Goal: Contribute content: Contribute content

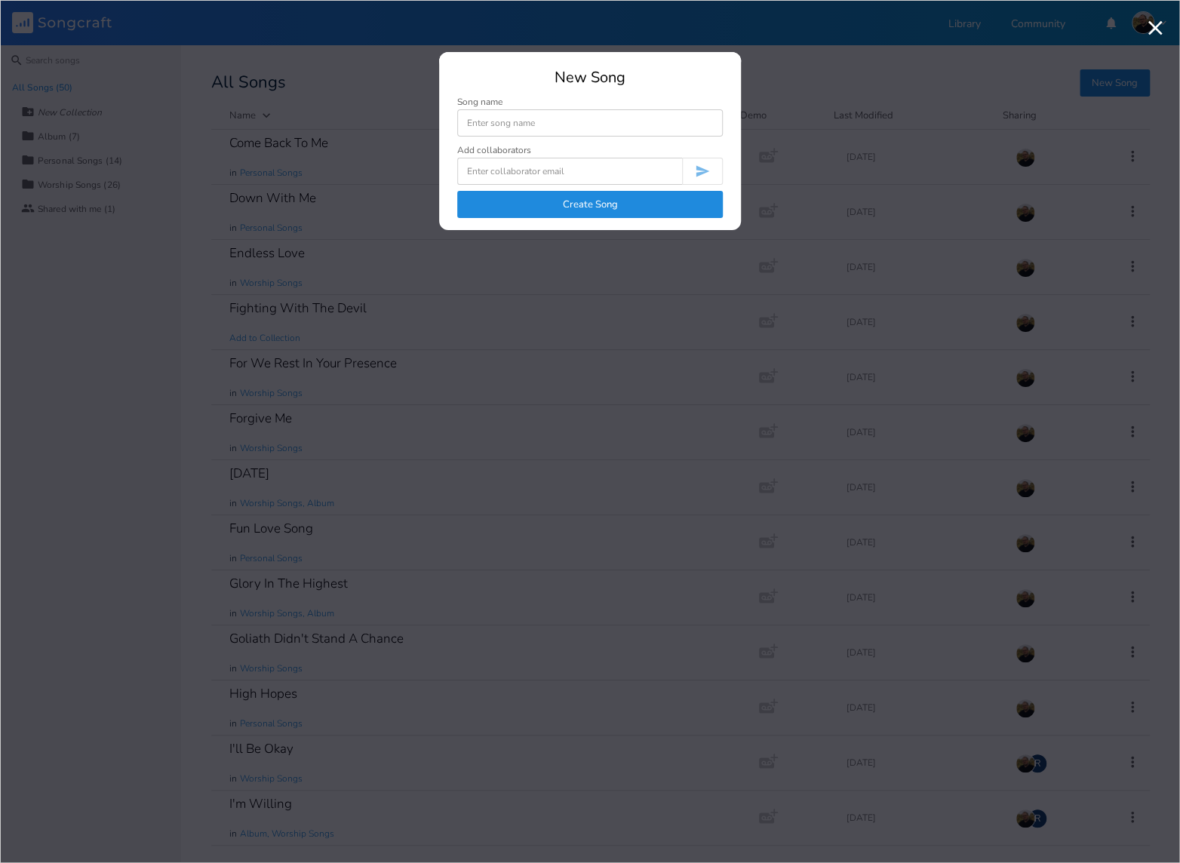
click at [523, 123] on input at bounding box center [590, 122] width 266 height 27
type input "Rock"
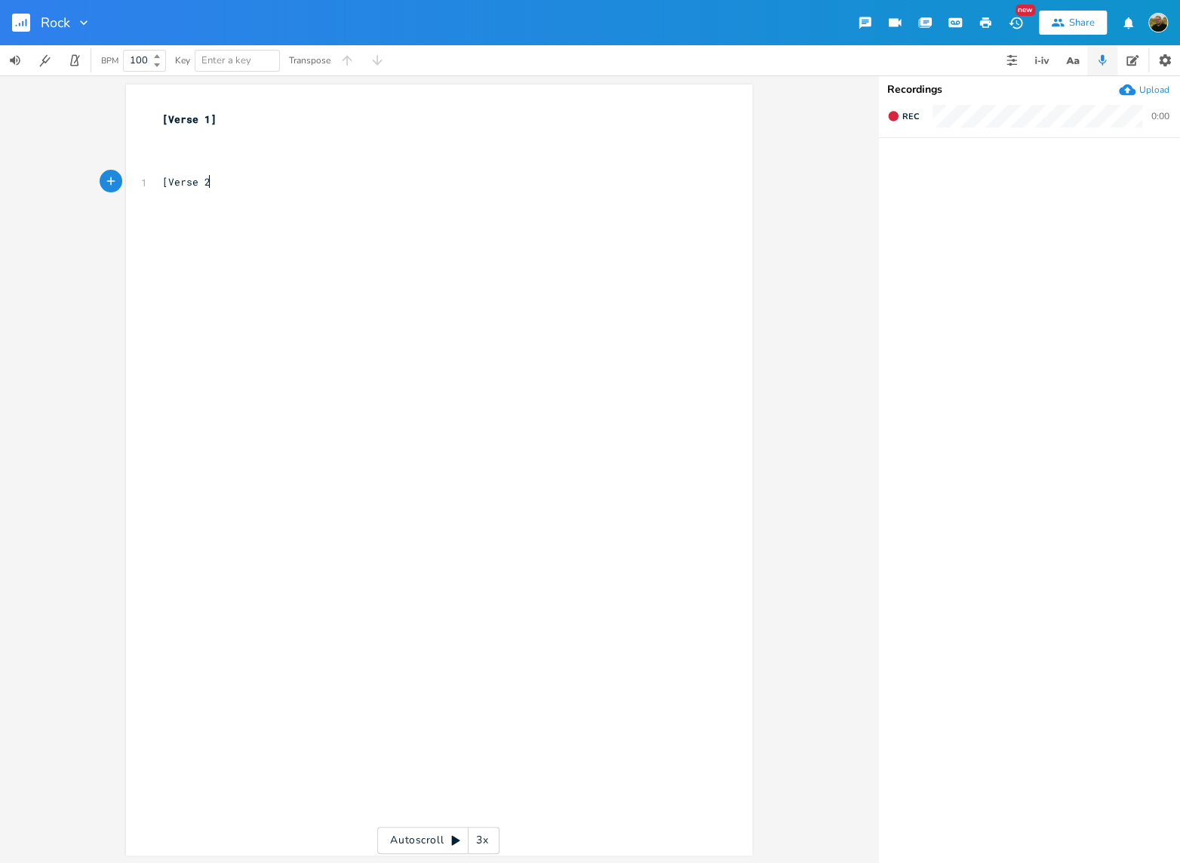
type textarea "[Verse 2]"
type textarea "Yeah o"
type textarea "I'm stani"
type textarea "ding on the rock of [DEMOGRAPHIC_DATA]"
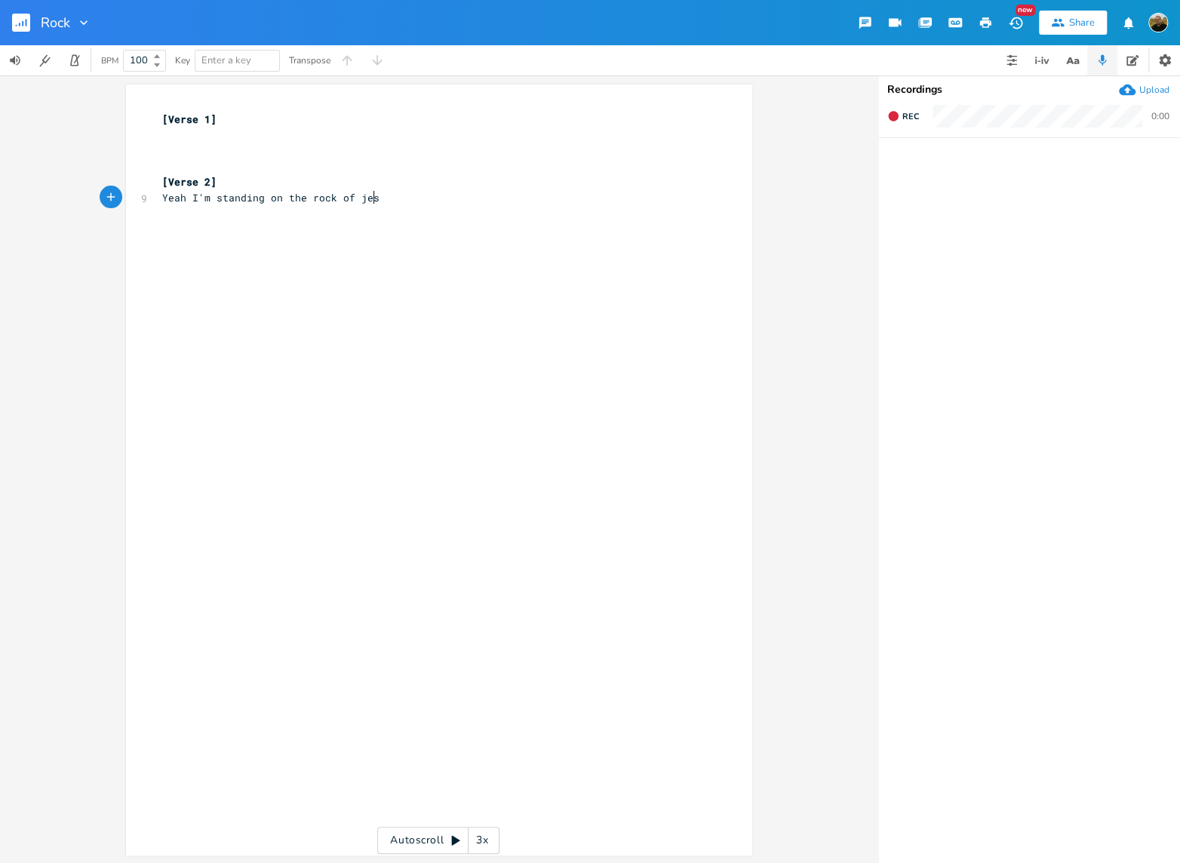
scroll to position [0, 108]
click at [304, 199] on span "Yeah I'm standing on the rock of [DEMOGRAPHIC_DATA]" at bounding box center [316, 198] width 308 height 14
type textarea "[DEMOGRAPHIC_DATA] of [DEMOGRAPHIC_DATA]"
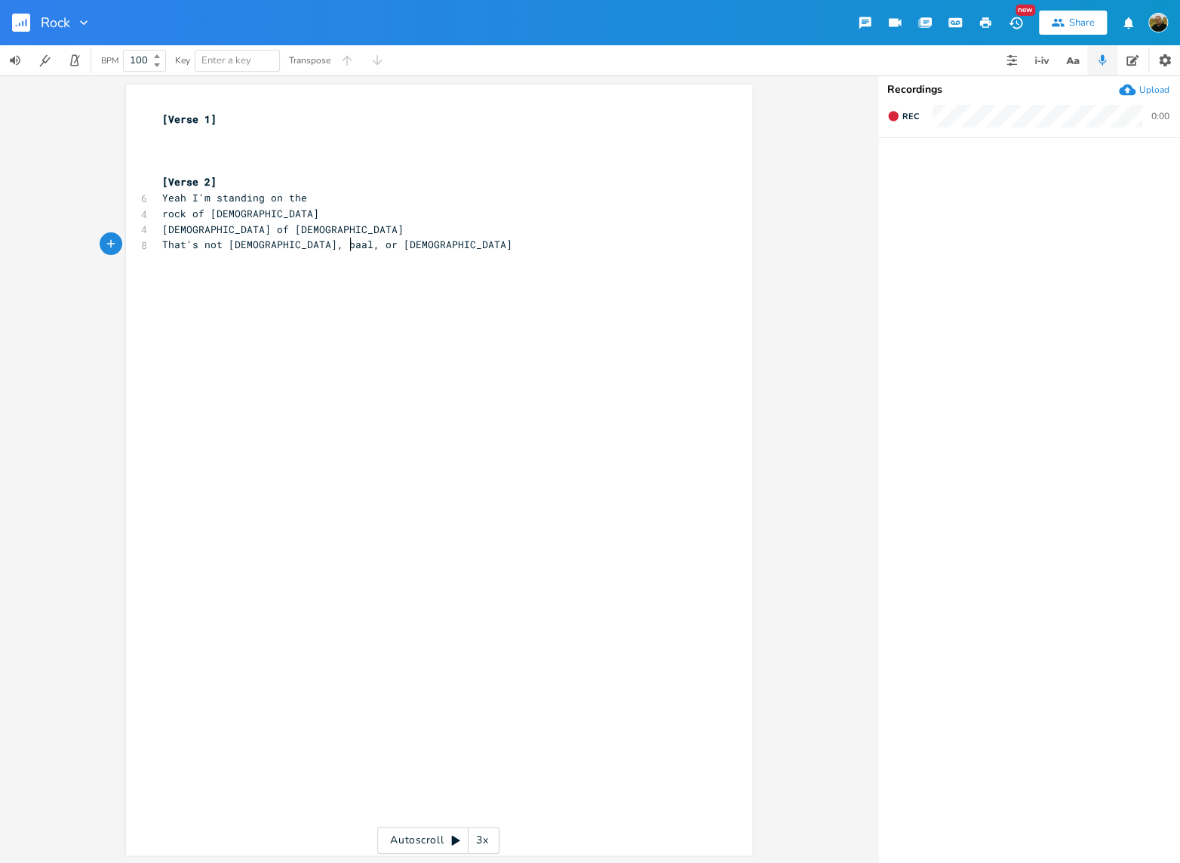
type textarea "That's not [DEMOGRAPHIC_DATA], baal, or [DEMOGRAPHIC_DATA]"
type textarea "ha"
type textarea "Go until these trumpets ung"
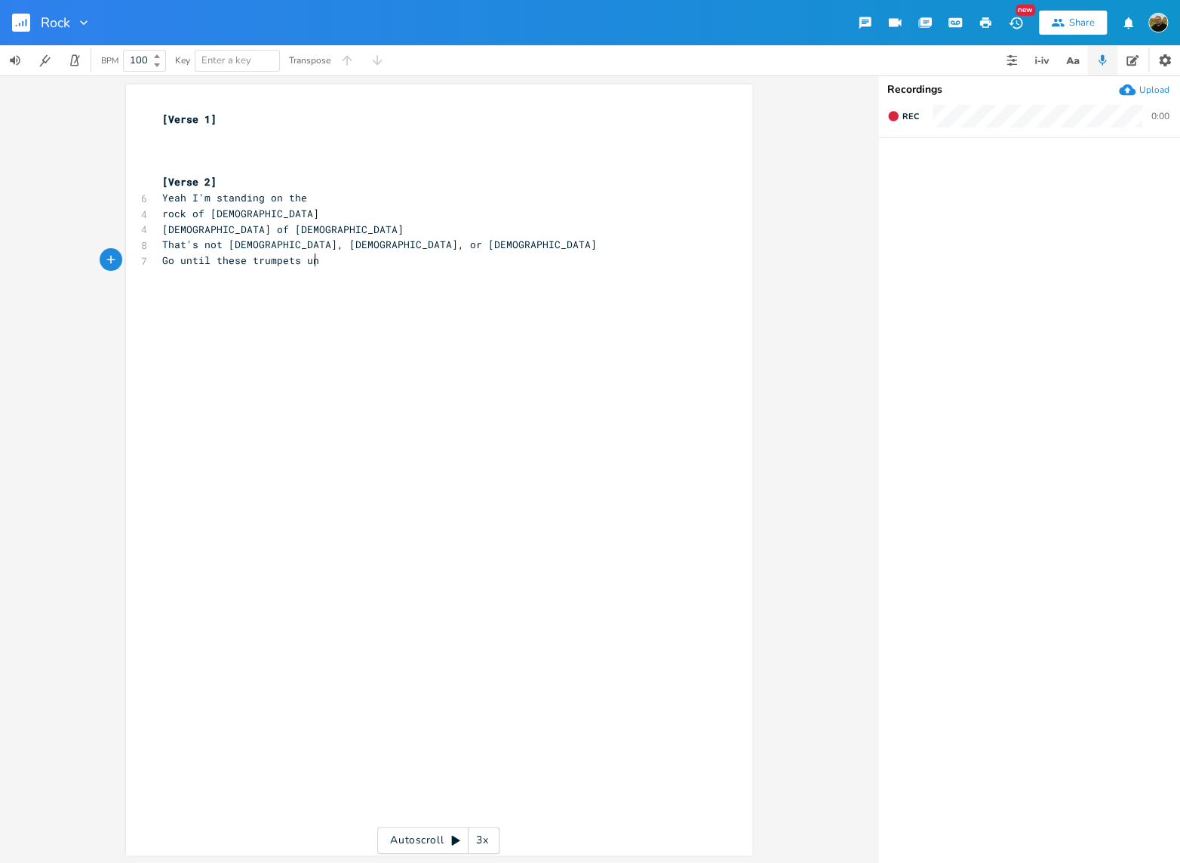
scroll to position [0, 125]
type textarea "sung"
click at [233, 335] on div "xxxxxxxxxx [Verse 1] ​ ​ ​ [Verse 2] 6 Yeah I'm standing on the 4 rock of [DEMO…" at bounding box center [450, 485] width 583 height 752
type textarea "Every knee gon' hit the pab"
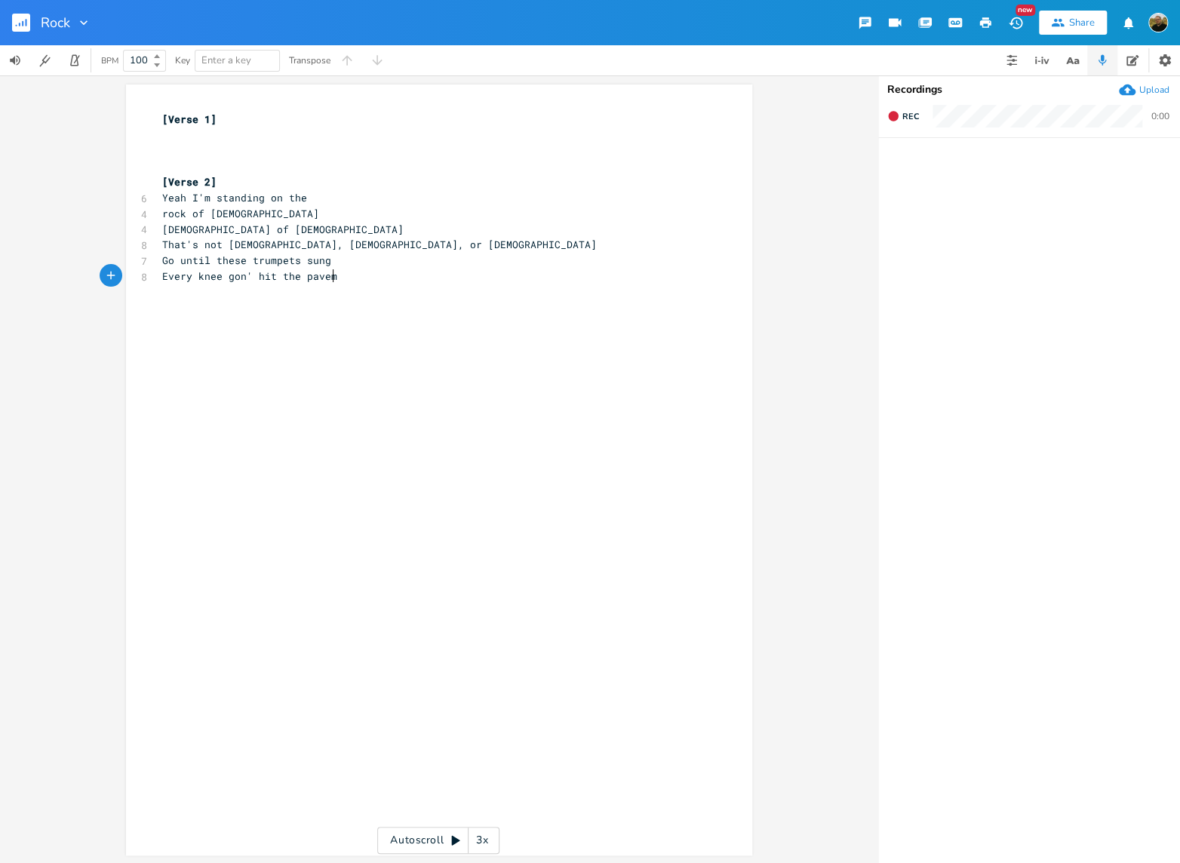
type textarea "vement"
type textarea "Thats on m"
type textarea "'s on me like sling on dav"
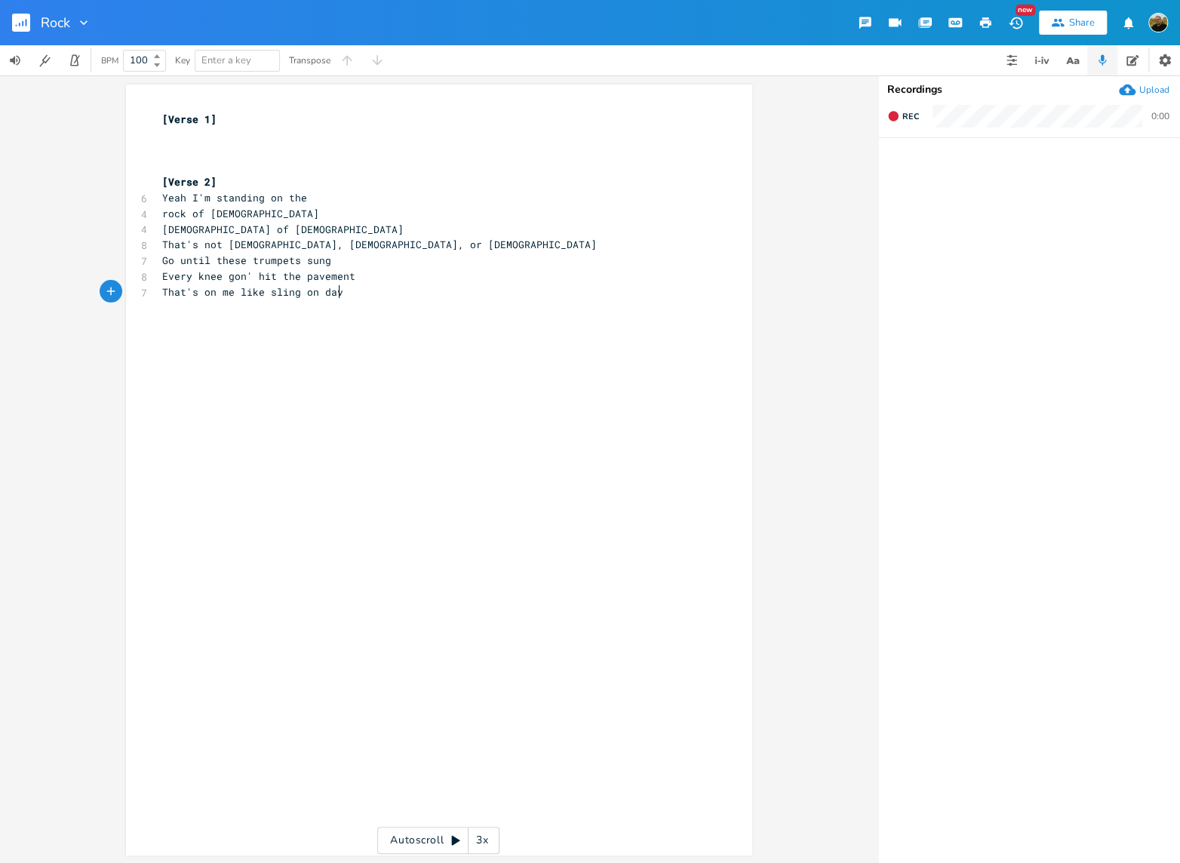
type textarea "[PERSON_NAME]"
type textarea "But just watch how we gon' run"
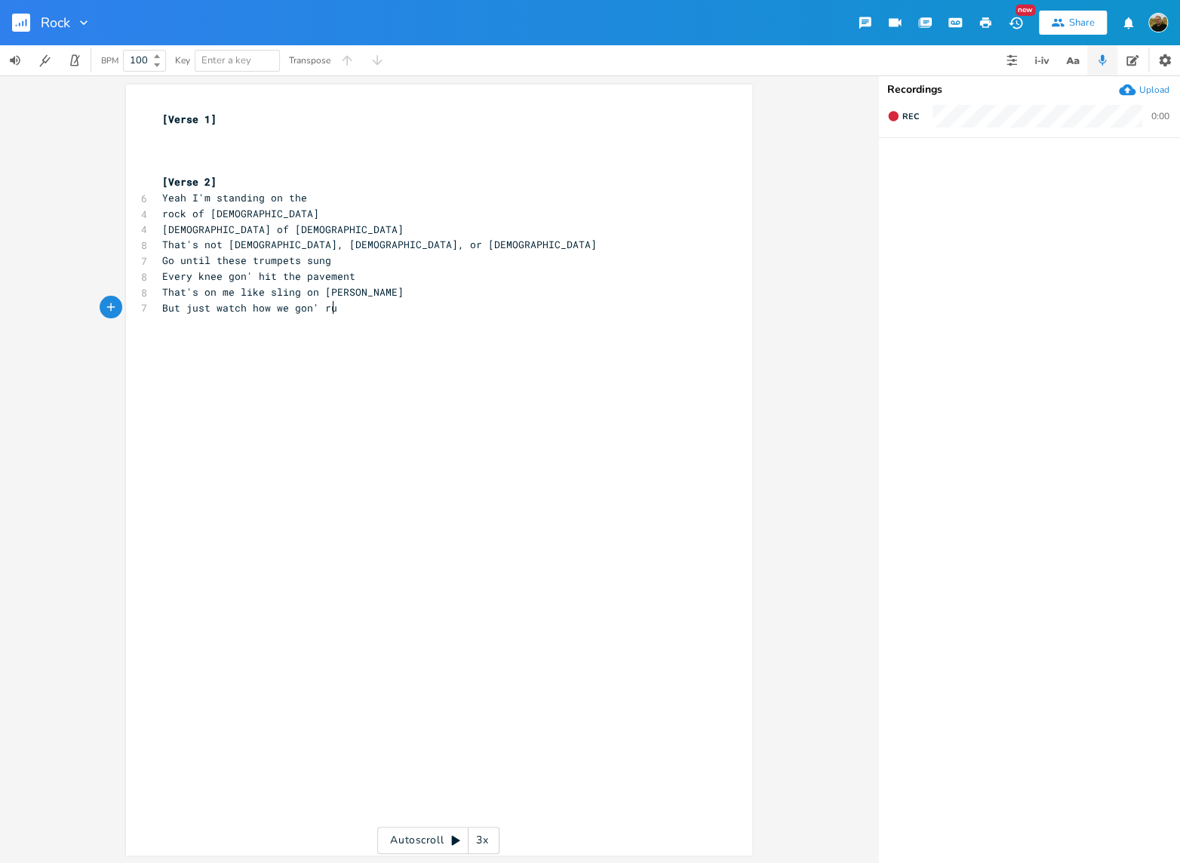
scroll to position [0, 143]
click at [388, 309] on pre "But just watch how we gon' run" at bounding box center [431, 308] width 545 height 16
type textarea "([PERSON_NAME]"
type textarea "un [PERSON_NAME])"
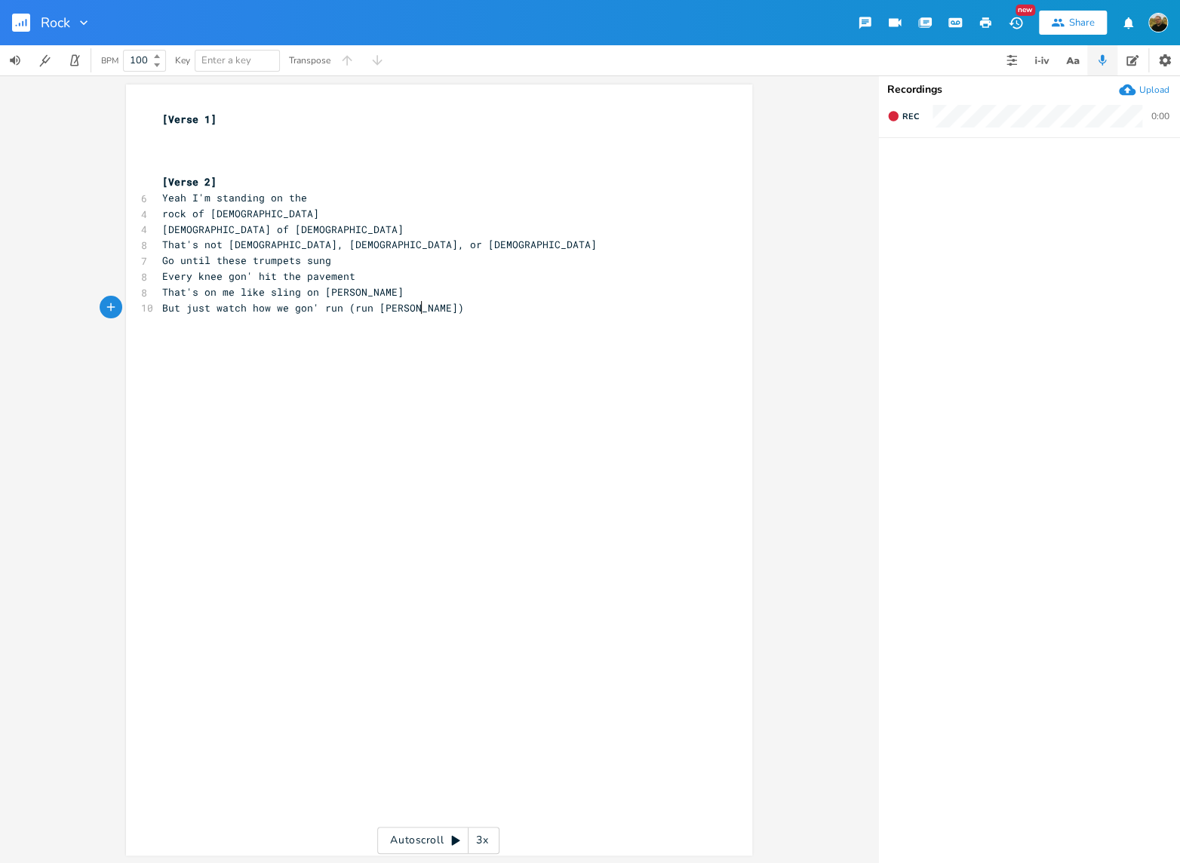
scroll to position [0, 46]
type textarea "Caus"
type textarea "e if it's true"
type textarea "That the king is here"
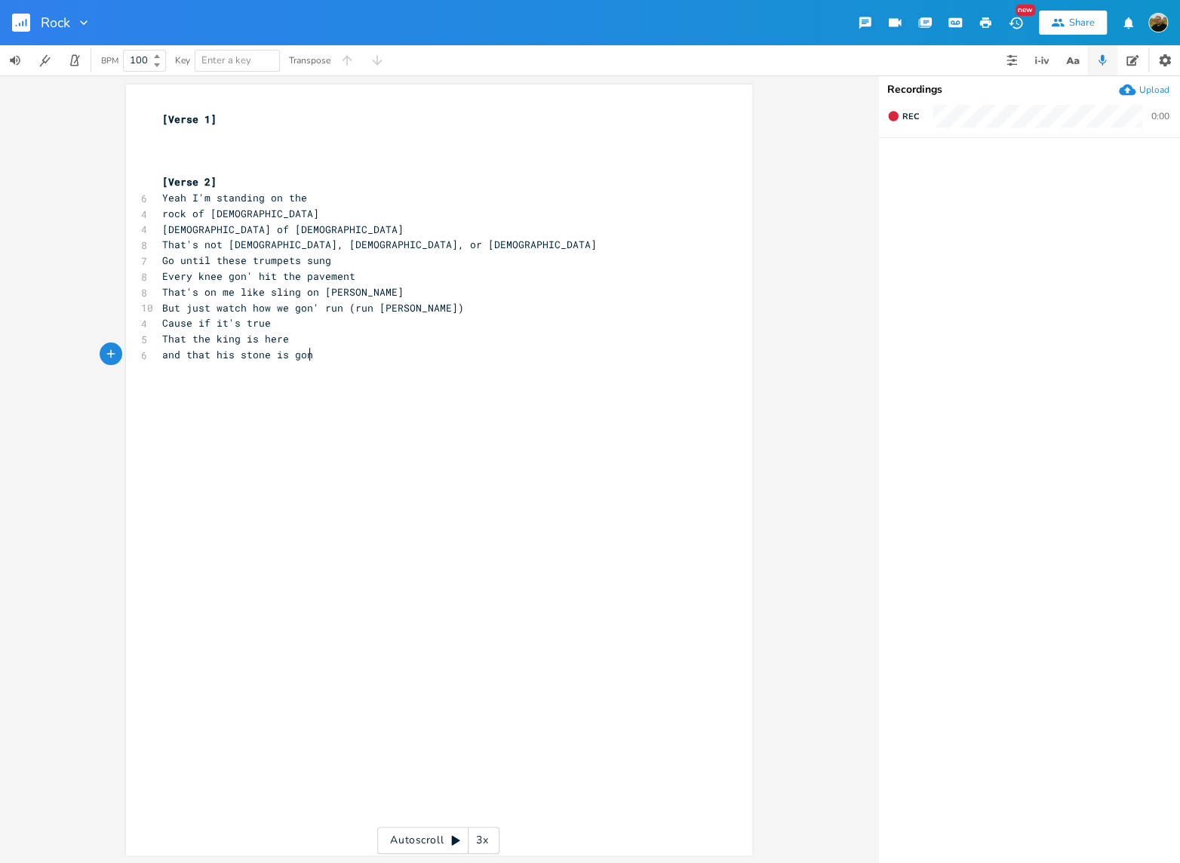
scroll to position [0, 114]
type textarea "and that his stone is gone"
type textarea "Then I'm threw"
type textarea "ough with all the lies and weights i"
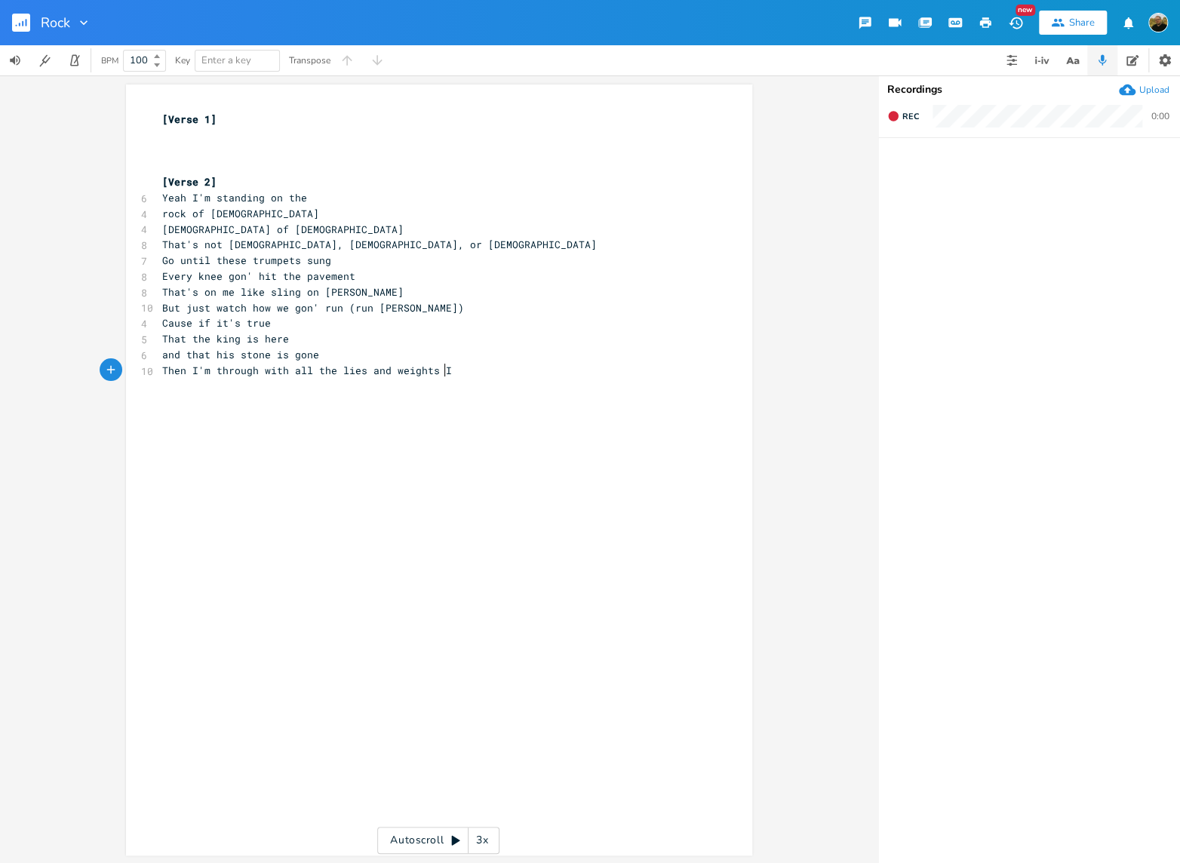
type textarea "Im"
type textarea "'m holding on"
type textarea "If he cuse"
type textarea "ould use some kid"
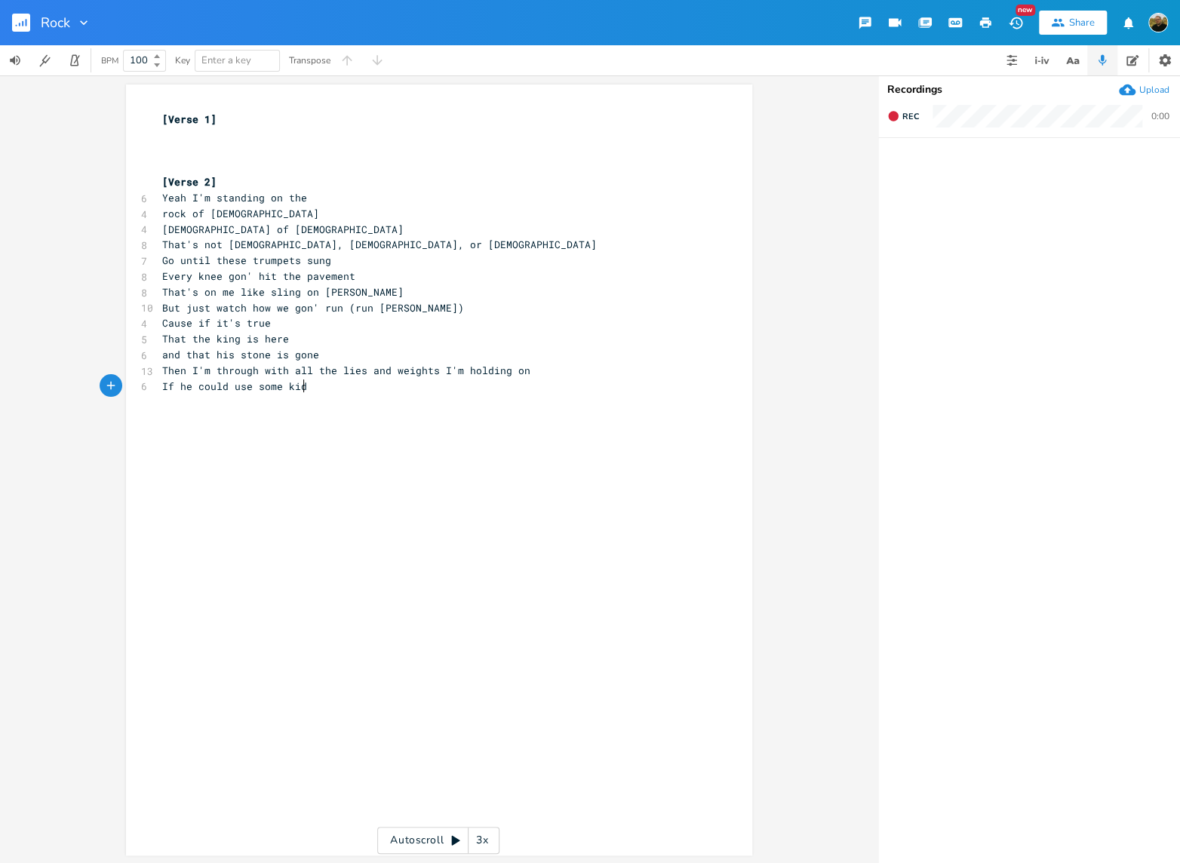
scroll to position [0, 80]
type textarea "Soime"
type textarea "me kid in [US_STATE][GEOGRAPHIC_DATA]"
click at [331, 404] on pre "Some kid in [US_STATE][GEOGRAPHIC_DATA]" at bounding box center [431, 402] width 545 height 16
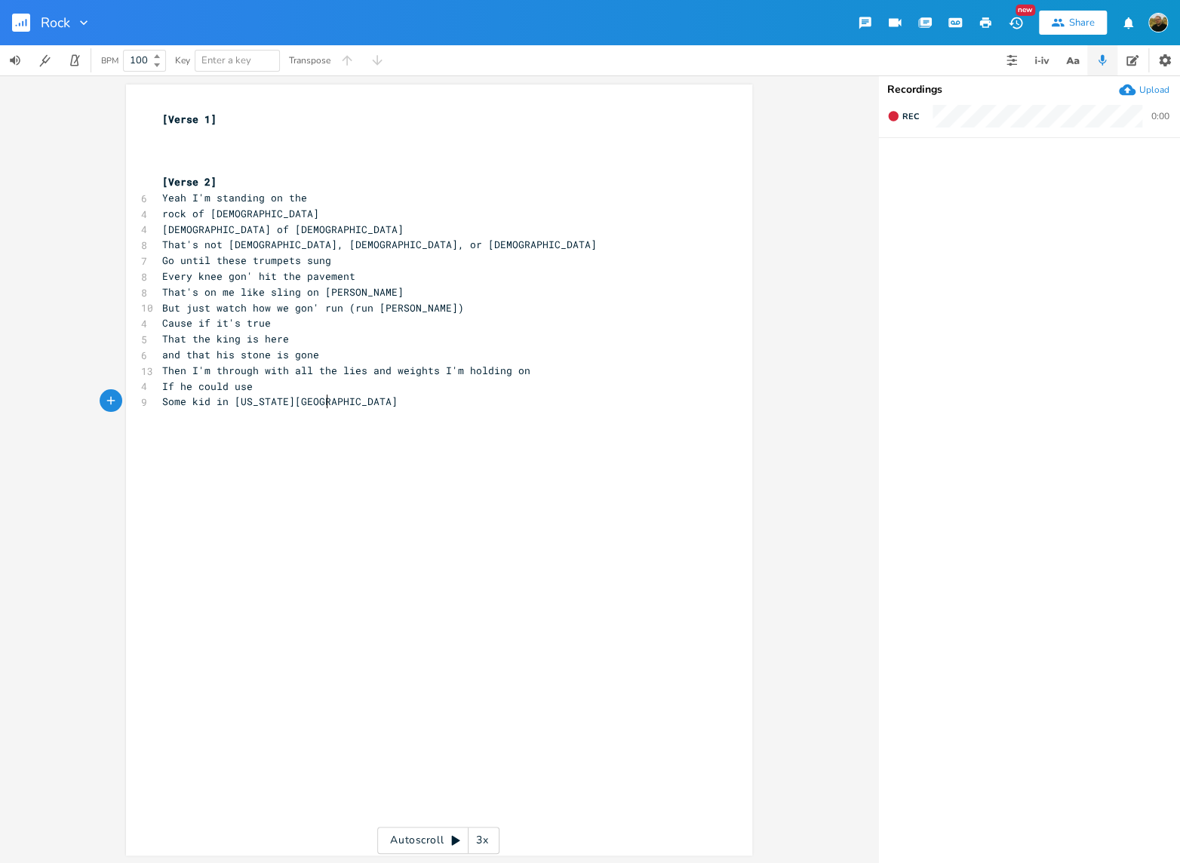
click at [209, 400] on span "Some kid in [US_STATE][GEOGRAPHIC_DATA]" at bounding box center [279, 402] width 235 height 14
type textarea "that's lost in"
click at [284, 412] on pre "in [US_STATE][GEOGRAPHIC_DATA]" at bounding box center [431, 418] width 545 height 16
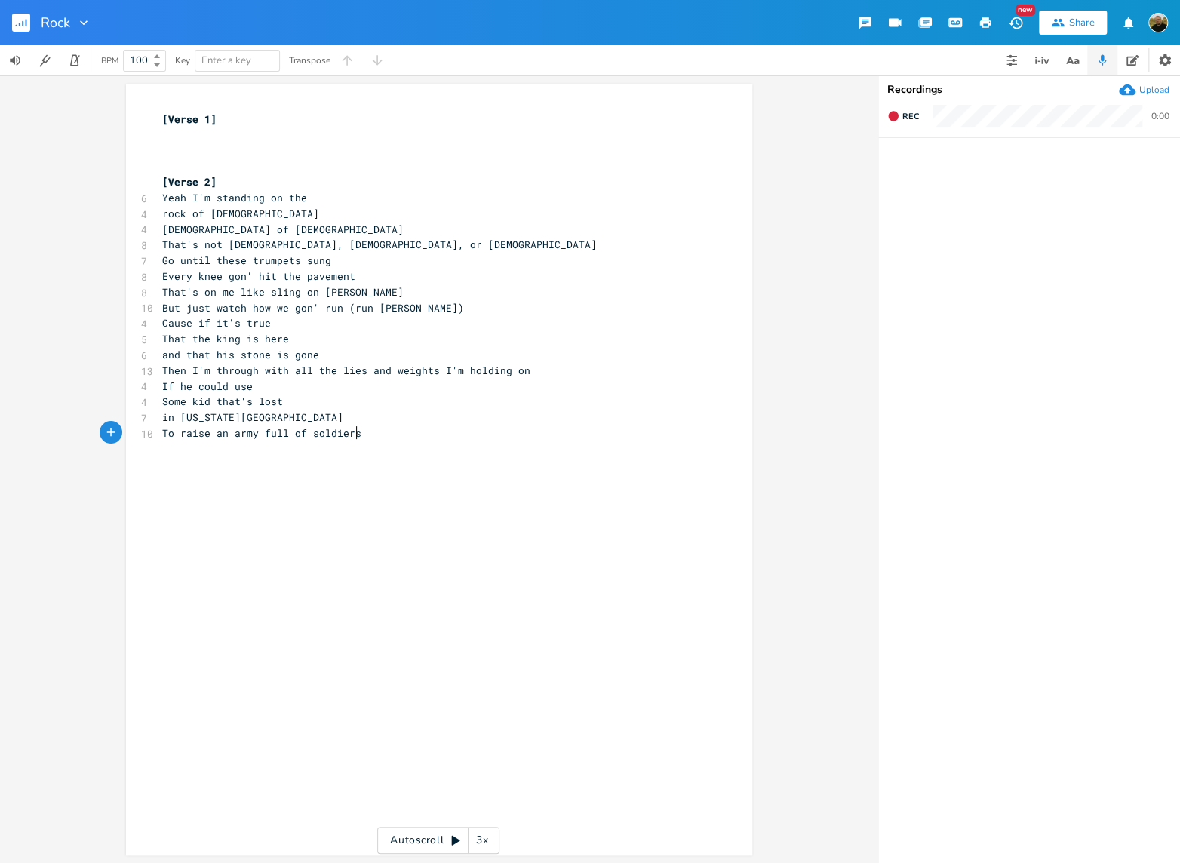
type textarea "To raise an army full of soldiers"
type textarea "What else won't he do?"
type textarea "I put may"
type textarea "y faith in j"
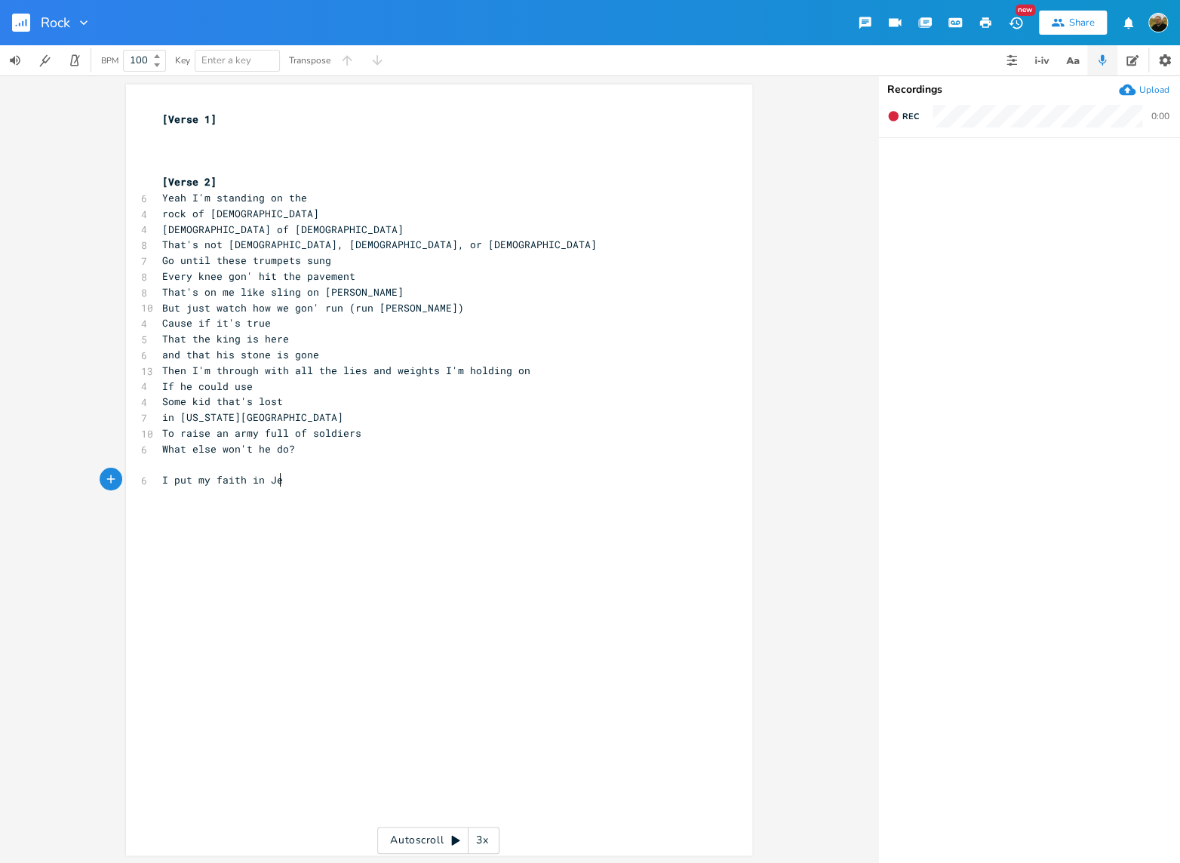
scroll to position [0, 23]
type textarea "[DEMOGRAPHIC_DATA]"
click at [173, 462] on pre "​" at bounding box center [431, 465] width 545 height 16
click at [180, 132] on pre "​" at bounding box center [431, 136] width 545 height 16
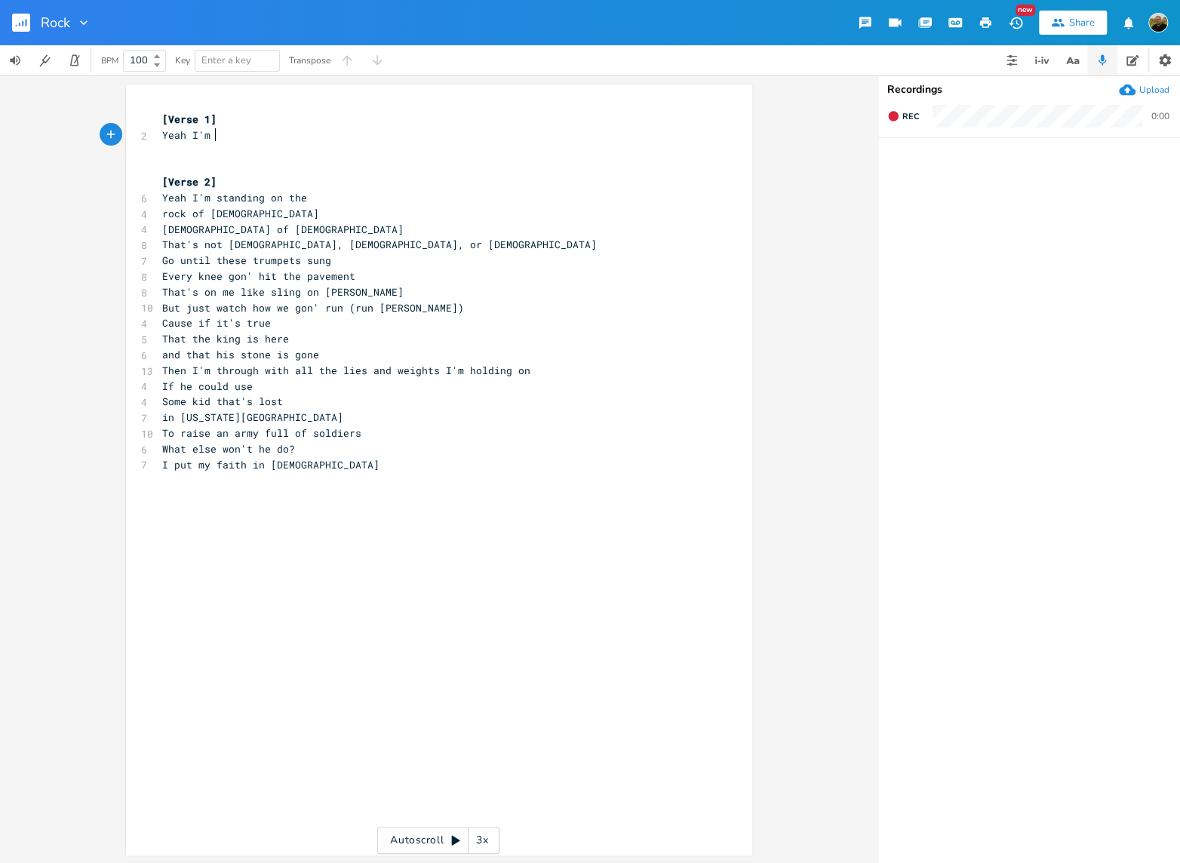
type textarea "Yeah I'm"
type textarea "standing on the"
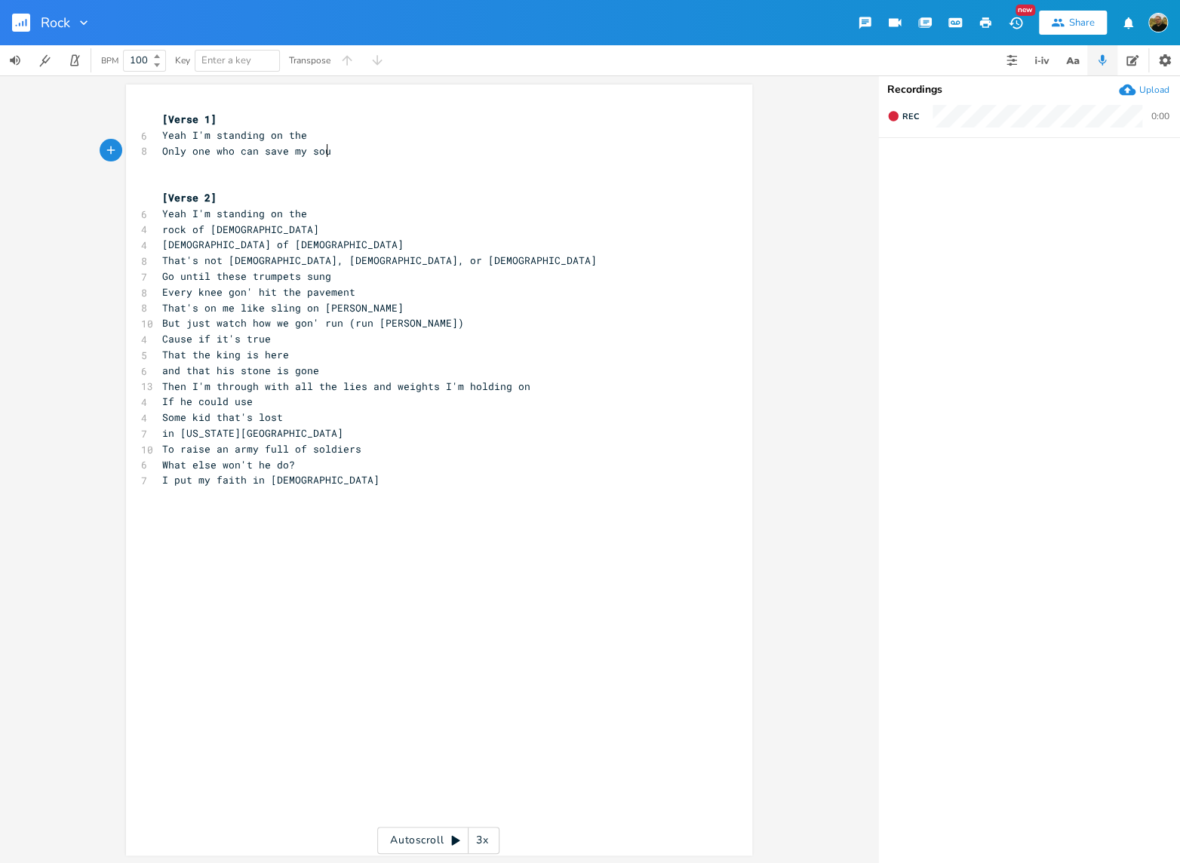
type textarea "Only one who can save my soul"
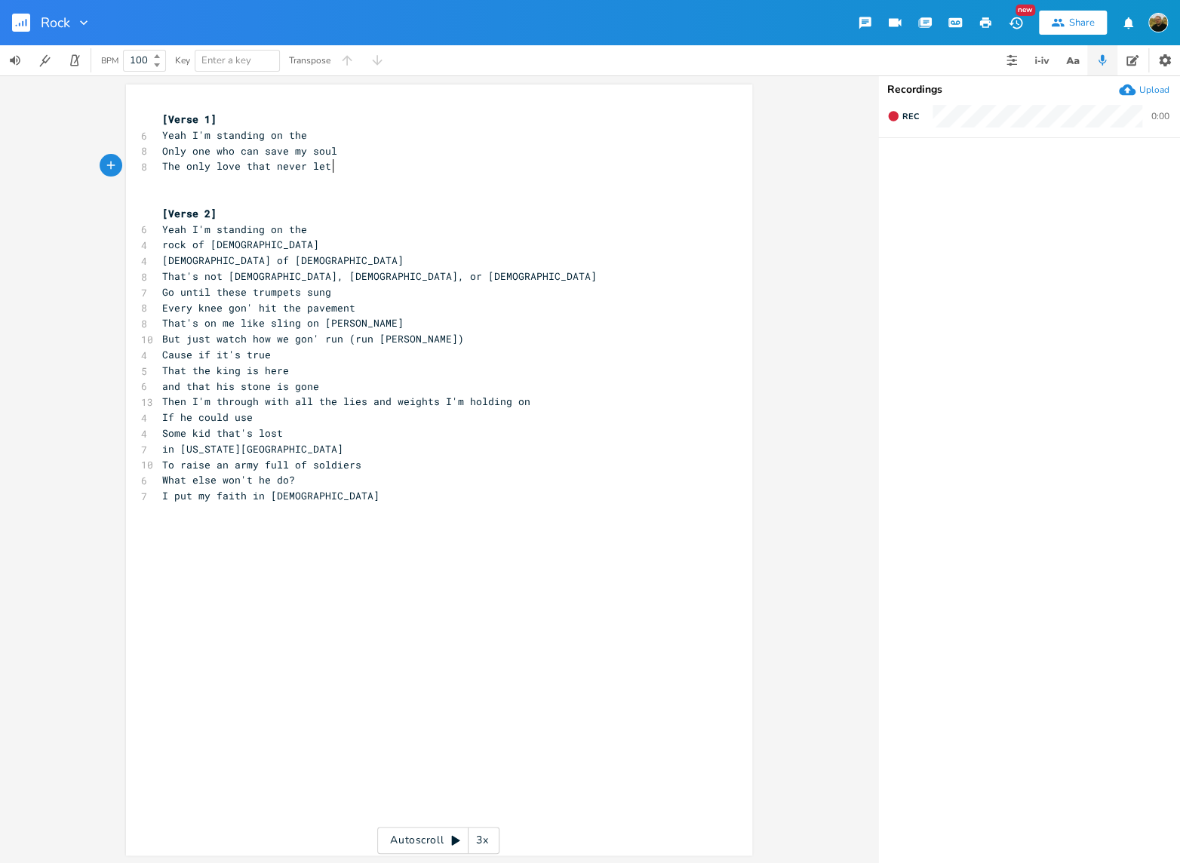
type textarea "The only love that never let go"
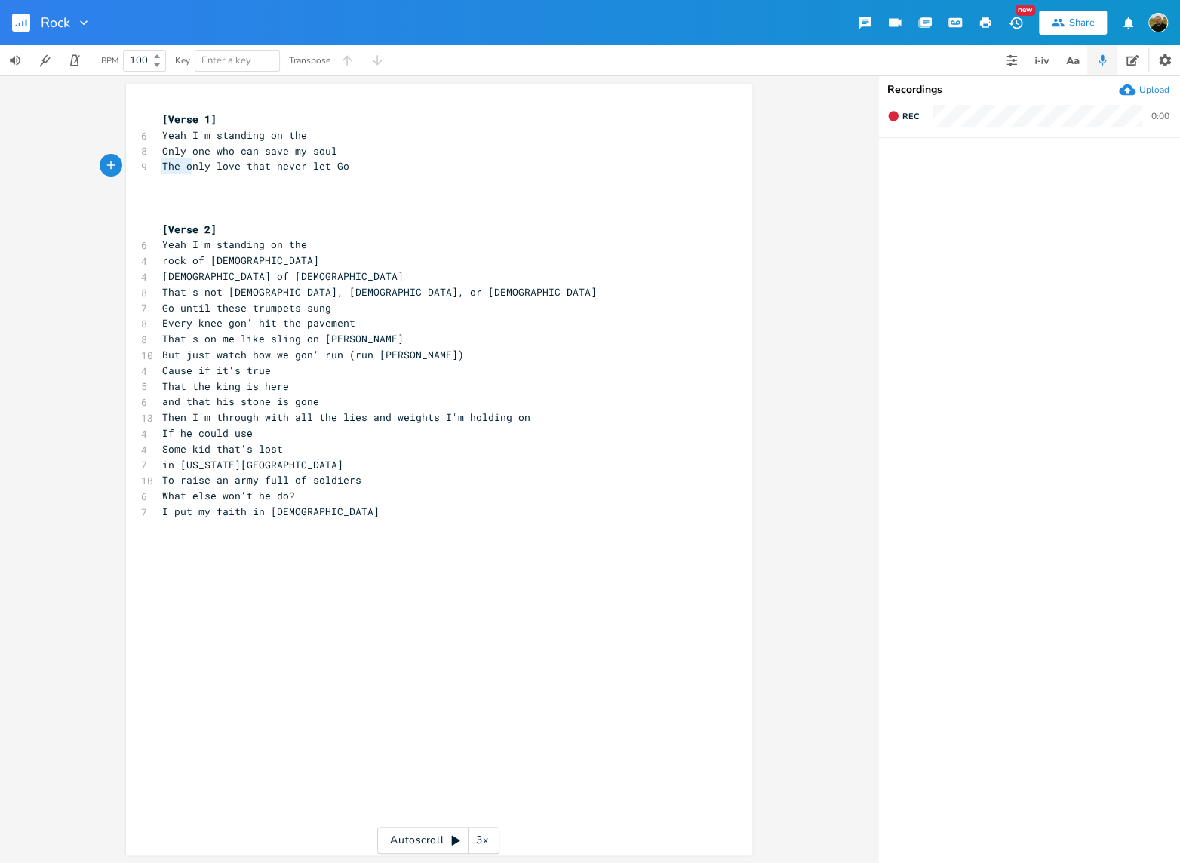
drag, startPoint x: 184, startPoint y: 167, endPoint x: 143, endPoint y: 165, distance: 40.8
click at [143, 165] on div "The o x [Verse 1] 6 Yeah I'm standing on the 8 Only one who can save my soul 9 …" at bounding box center [439, 470] width 626 height 771
type textarea "O"
click at [324, 171] on pre "Only love that never let Go" at bounding box center [431, 166] width 545 height 16
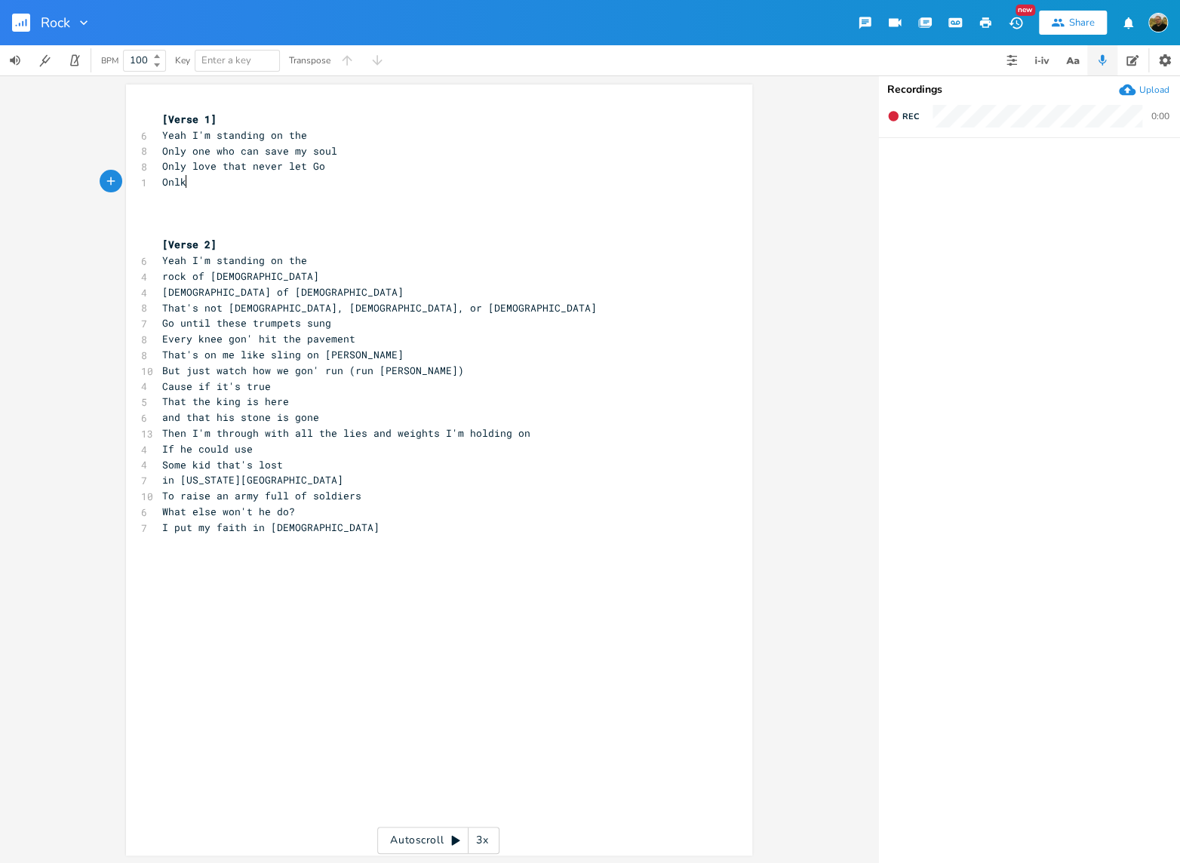
type textarea "Onlky"
type textarea "y Anchor in the storm"
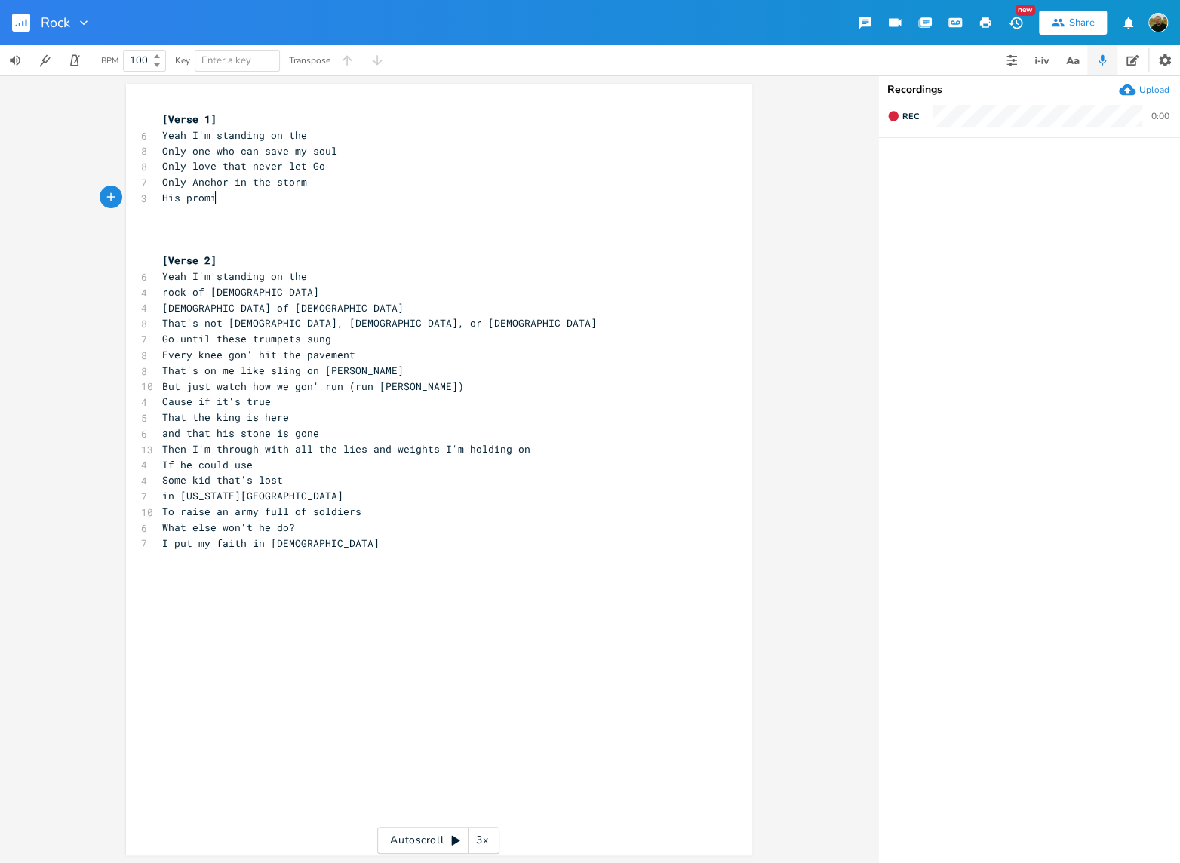
type textarea "His promie"
type textarea "ses never fail"
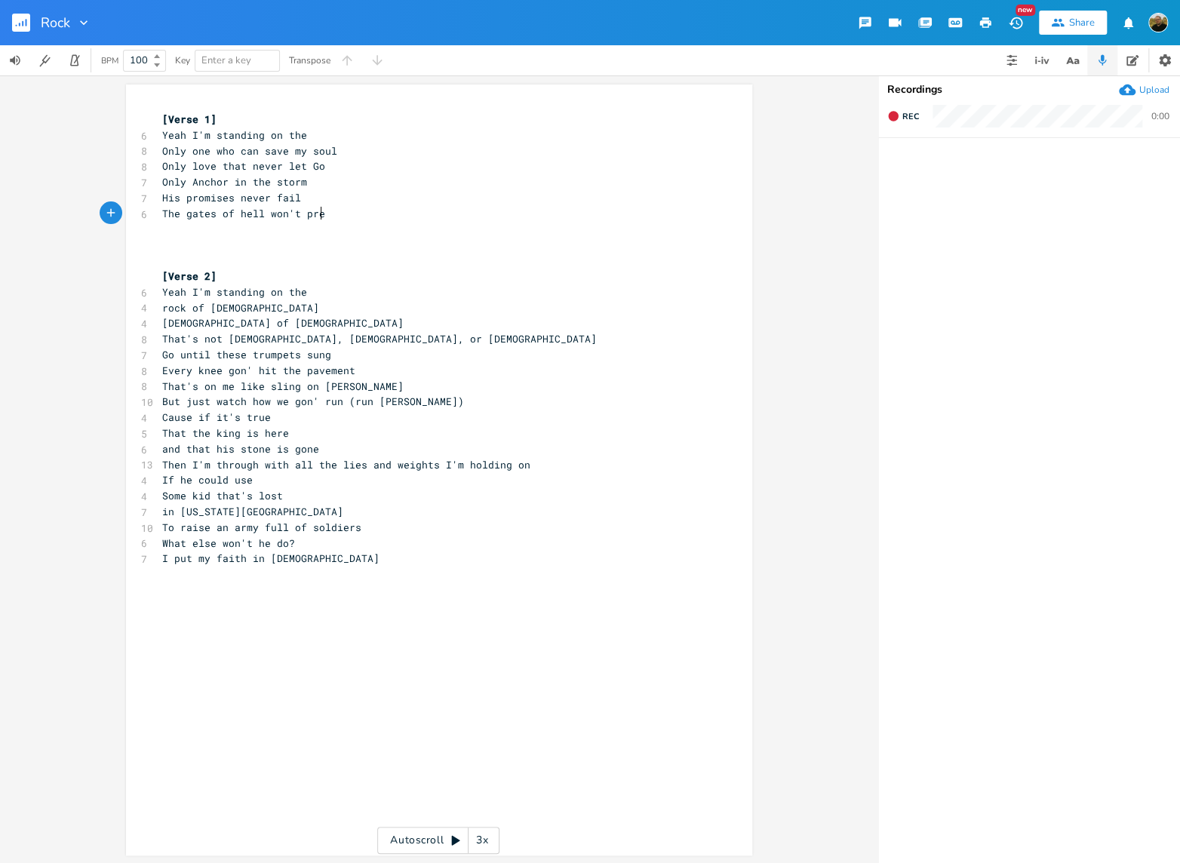
type textarea "The gates of hell won't previ"
type textarea "ail"
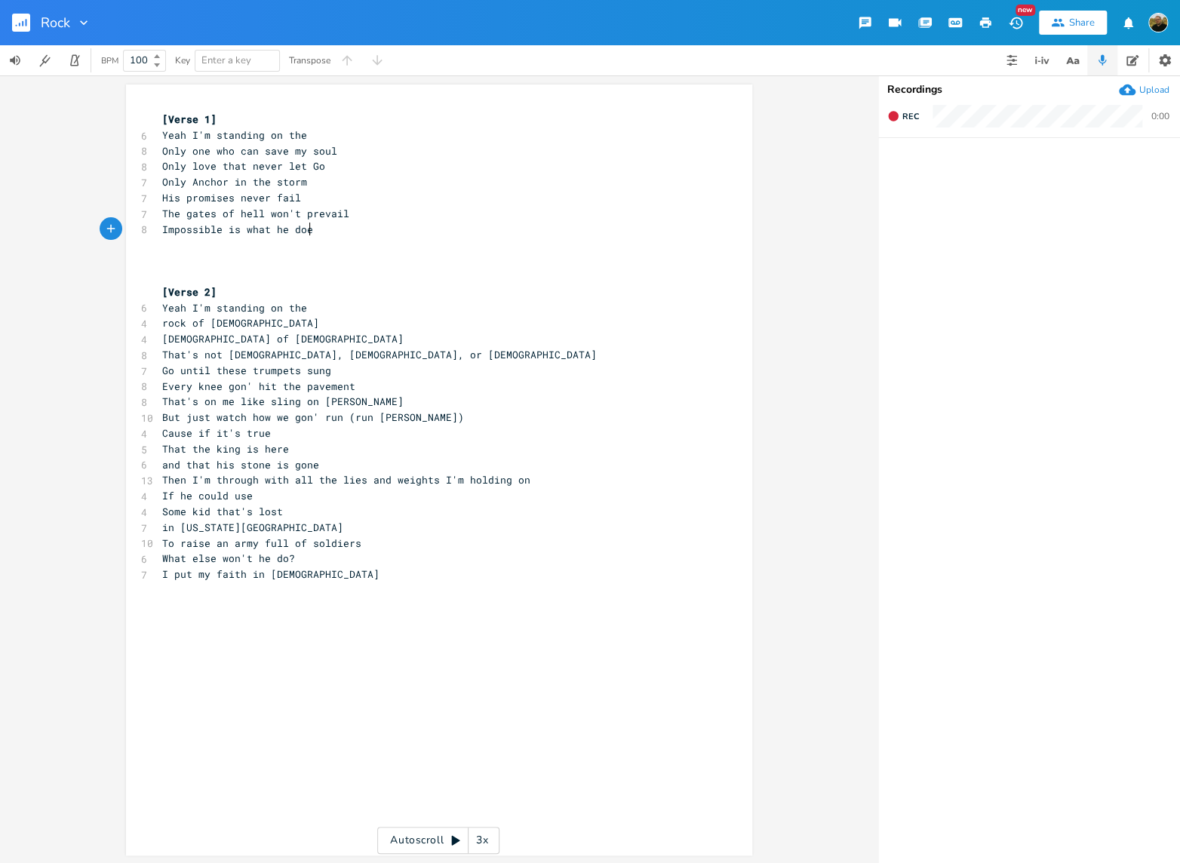
scroll to position [0, 121]
type textarea "Impossible is what he does"
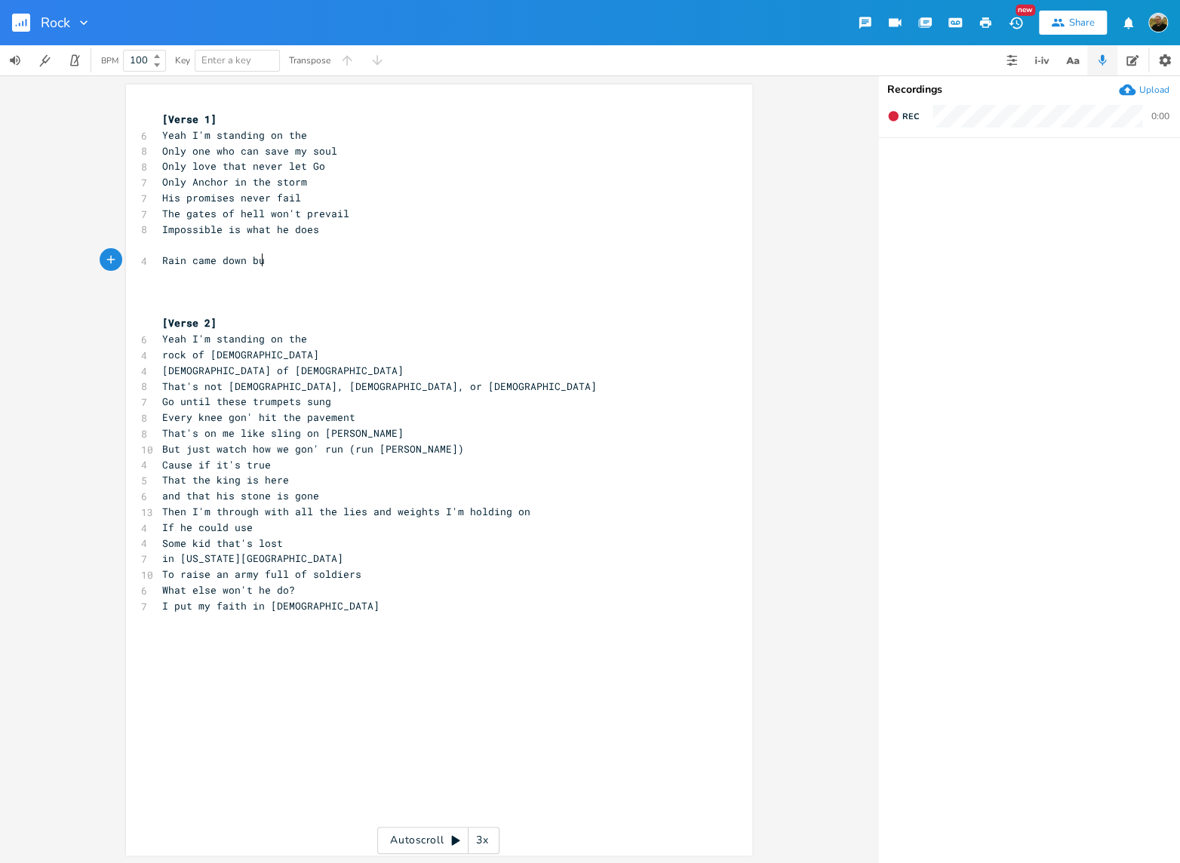
type textarea "Rain came down but"
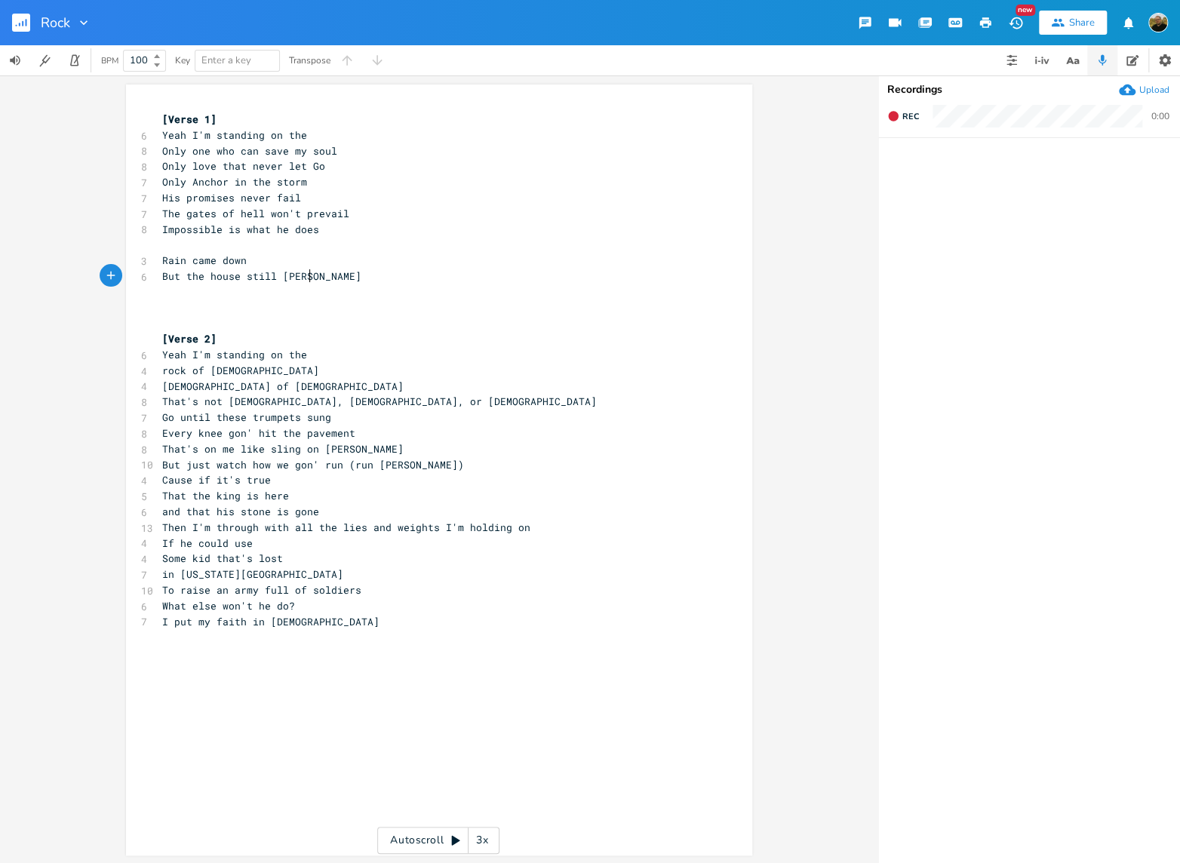
type textarea "But the house still sanding"
type textarea "tanding"
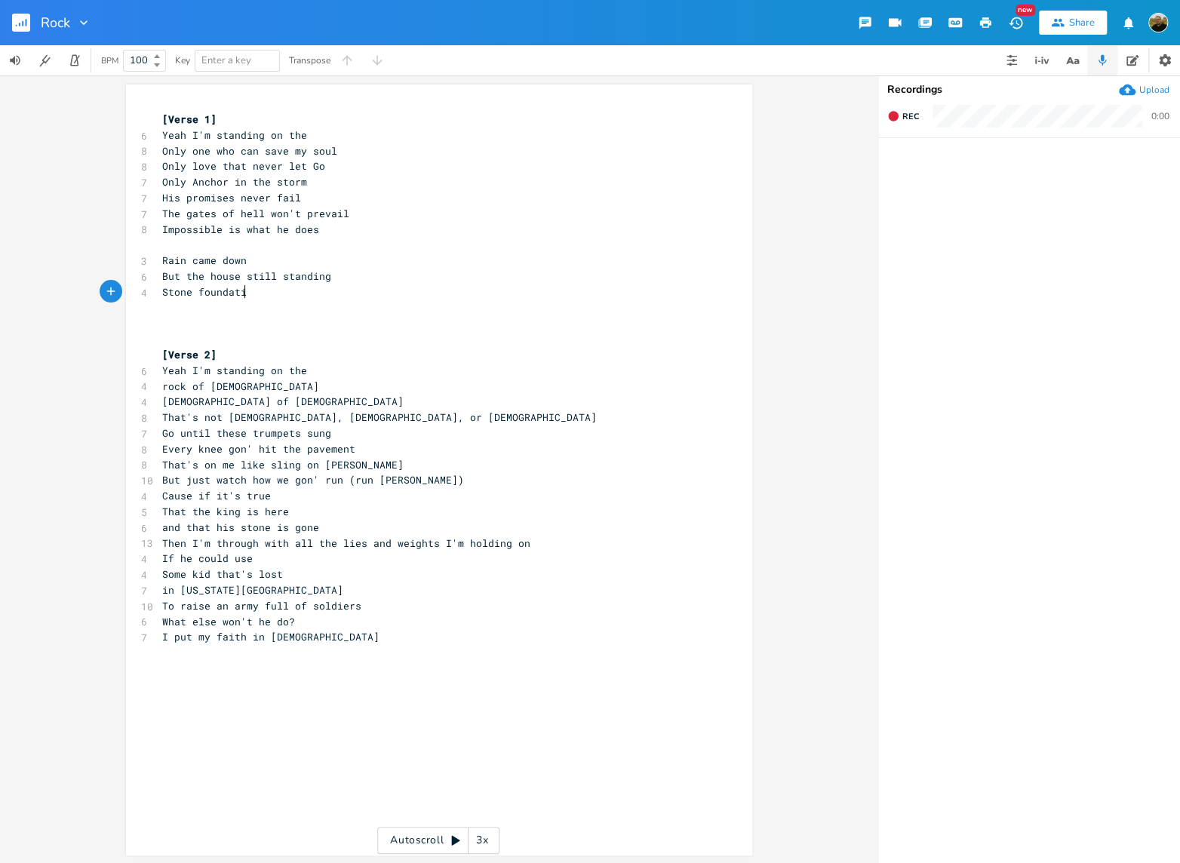
type textarea "Stone foundation"
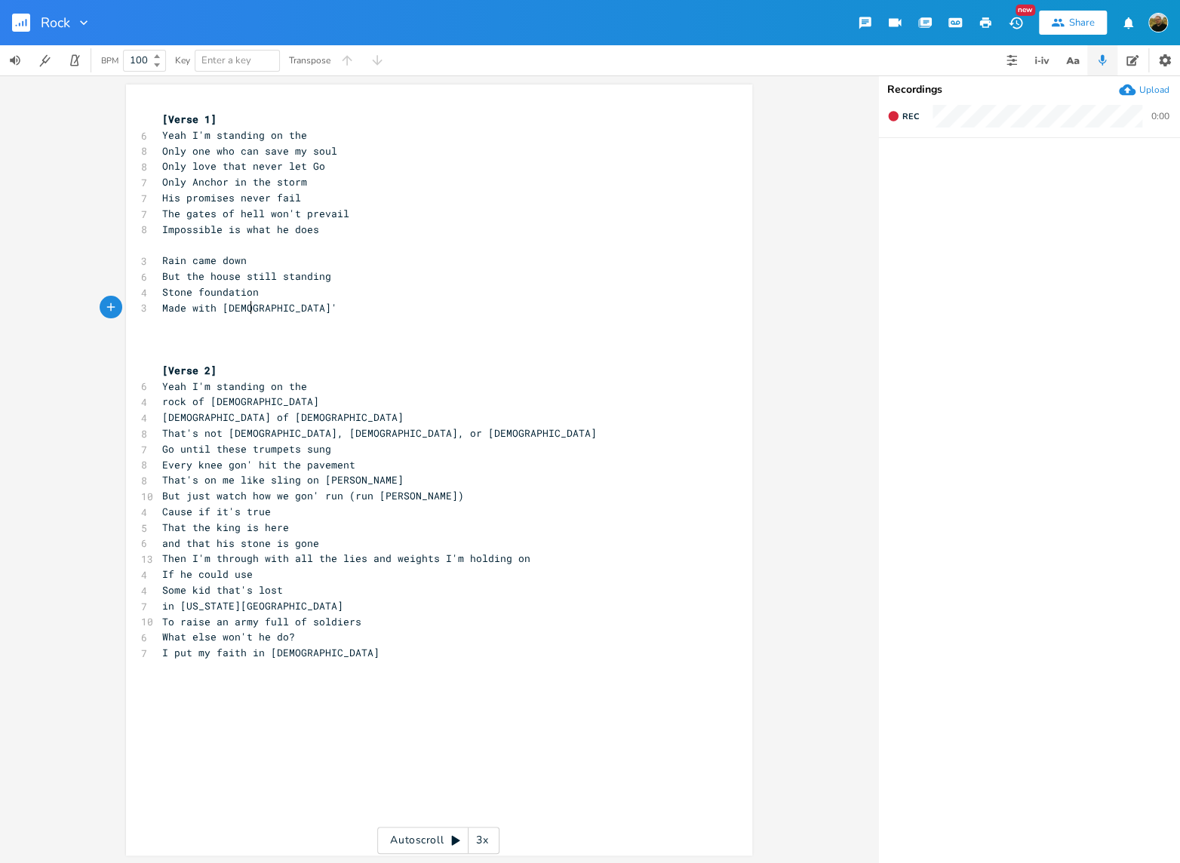
type textarea "Made with God' s"
type textarea "s own planning"
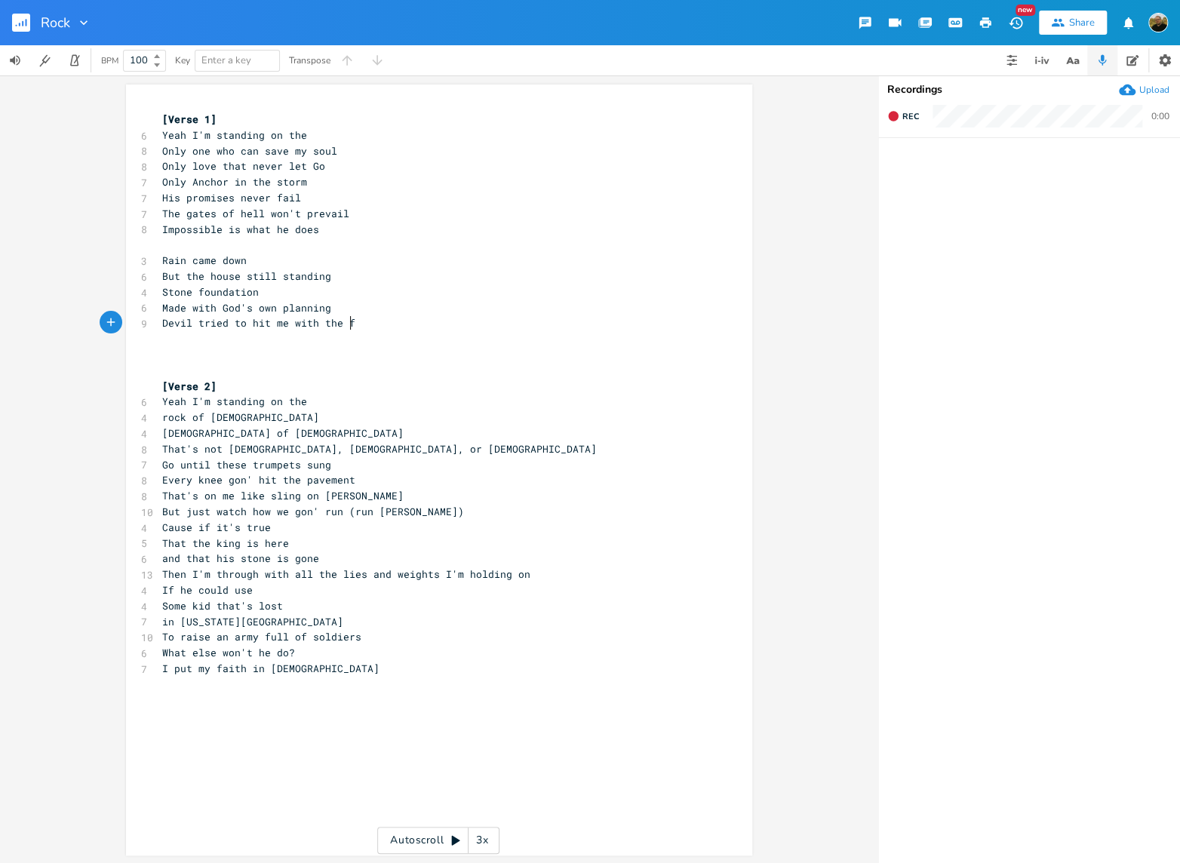
type textarea "Devil tried to hit me with the feart"
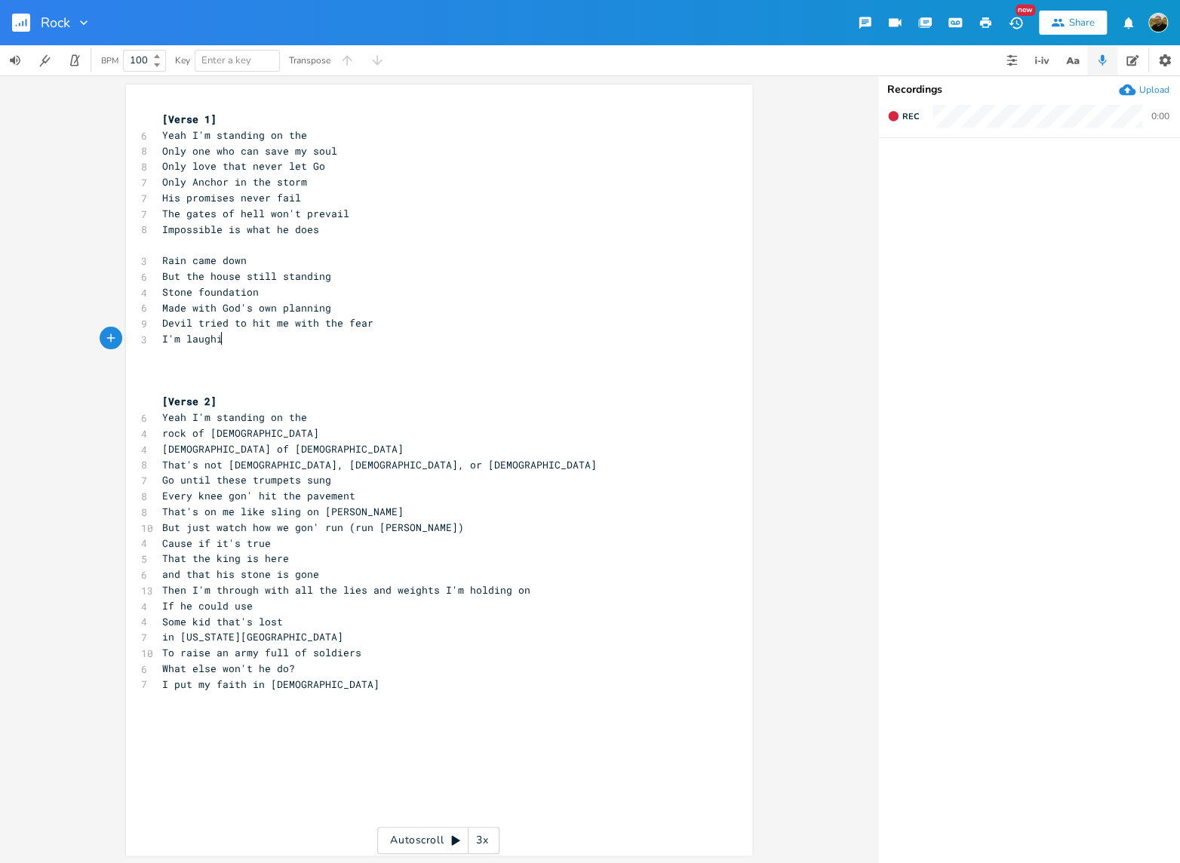
scroll to position [0, 54]
type textarea "I'm laughing"
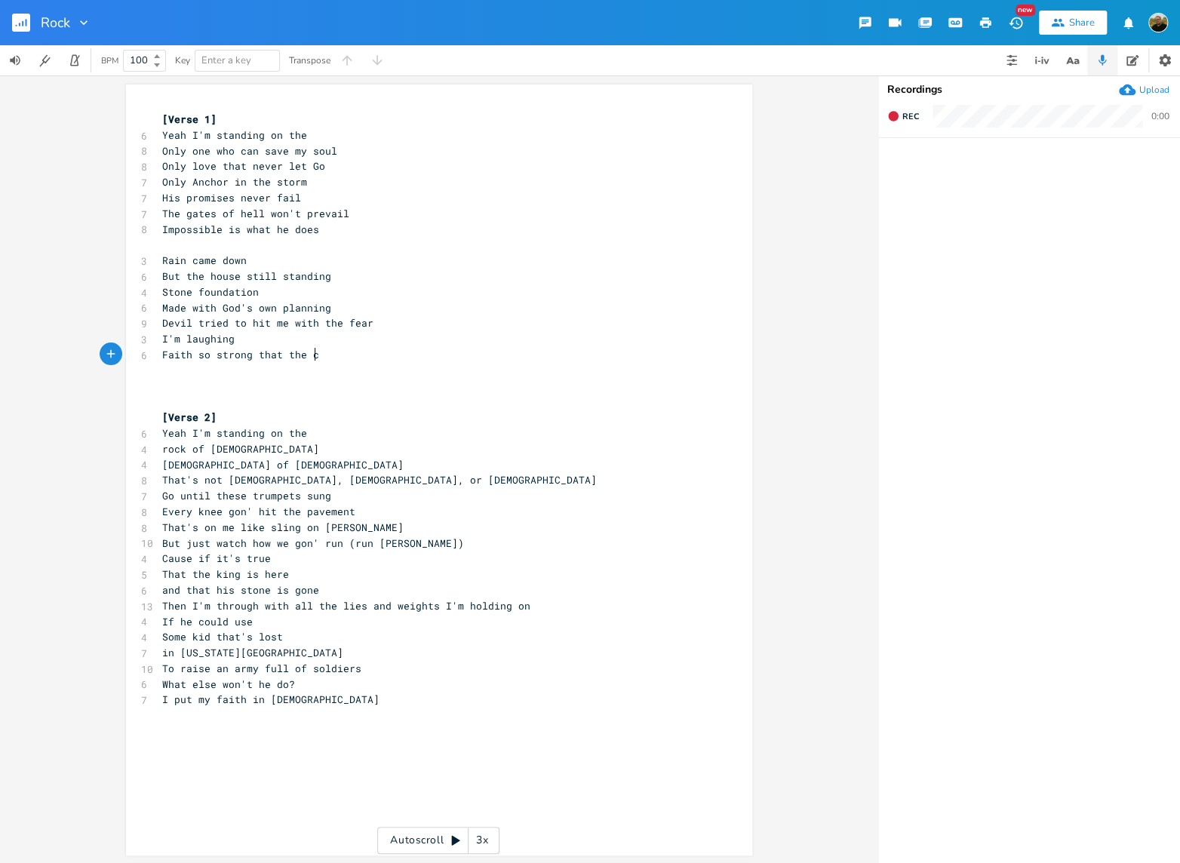
type textarea "Faith so strong that the ca"
type textarea "hain keeps snapping"
click at [335, 356] on span "Faith so strong that the chain keeps snapping" at bounding box center [298, 355] width 272 height 14
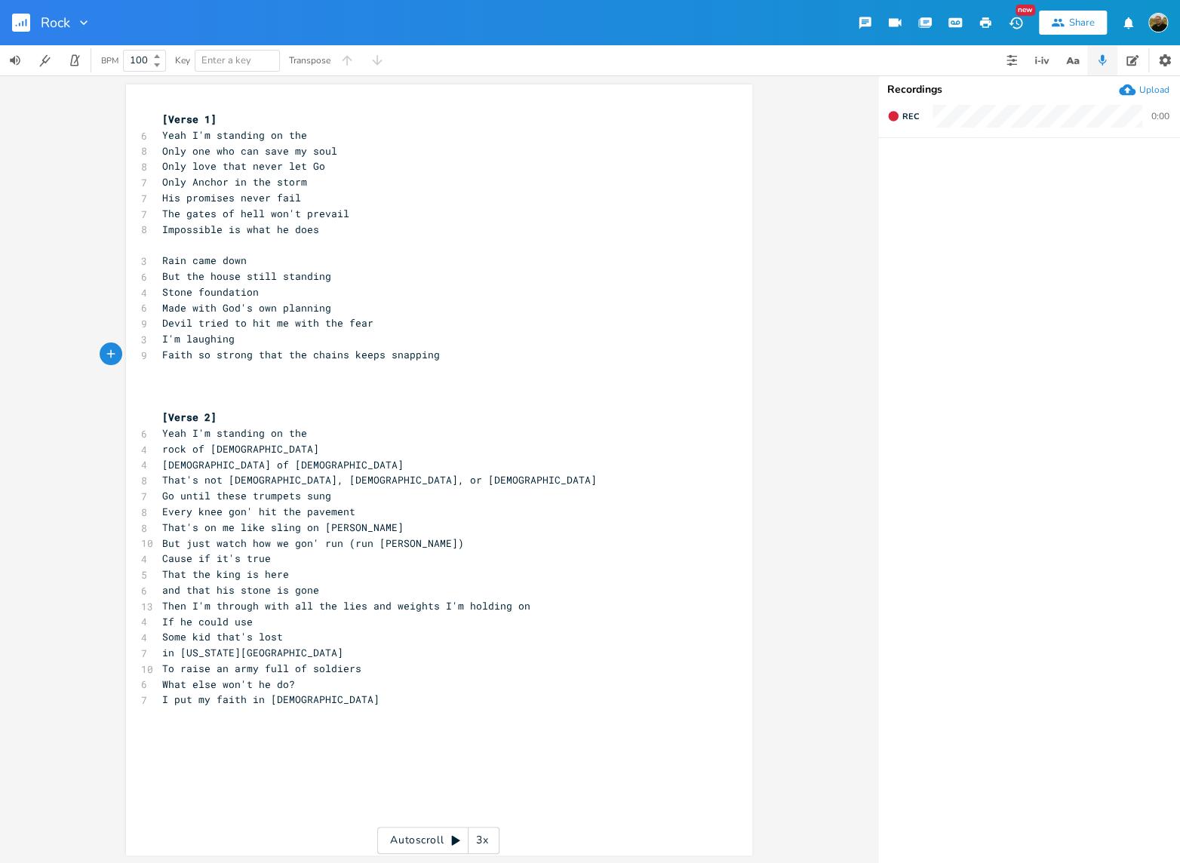
type textarea "s"
click at [201, 392] on pre "​" at bounding box center [431, 387] width 545 height 16
click at [164, 386] on pre "​" at bounding box center [431, 387] width 545 height 16
type textarea "I"
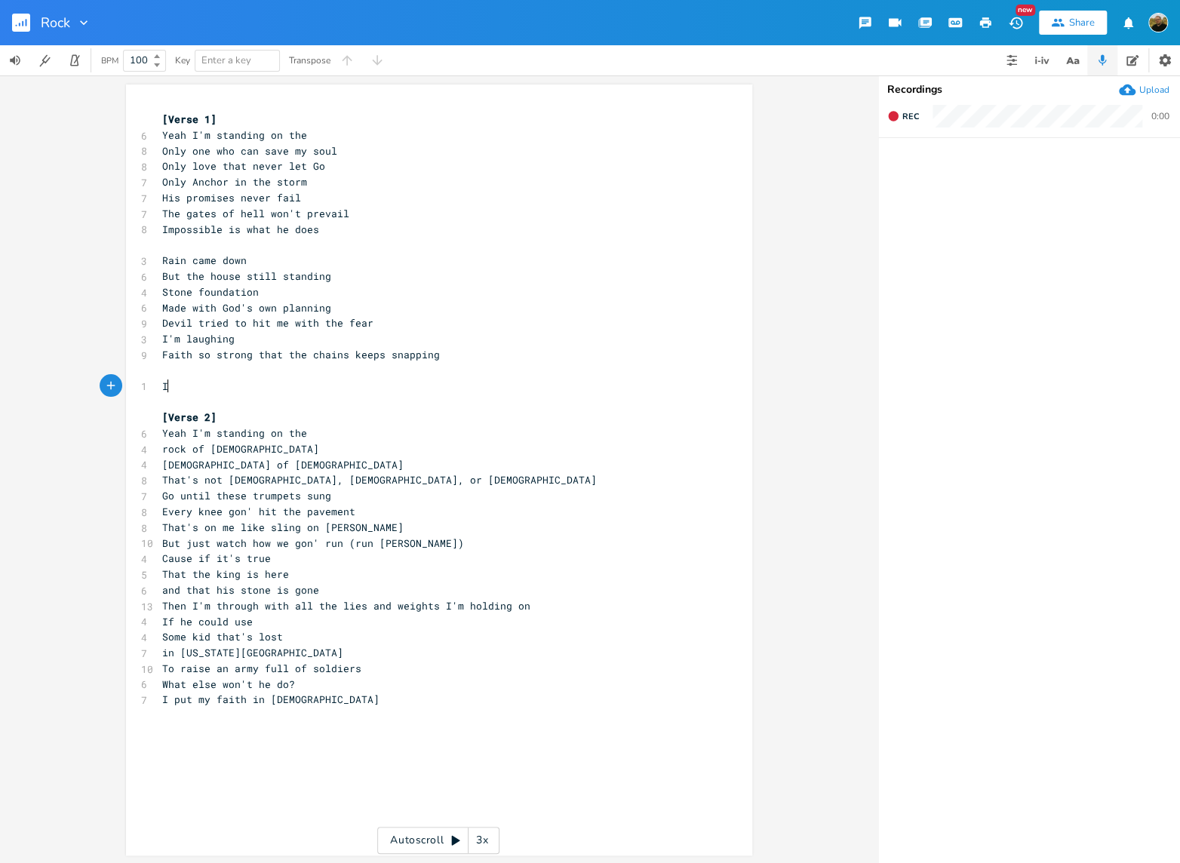
type textarea "'"
type textarea "put my faith in [DEMOGRAPHIC_DATA]"
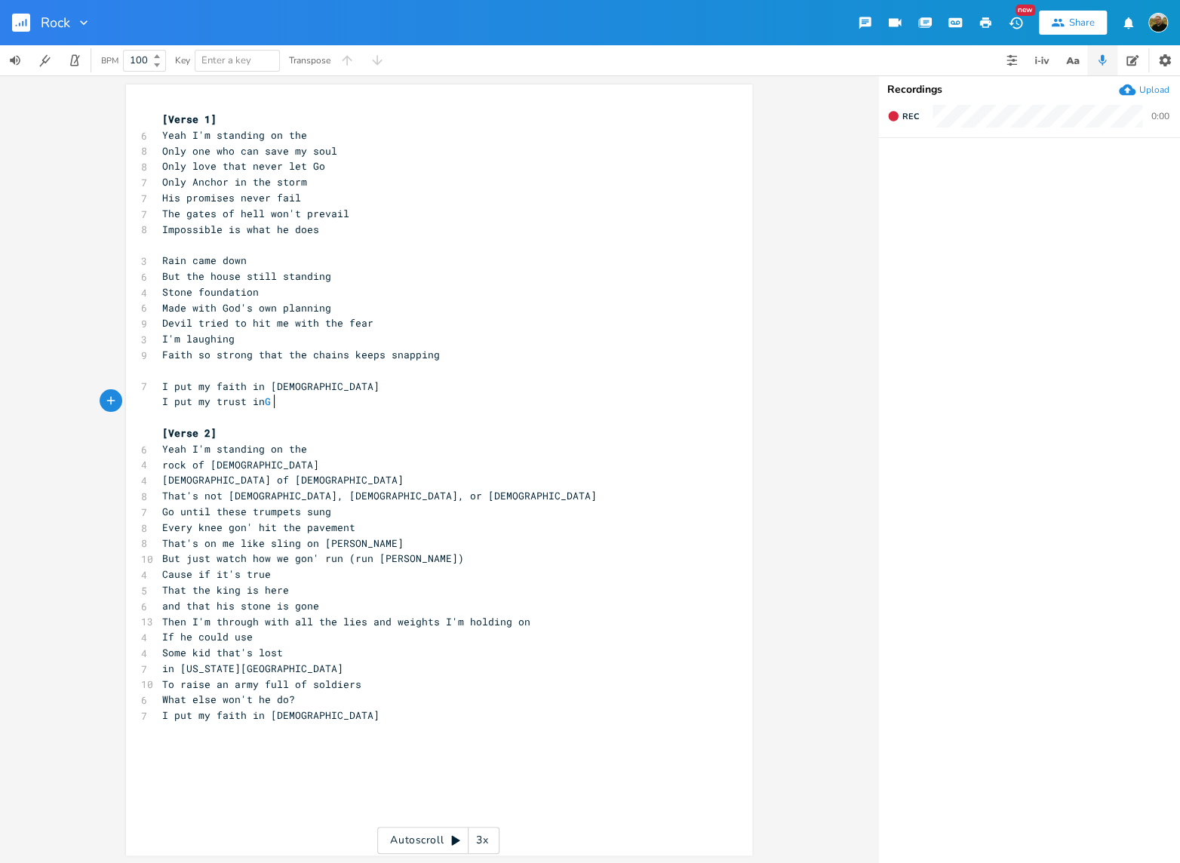
type textarea "I put my trust in God"
type textarea "J"
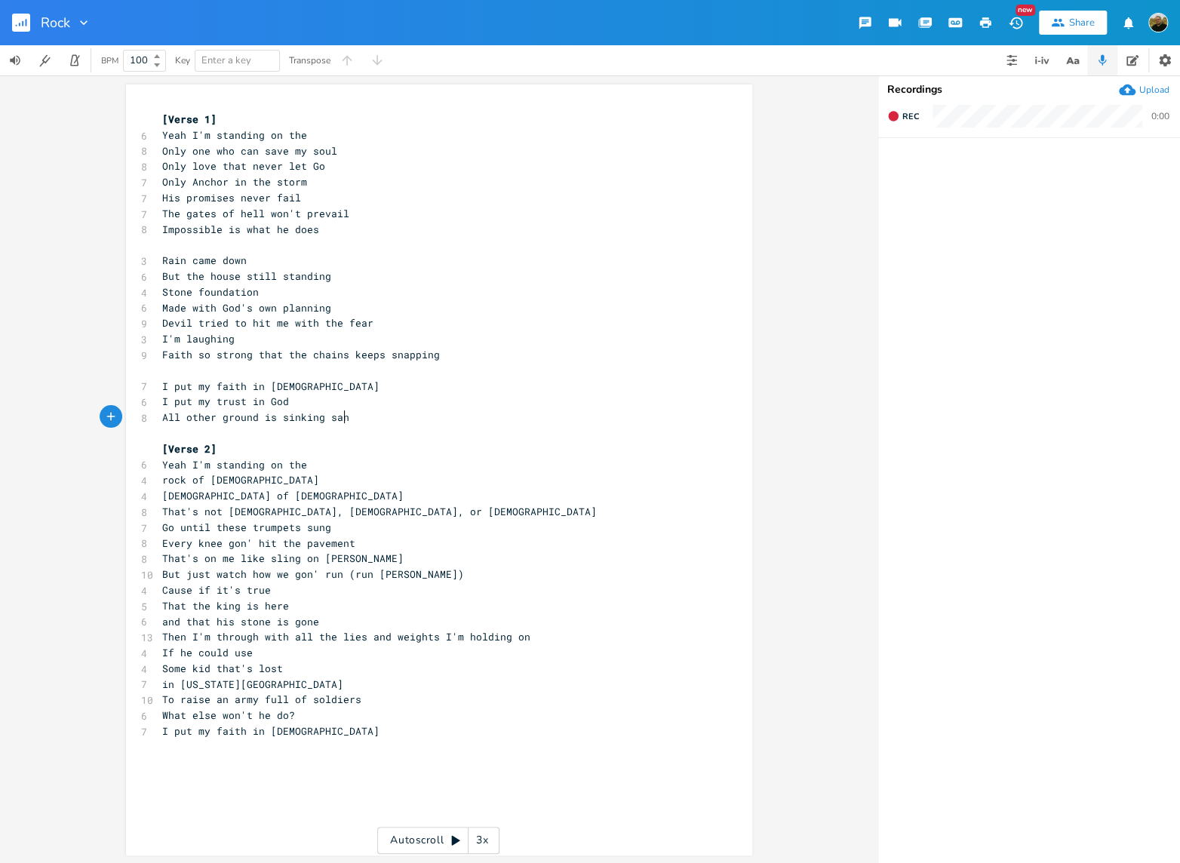
scroll to position [0, 142]
type textarea "All other ground is sinking sand"
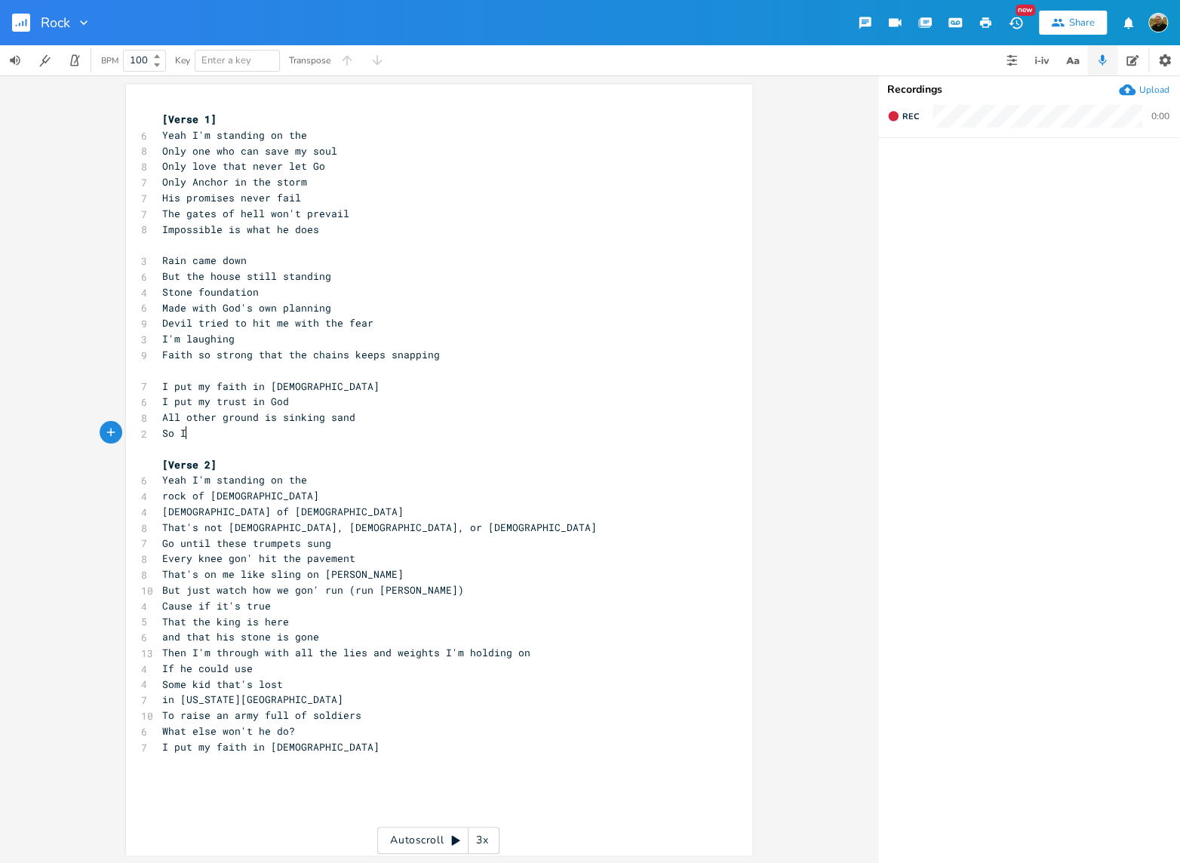
type textarea "So I;'"
type textarea "m"
type textarea "'m stra"
type textarea "[PERSON_NAME] on the wro"
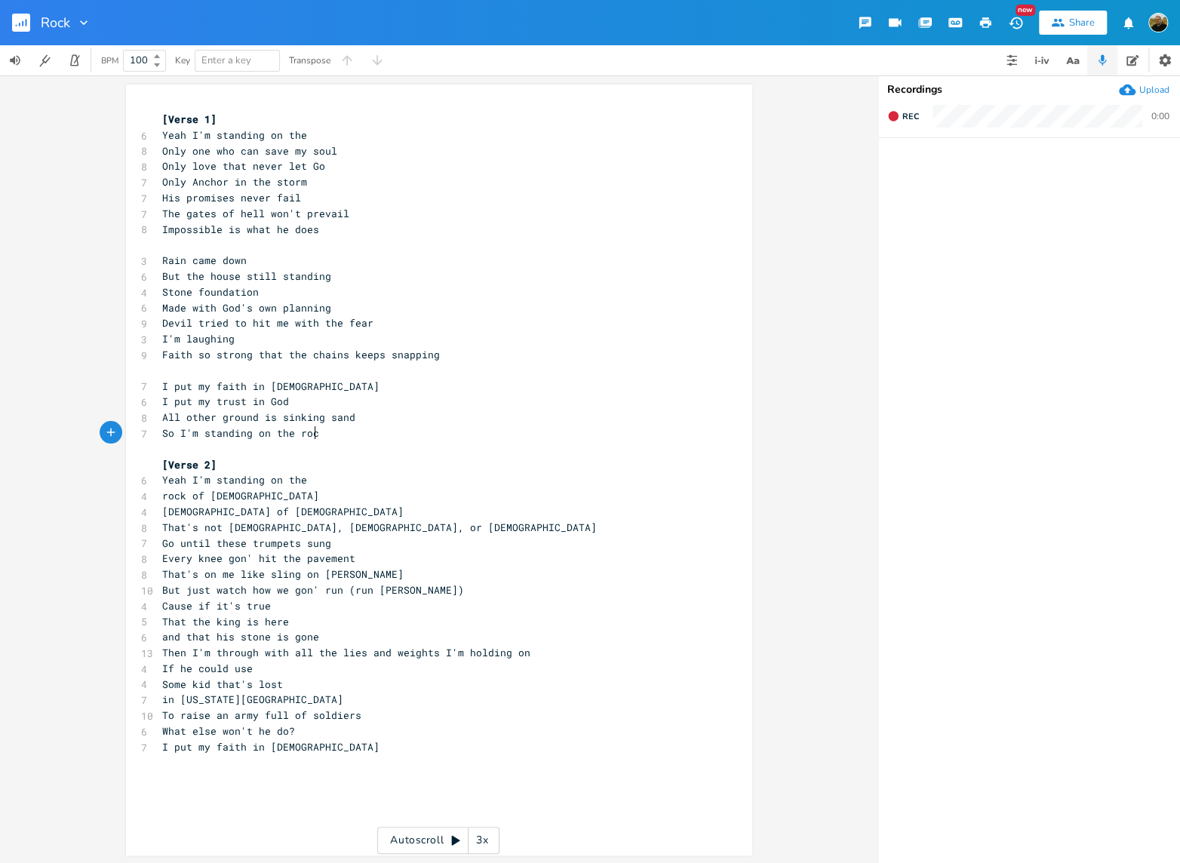
scroll to position [0, 17]
type textarea "rock"
drag, startPoint x: 293, startPoint y: 433, endPoint x: 321, endPoint y: 436, distance: 28.8
click at [321, 436] on pre "So I'm standing on the rock" at bounding box center [431, 434] width 545 height 16
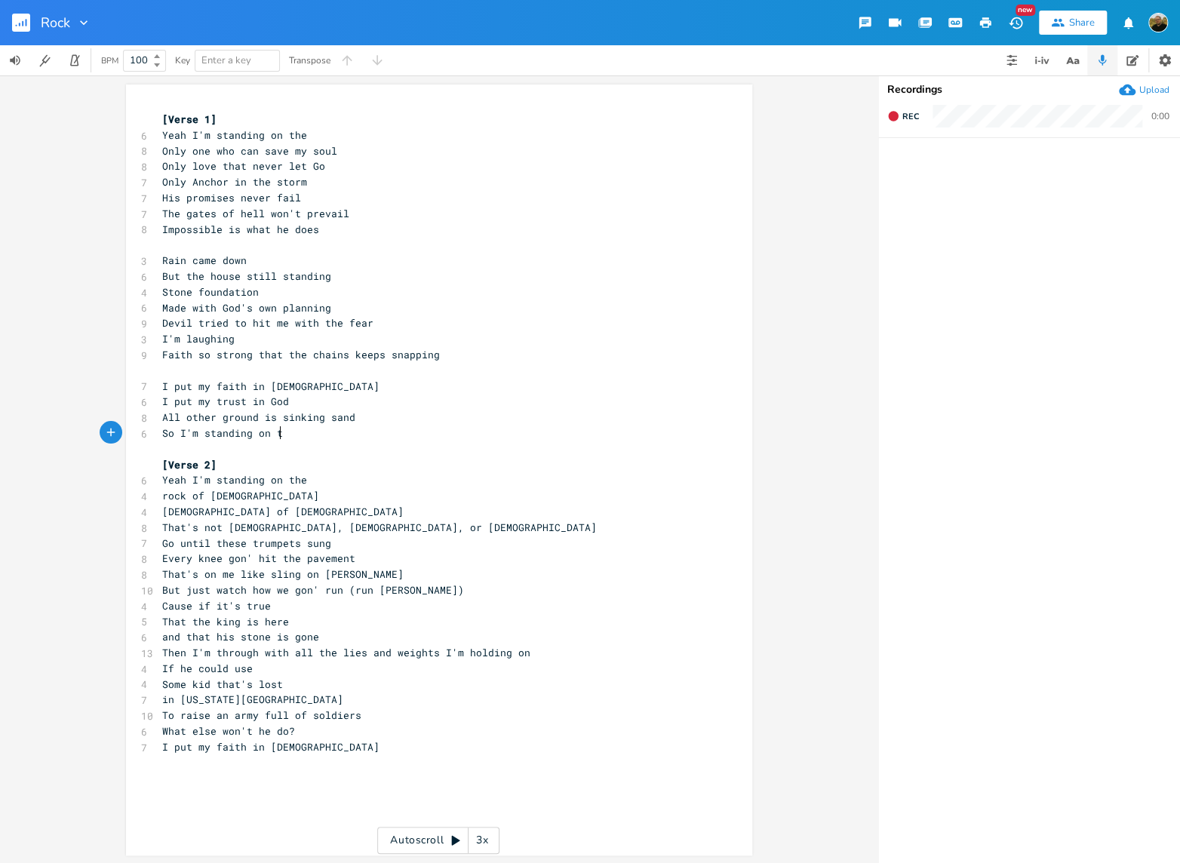
type textarea "e"
type textarea "he"
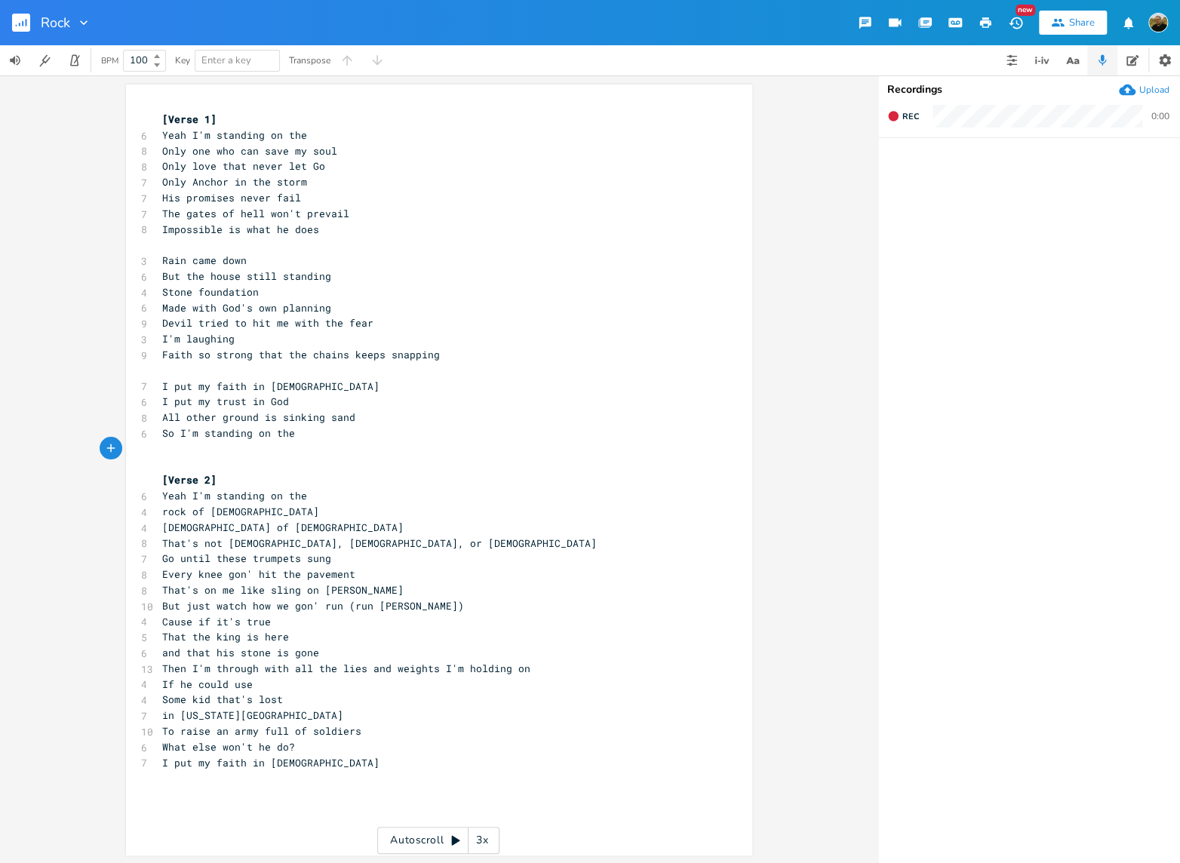
type textarea "IO"
type textarea "'m standing on the"
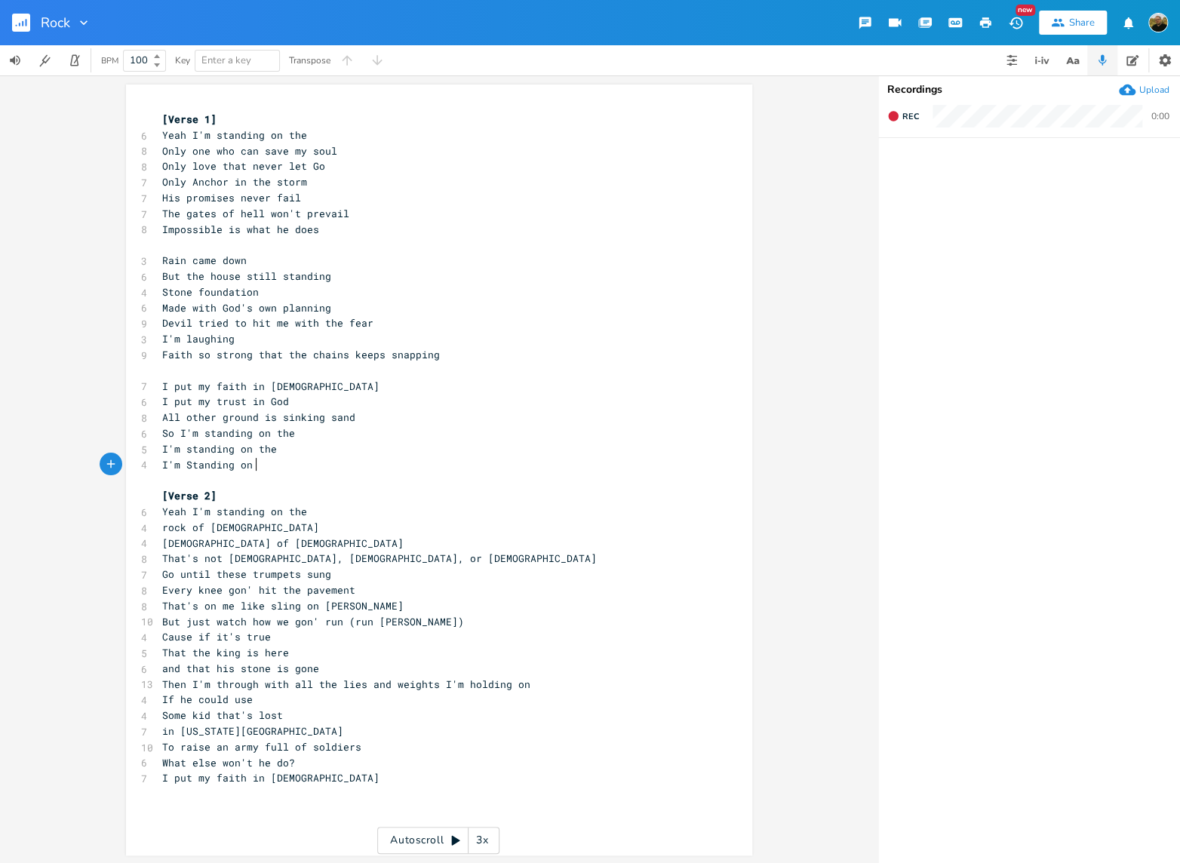
type textarea "I'm Standing on the"
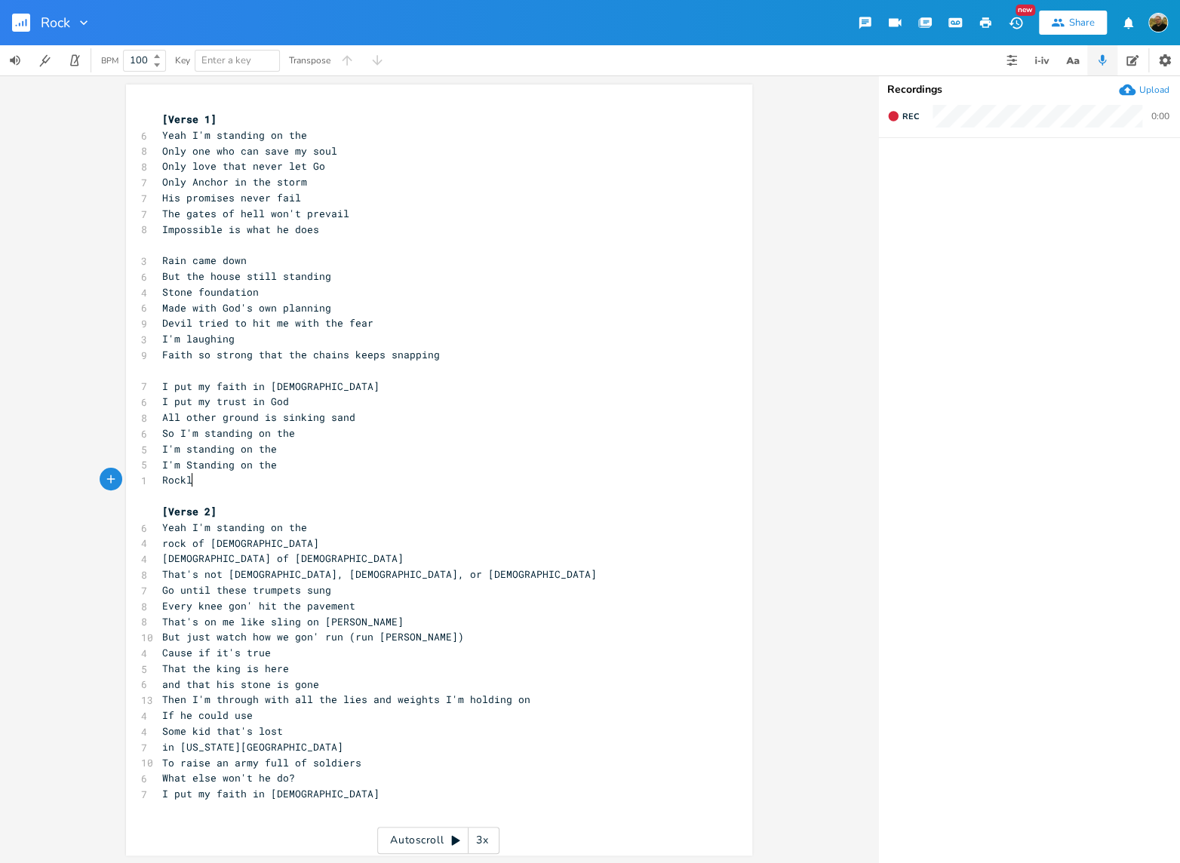
type textarea "Rockl,"
type textarea ","
type textarea "k, Rock, Rock, Rock.."
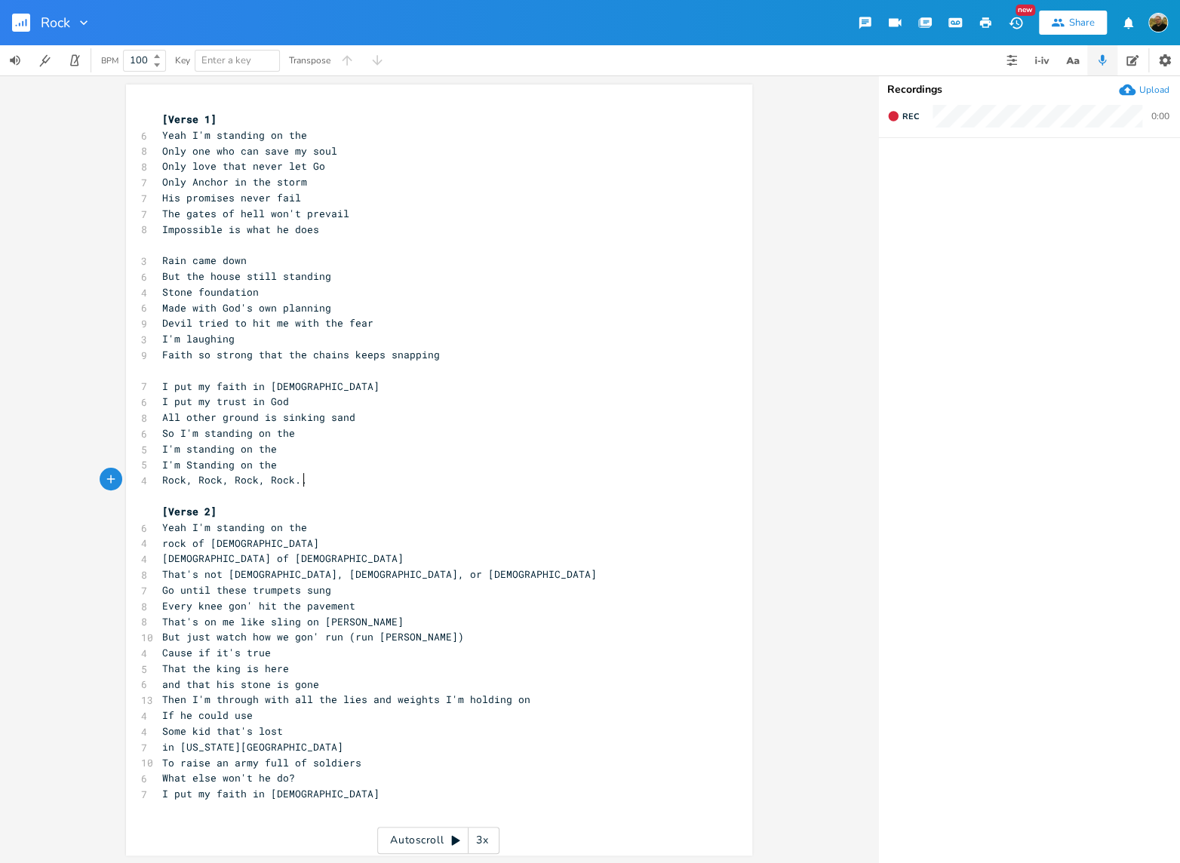
click at [198, 371] on pre "​" at bounding box center [431, 371] width 545 height 16
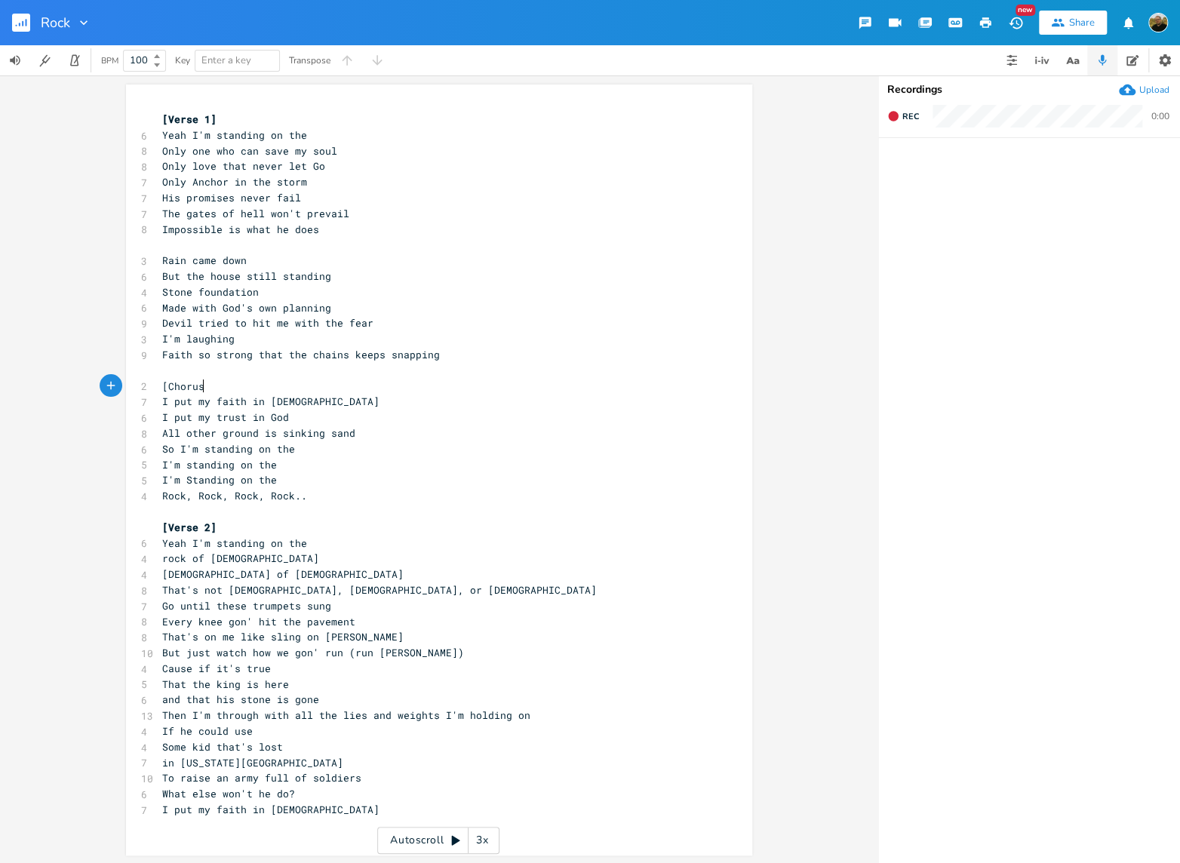
type textarea "[Chorus["
type textarea "]"
click at [317, 752] on pre "Some kid that's lost" at bounding box center [431, 748] width 545 height 16
type textarea "[Verse 1] Yeah I'm standing on the Only one who can save my soul Only love that…"
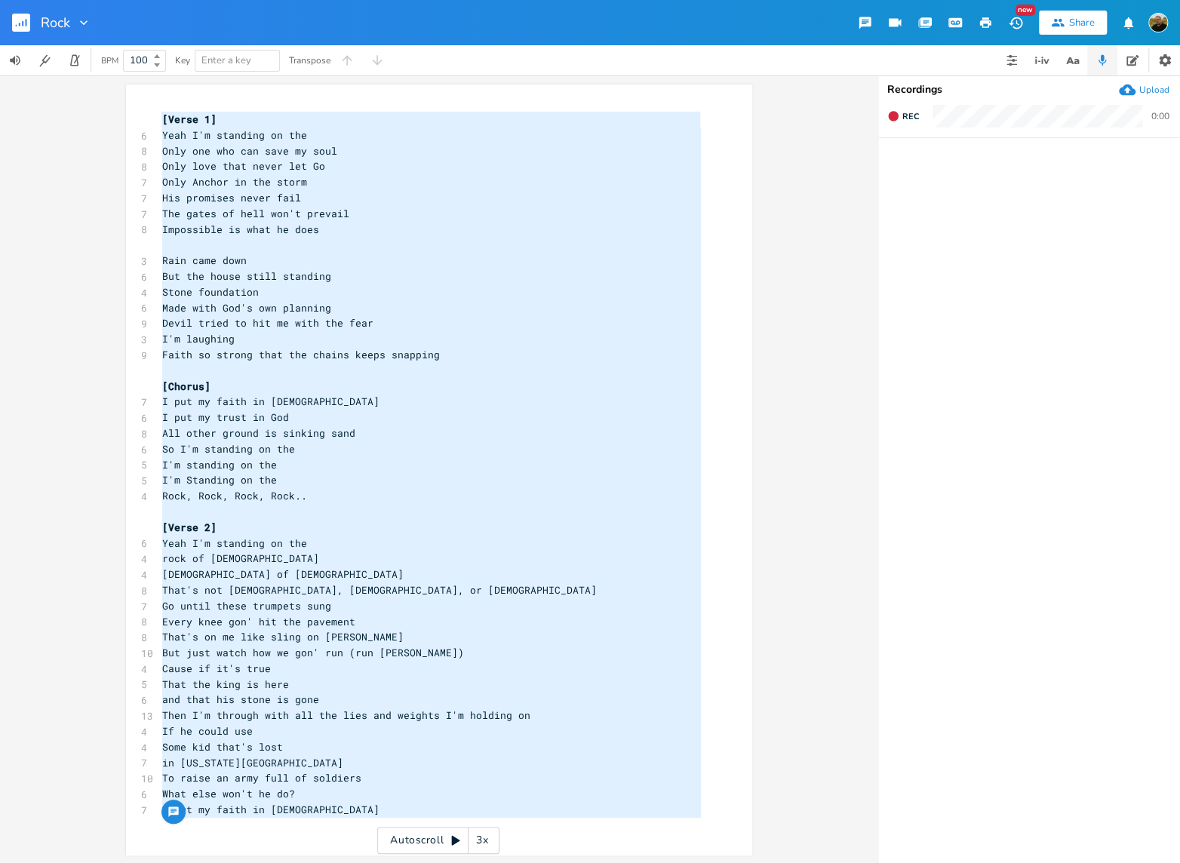
click at [362, 506] on pre "​" at bounding box center [431, 512] width 545 height 16
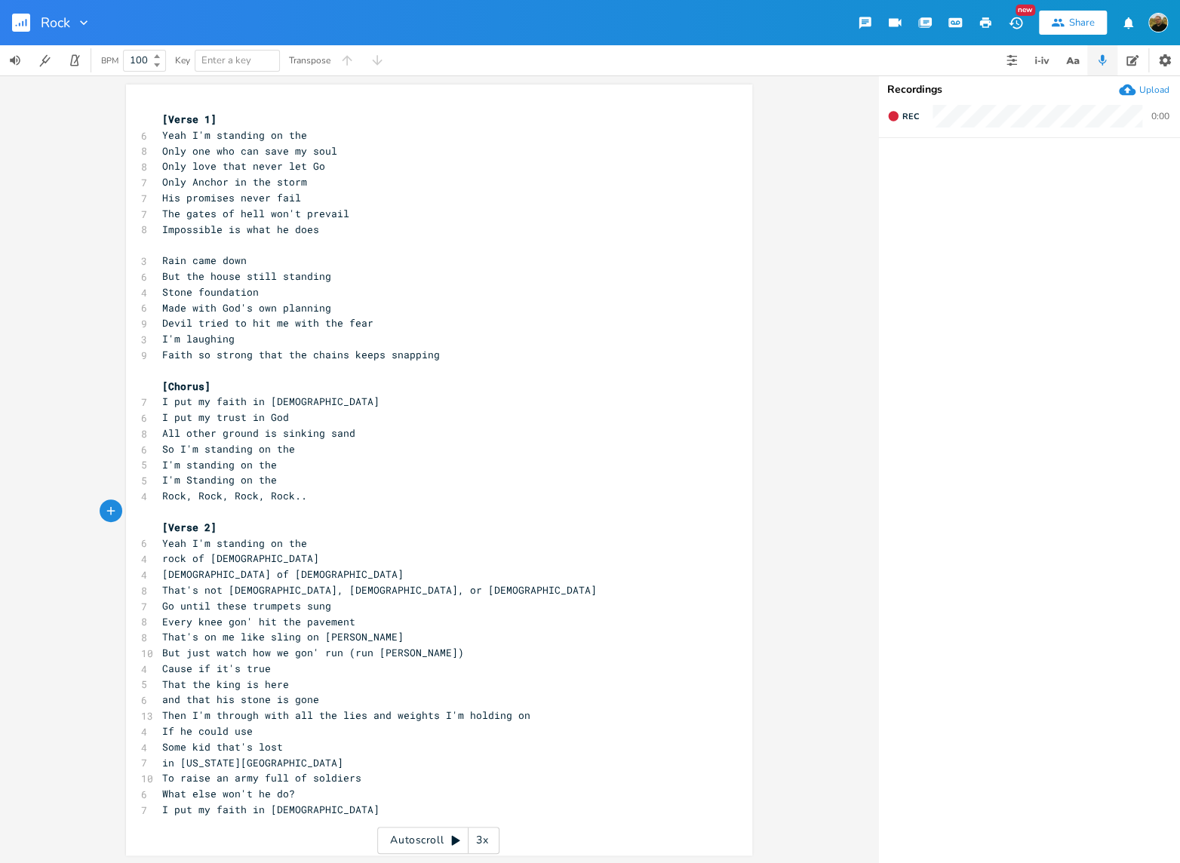
click at [425, 345] on pre "I'm laughing" at bounding box center [431, 339] width 545 height 16
type textarea "[Verse 1] Yeah I'm standing on the Only one who can save my soul Only love that…"
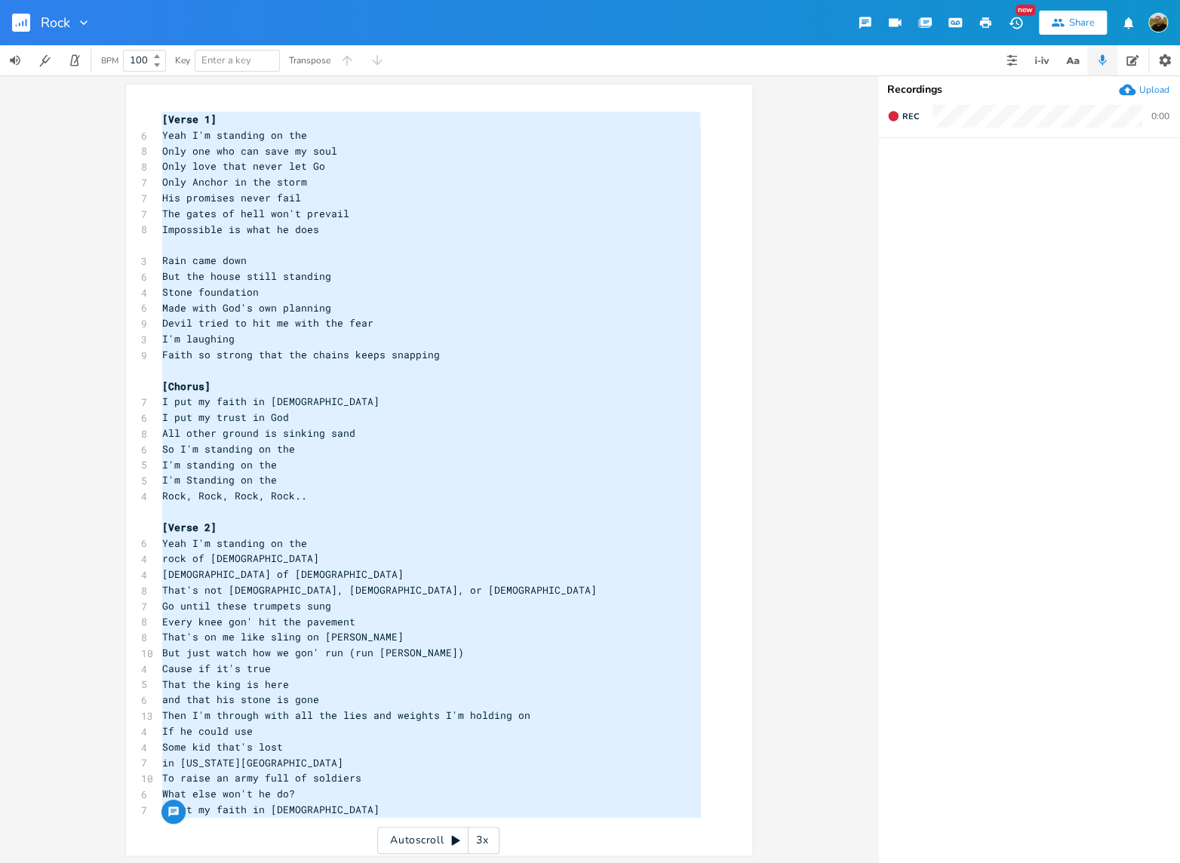
click at [181, 242] on pre "​" at bounding box center [431, 245] width 545 height 16
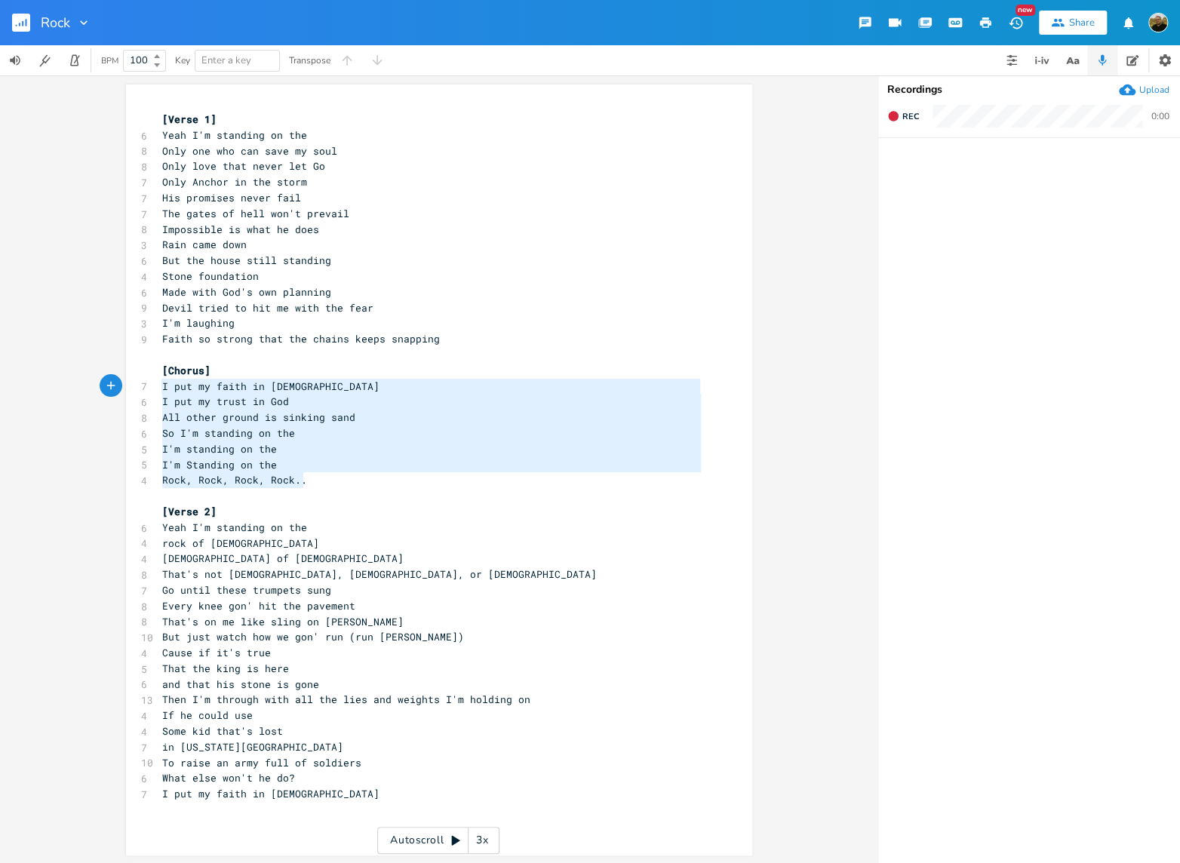
type textarea "[Chorus] I put my faith in [DEMOGRAPHIC_DATA] I put my trust in [DEMOGRAPHIC_DA…"
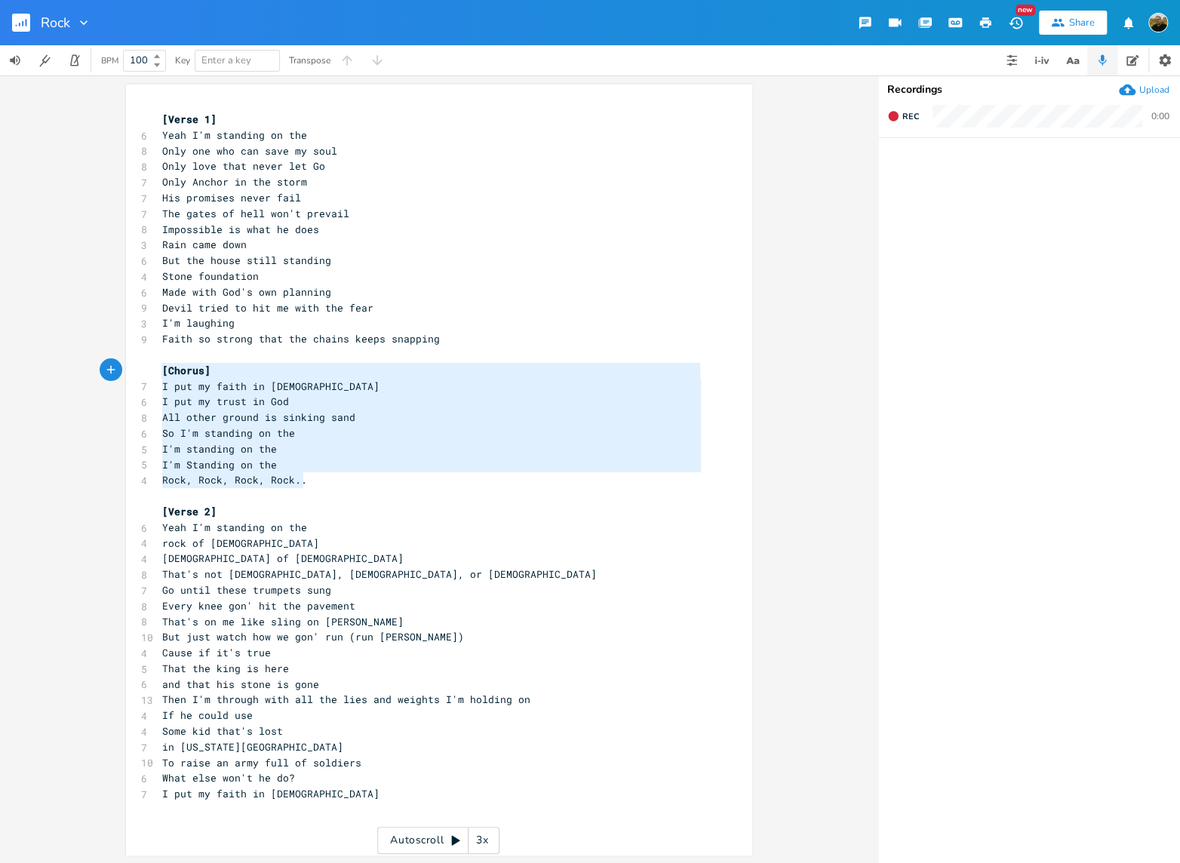
drag, startPoint x: 324, startPoint y: 477, endPoint x: 122, endPoint y: 374, distance: 226.5
click at [126, 374] on div "[Chorus] I put my faith in [DEMOGRAPHIC_DATA] I put my trust in [DEMOGRAPHIC_DA…" at bounding box center [439, 470] width 626 height 771
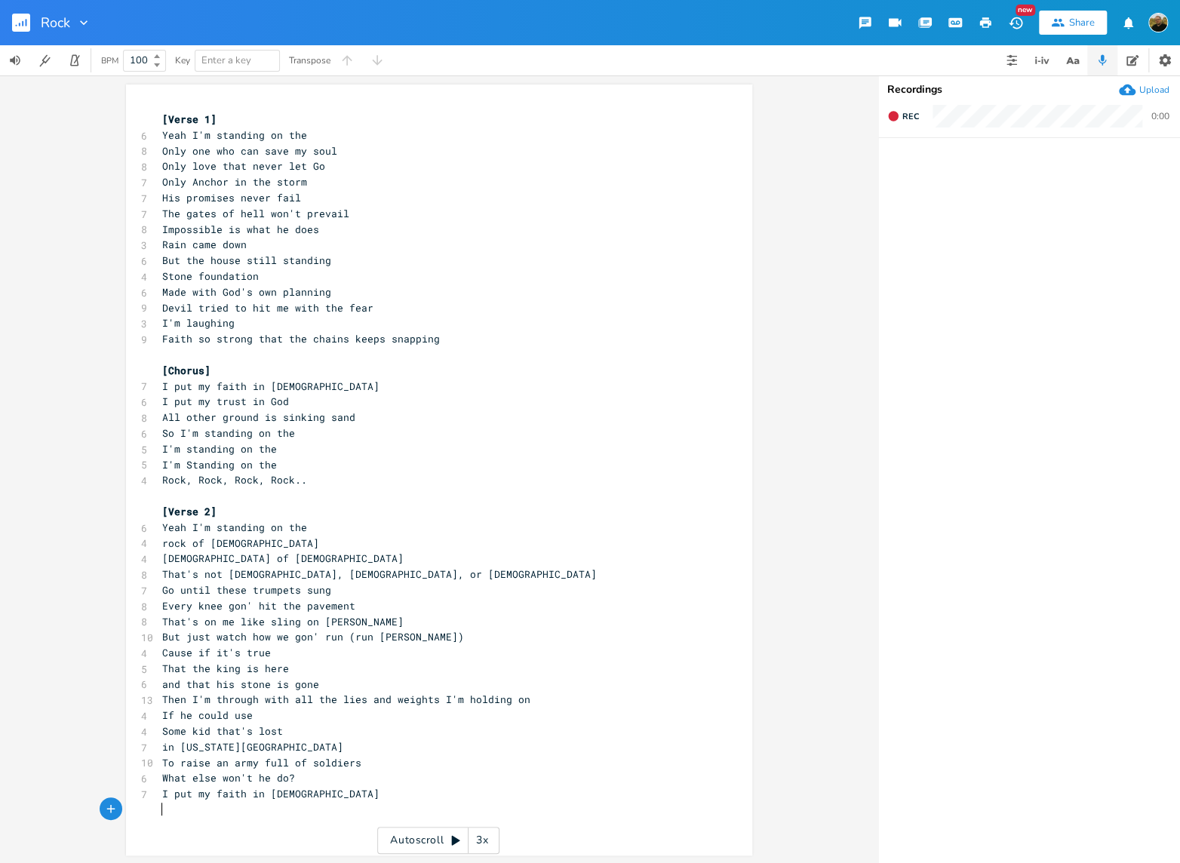
click at [243, 814] on pre "​" at bounding box center [431, 810] width 545 height 16
paste textarea "[Verse 1] Yeah I'm standing on the Only one who can save my soul Only love that…"
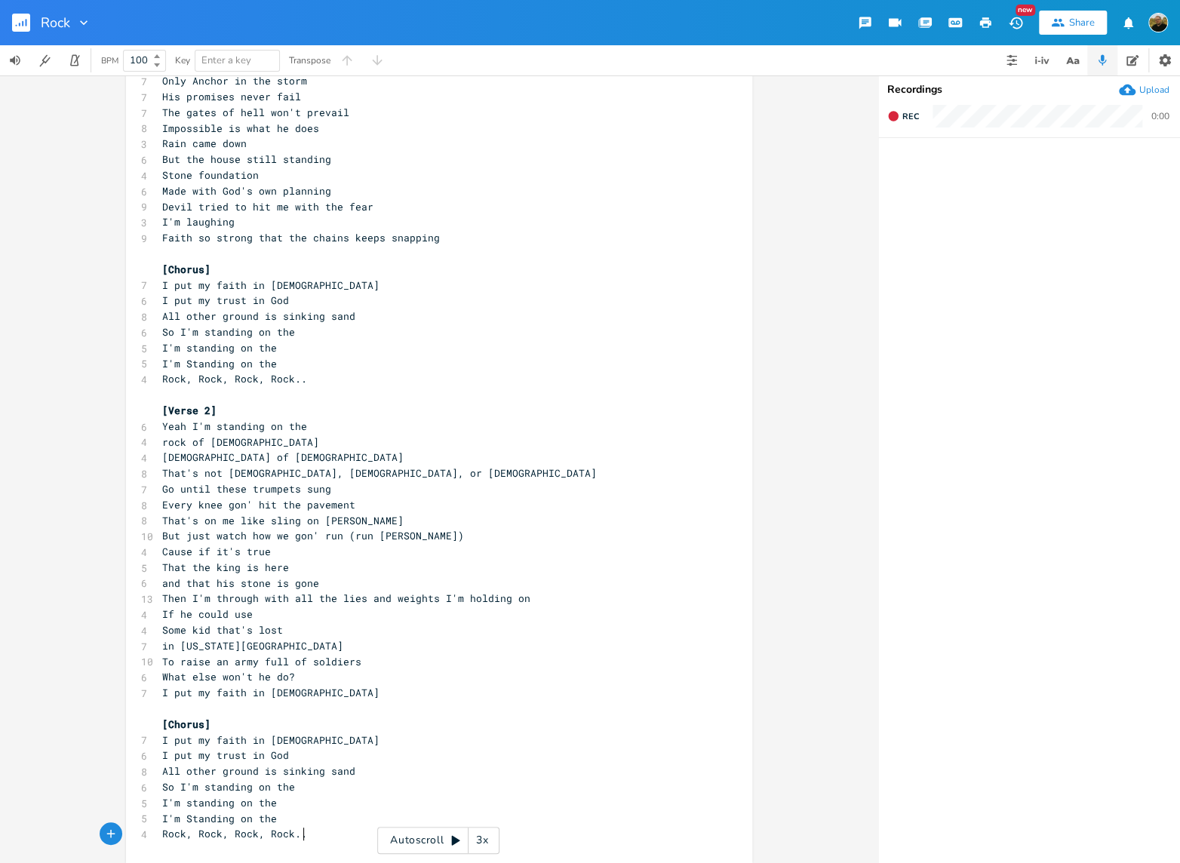
type textarea "[Verse 1] Yeah I'm standing on the Only one who can save my soul Only love that…"
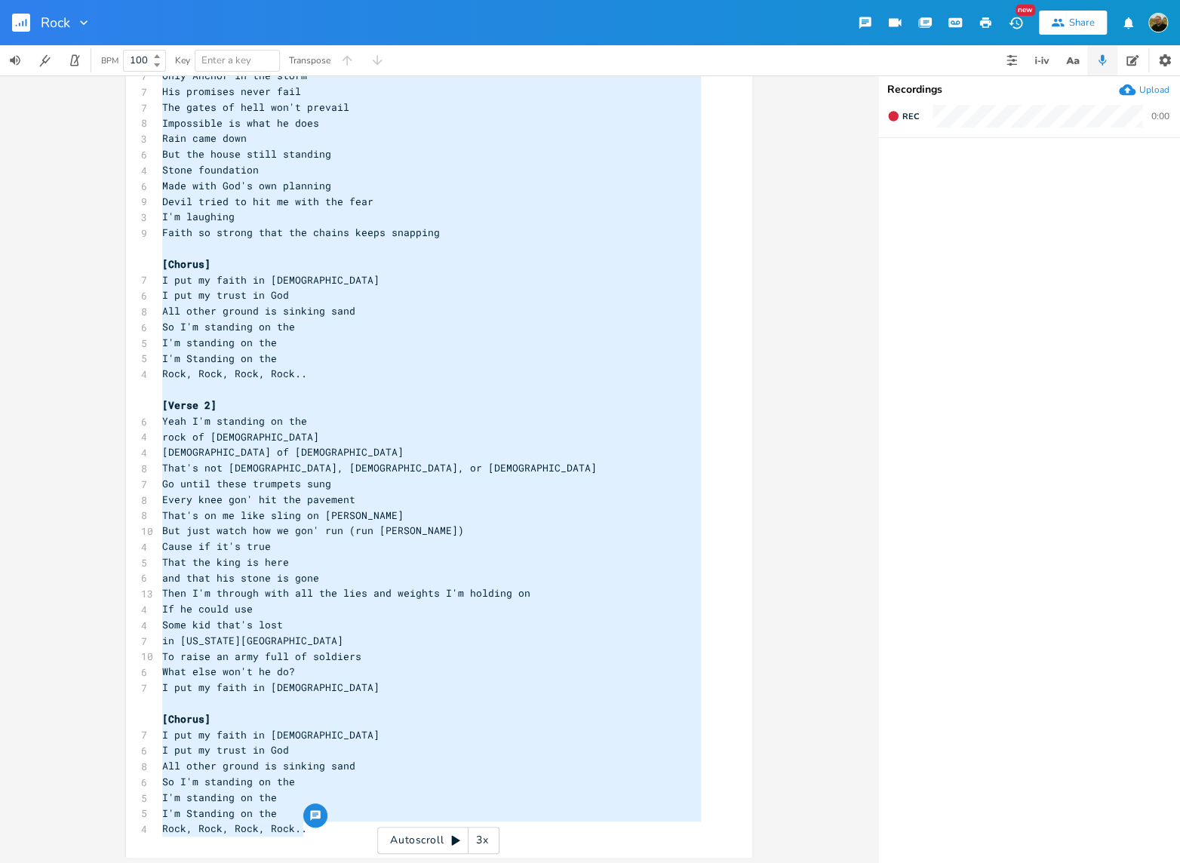
scroll to position [110, 0]
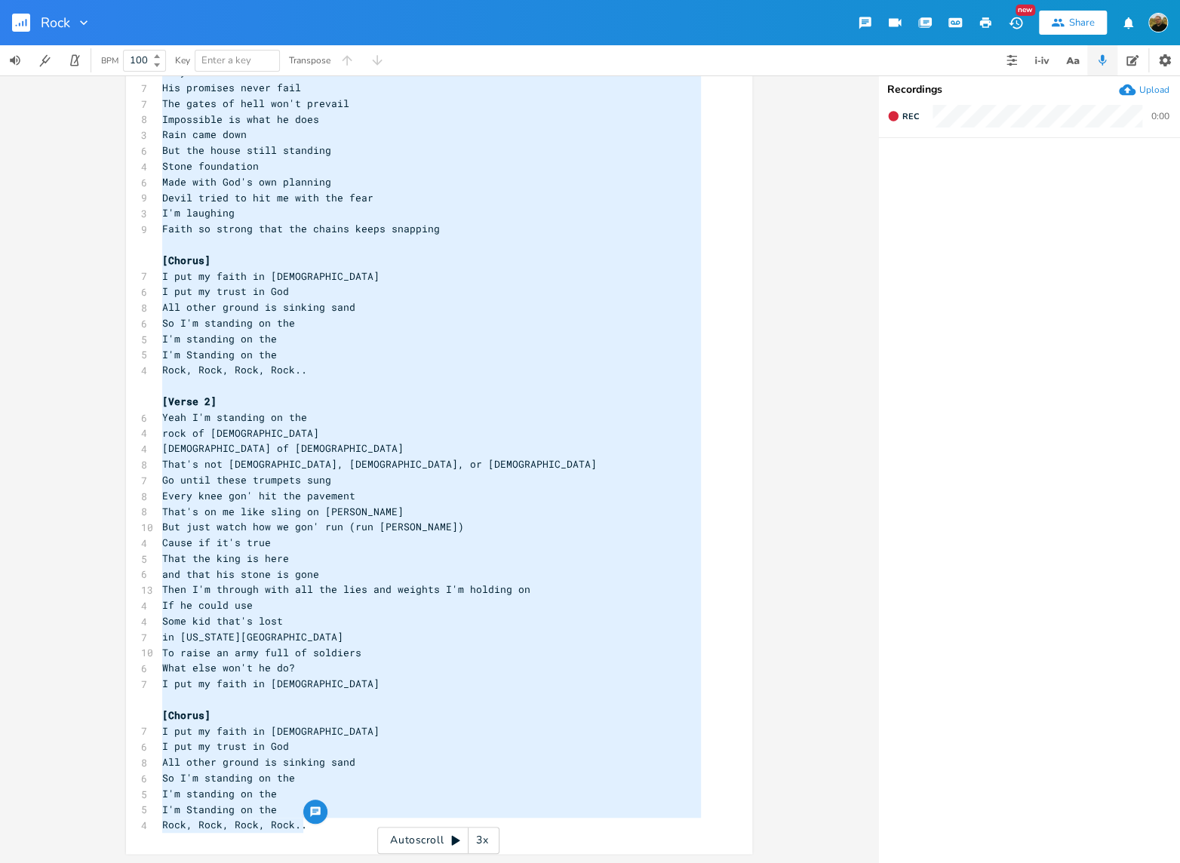
click at [348, 795] on pre "I'm standing on the" at bounding box center [431, 794] width 545 height 16
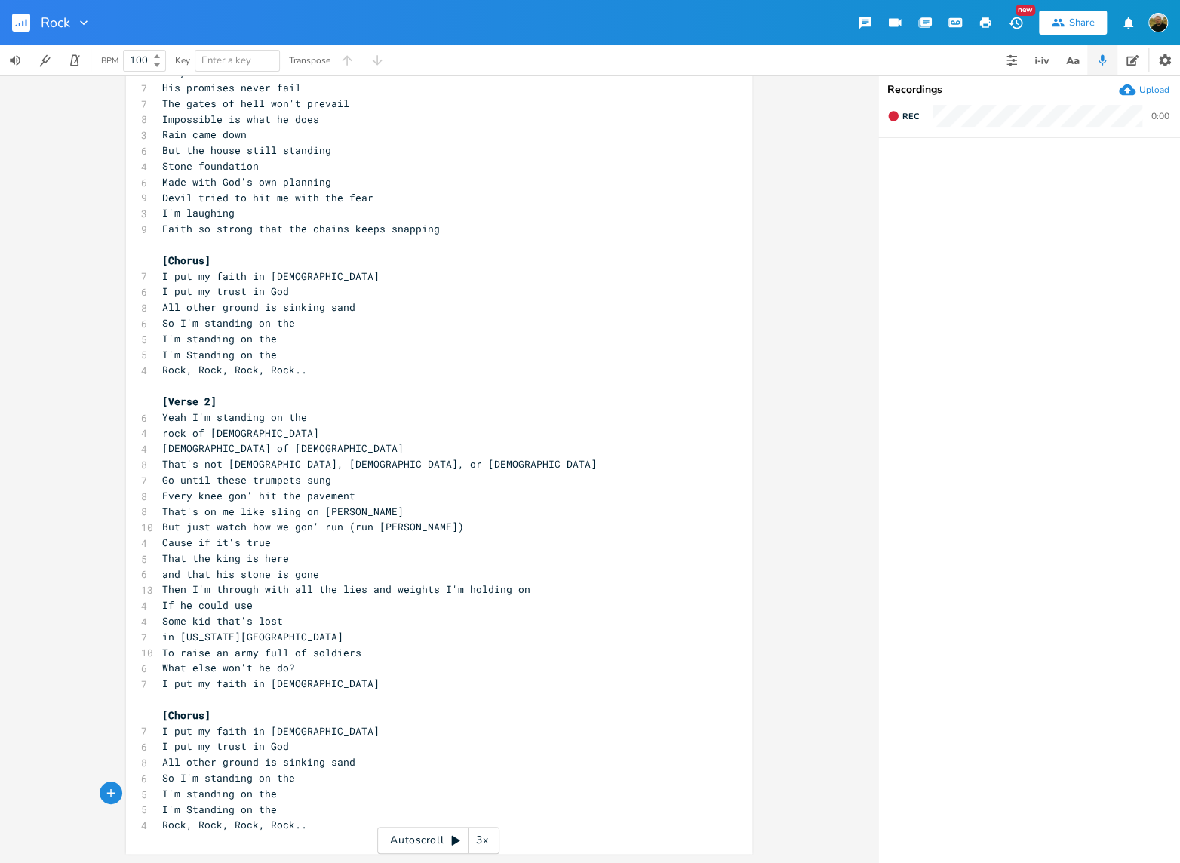
click at [339, 826] on pre "Rock, Rock, Rock, Rock.." at bounding box center [431, 825] width 545 height 16
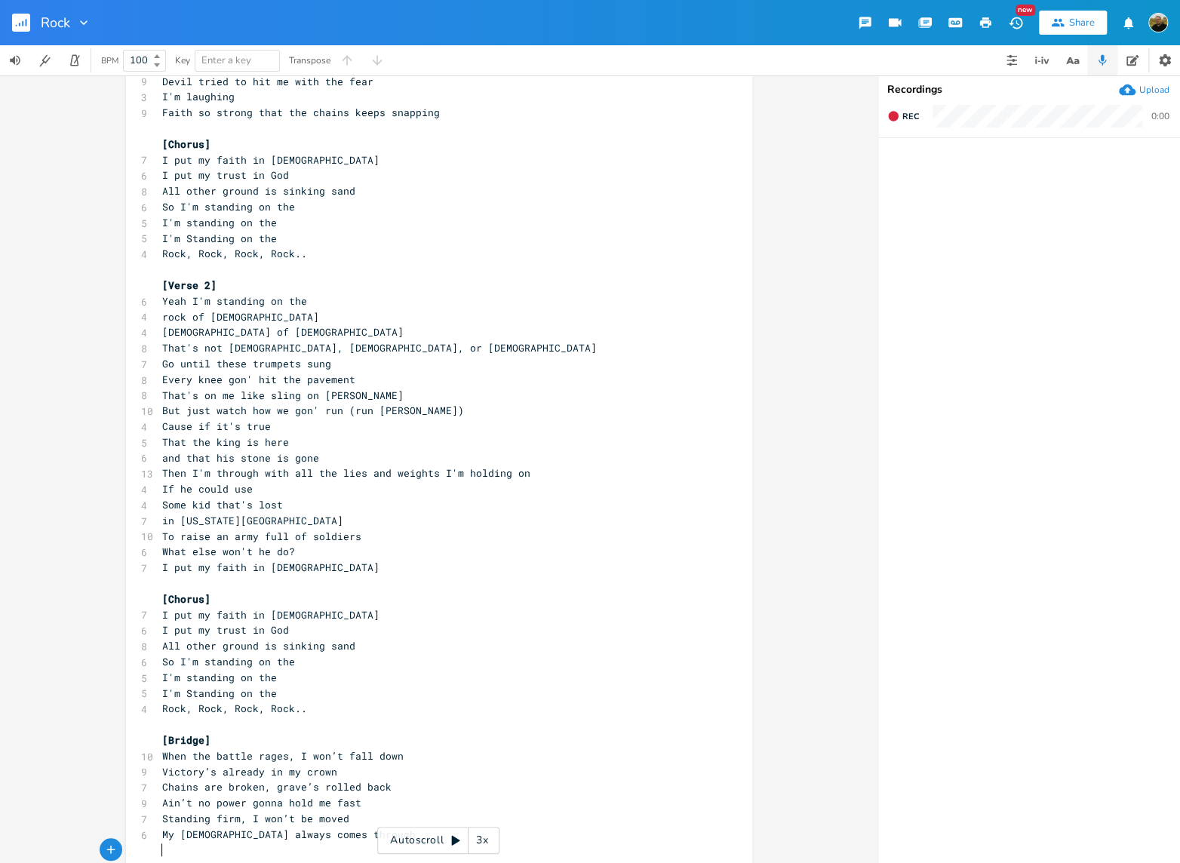
scroll to position [257, 0]
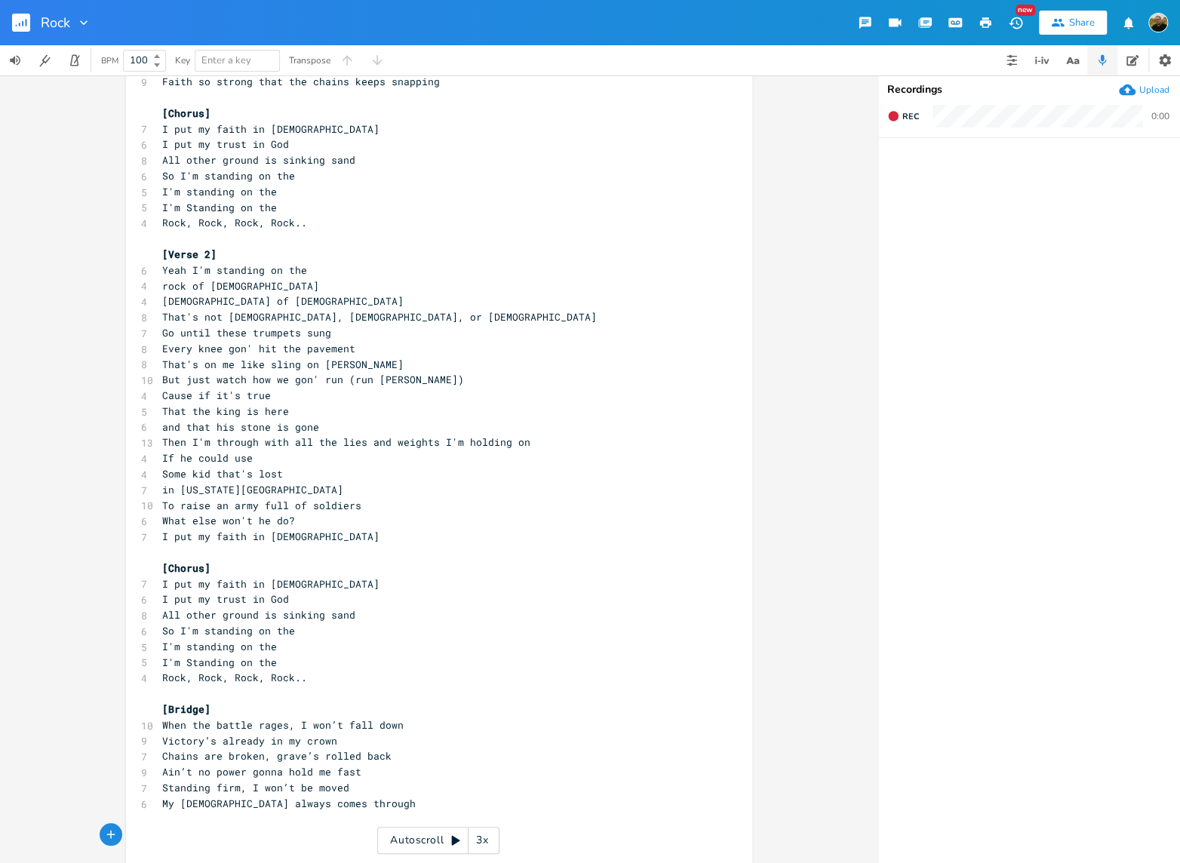
paste textarea "gh"
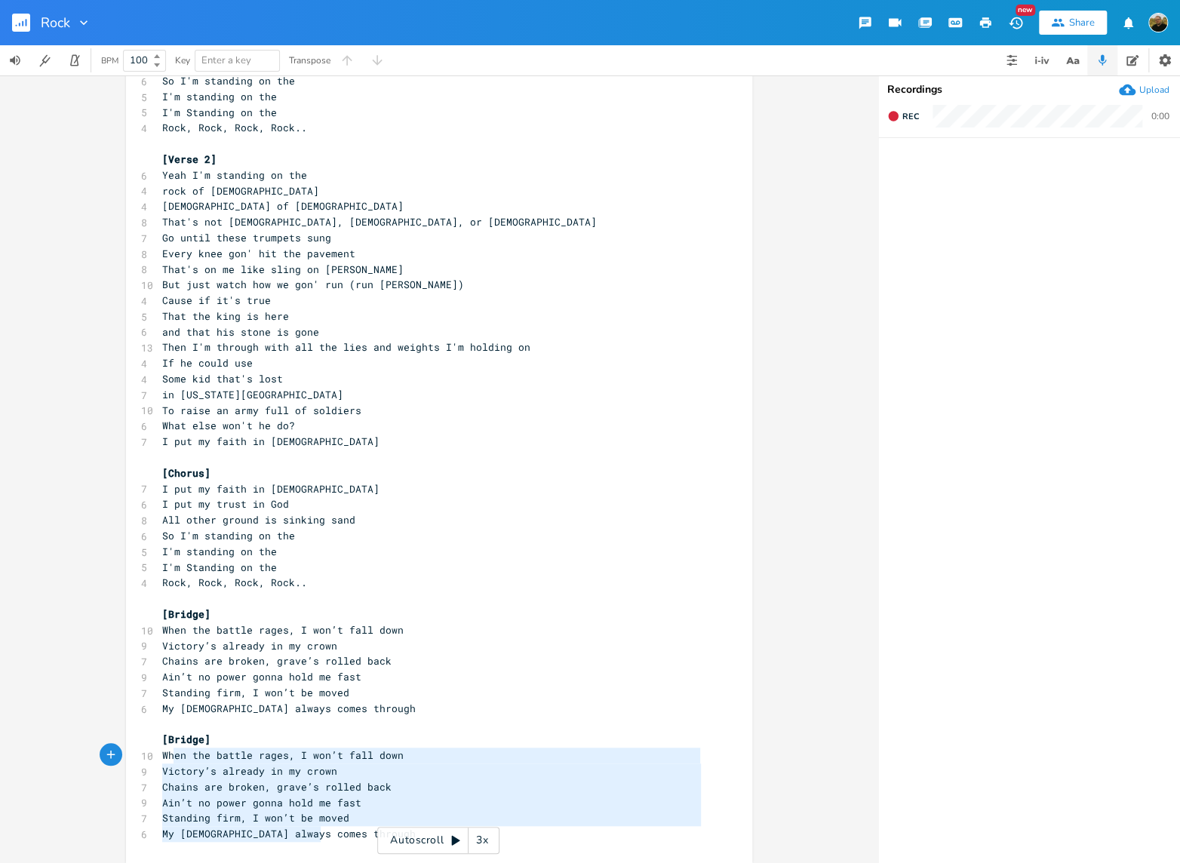
type textarea "[Bridge] When the battle rages, I won’t fall down Victory’s already in my crown…"
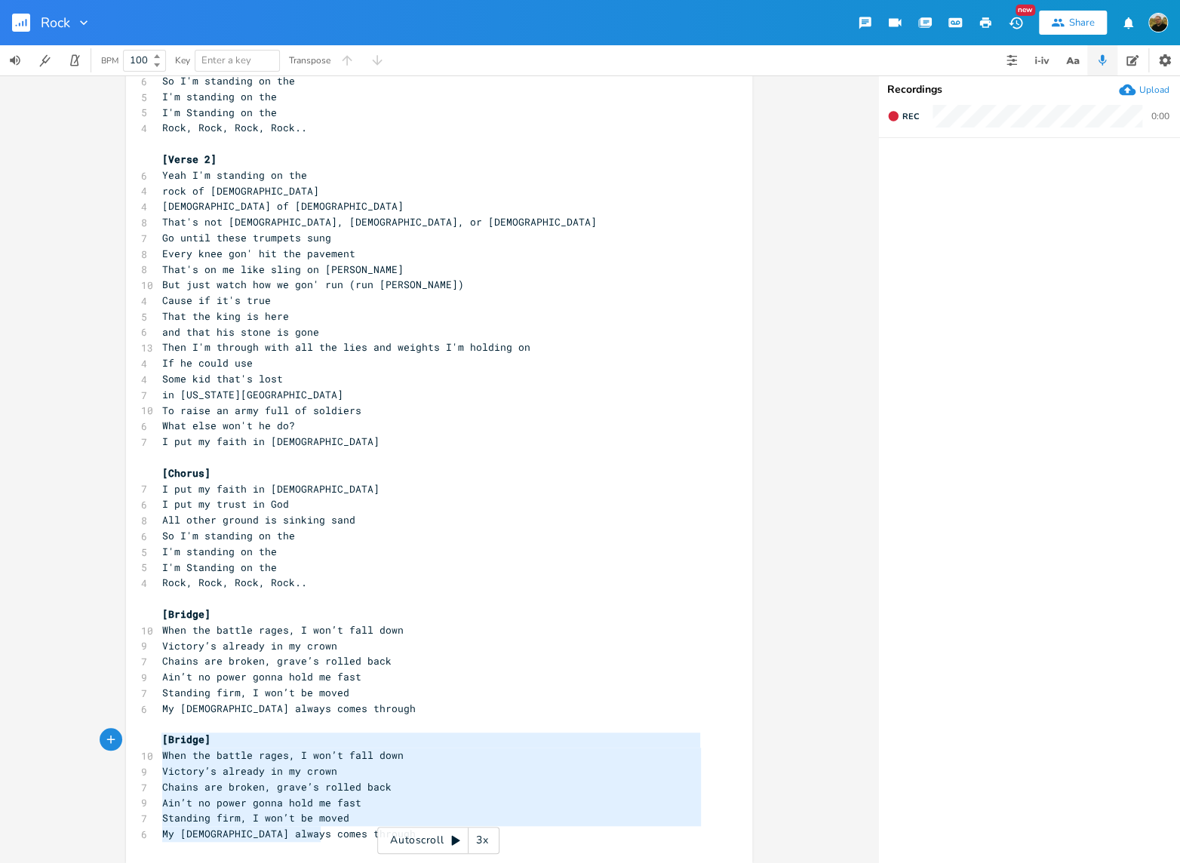
drag, startPoint x: 335, startPoint y: 839, endPoint x: 152, endPoint y: 743, distance: 206.2
click at [152, 743] on div "[Bridge] When the battle rages, I won’t fall down Victory’s already in my crown…" at bounding box center [439, 297] width 626 height 1131
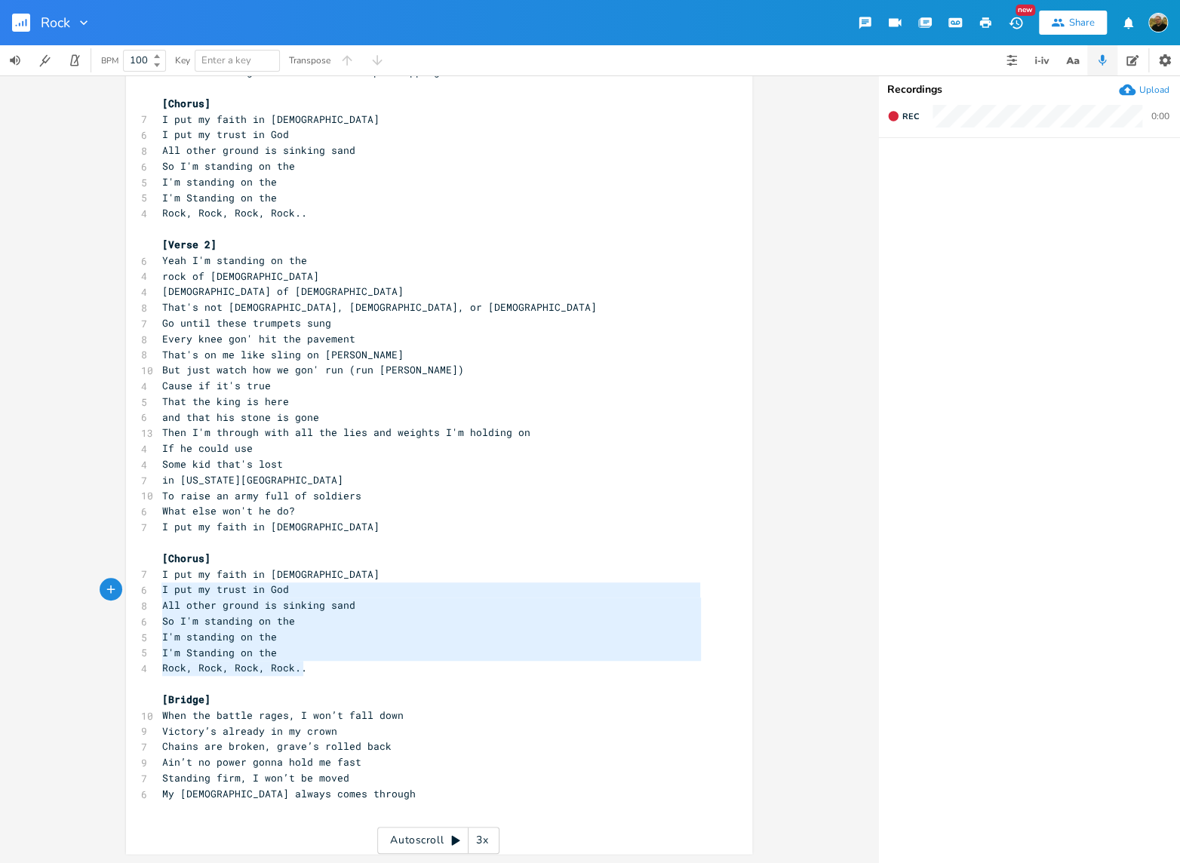
type textarea "[Chorus] I put my faith in [DEMOGRAPHIC_DATA] I put my trust in [DEMOGRAPHIC_DA…"
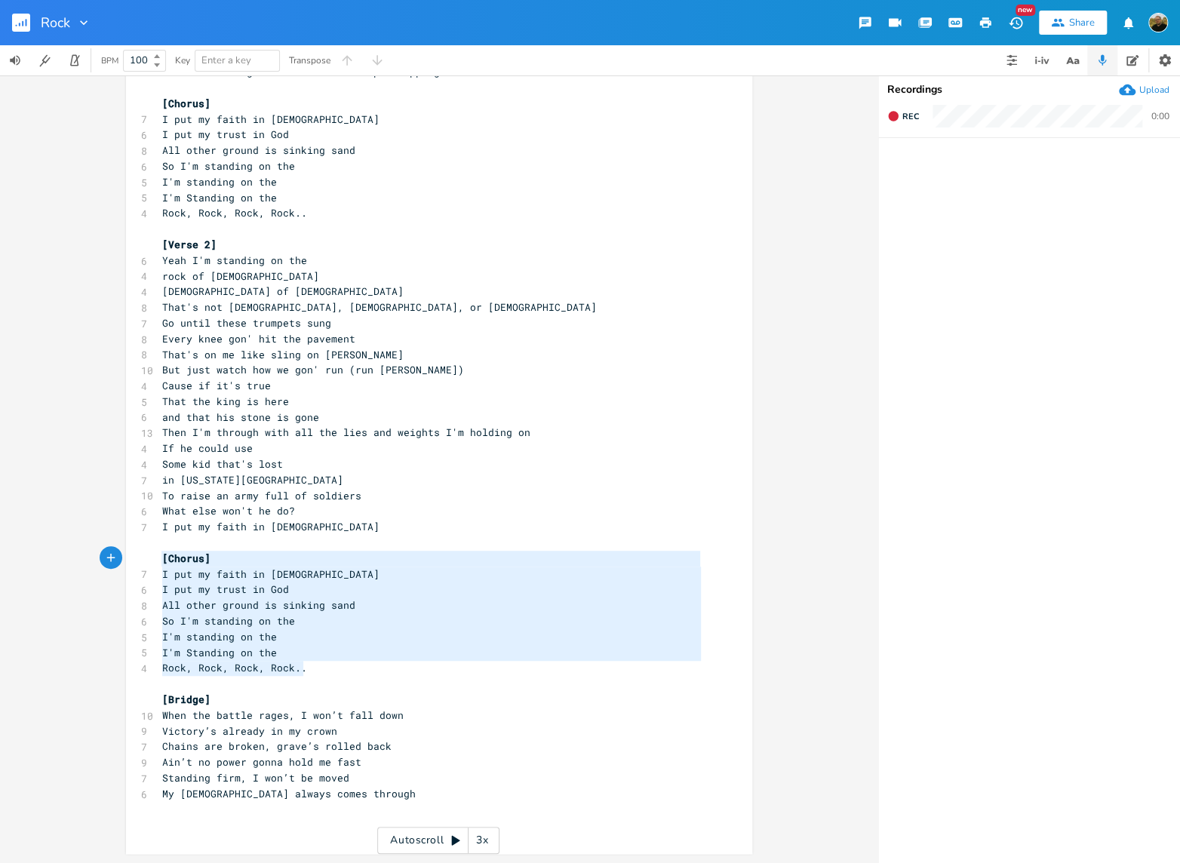
drag, startPoint x: 309, startPoint y: 672, endPoint x: 118, endPoint y: 561, distance: 220.4
click at [118, 561] on div "[Chorus] I put my faith in [DEMOGRAPHIC_DATA] I put my trust in [DEMOGRAPHIC_DA…" at bounding box center [439, 469] width 878 height 788
click at [208, 809] on pre "​" at bounding box center [431, 810] width 545 height 16
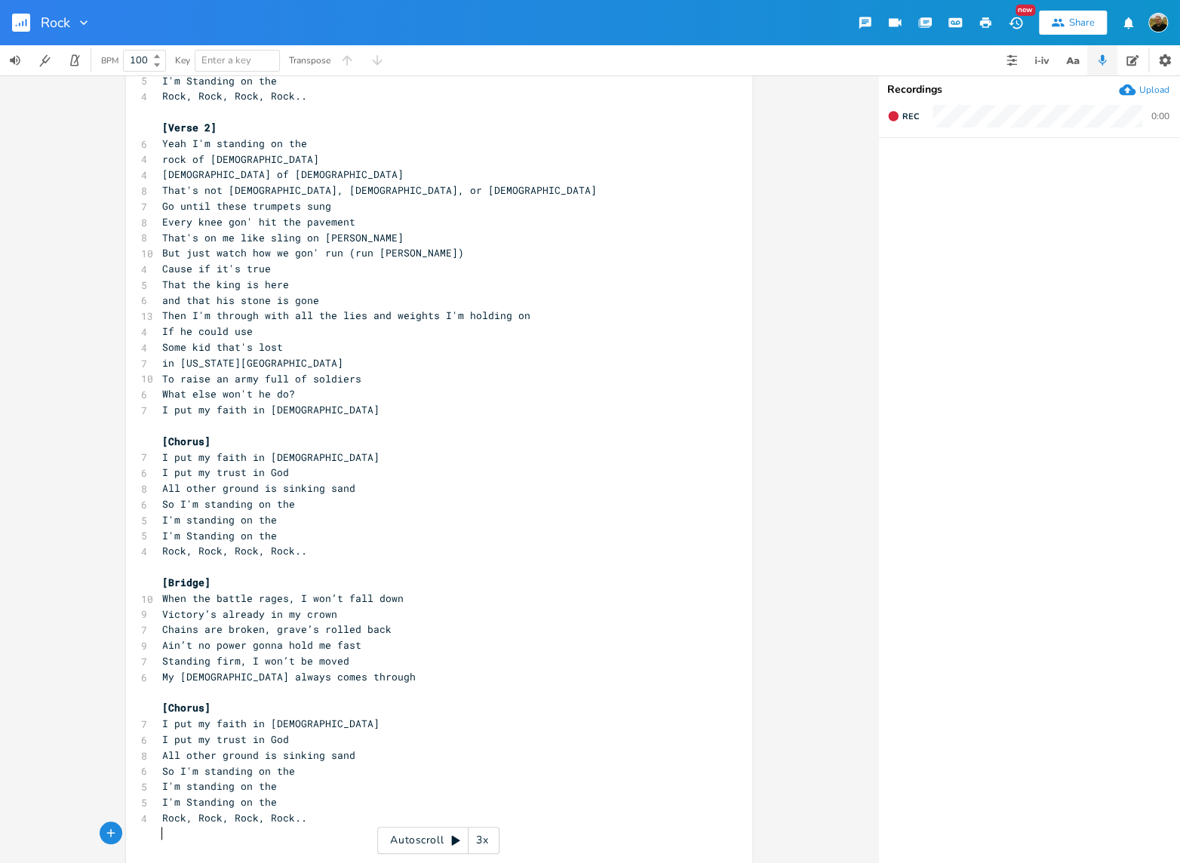
scroll to position [509, 0]
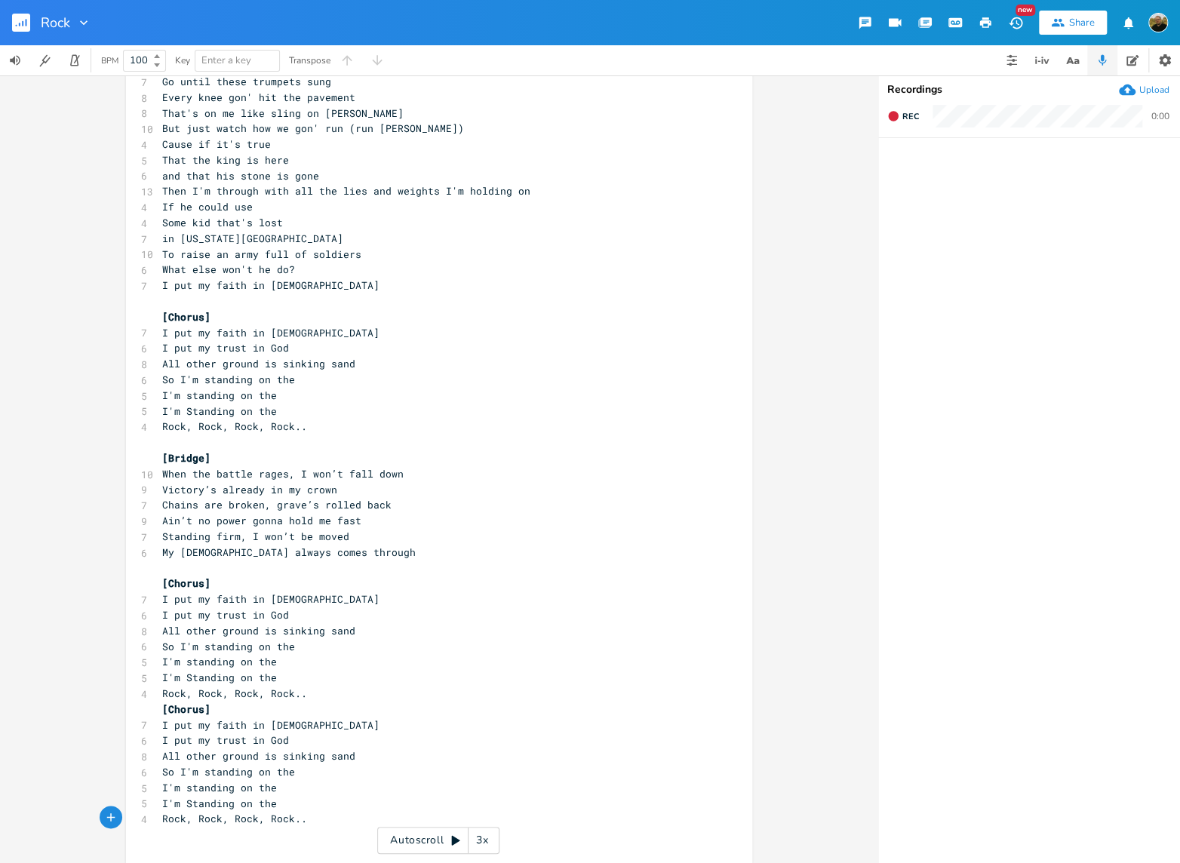
click at [159, 709] on pre "[Chorus]" at bounding box center [431, 710] width 545 height 16
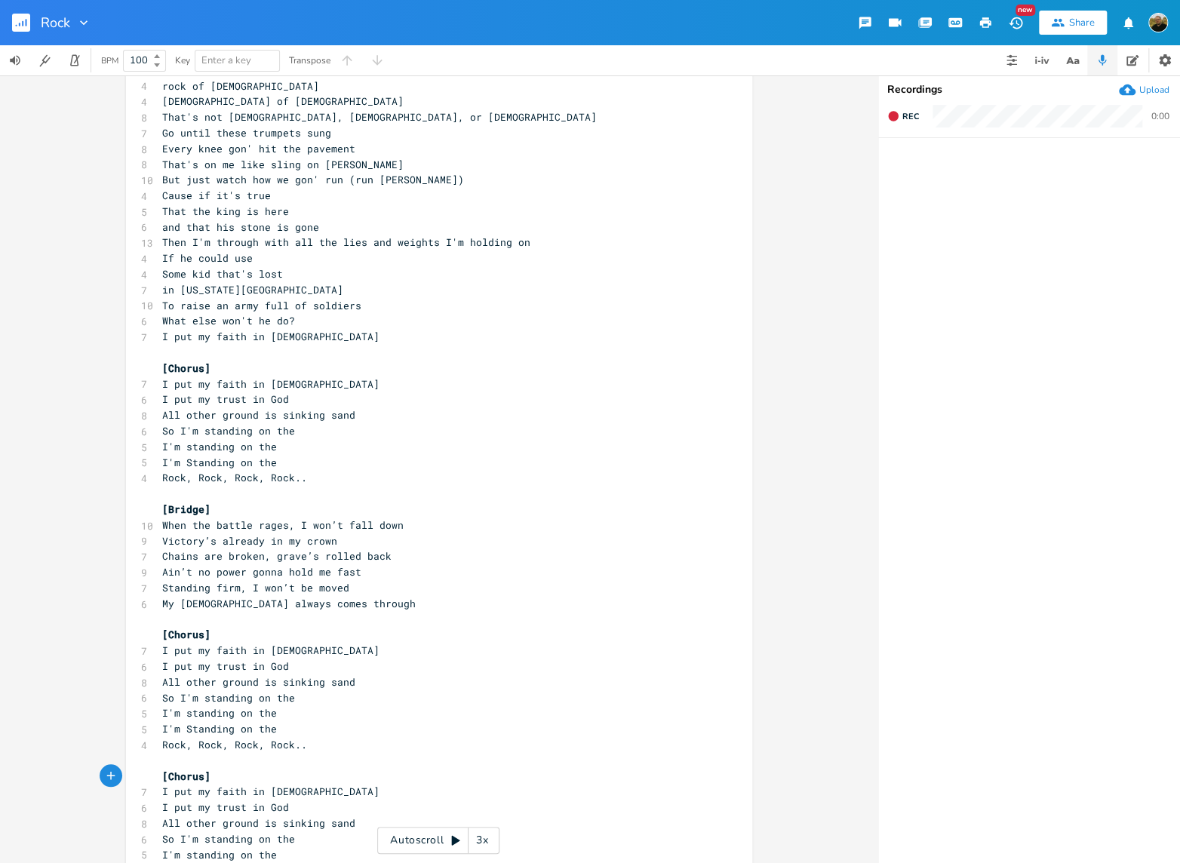
scroll to position [534, 0]
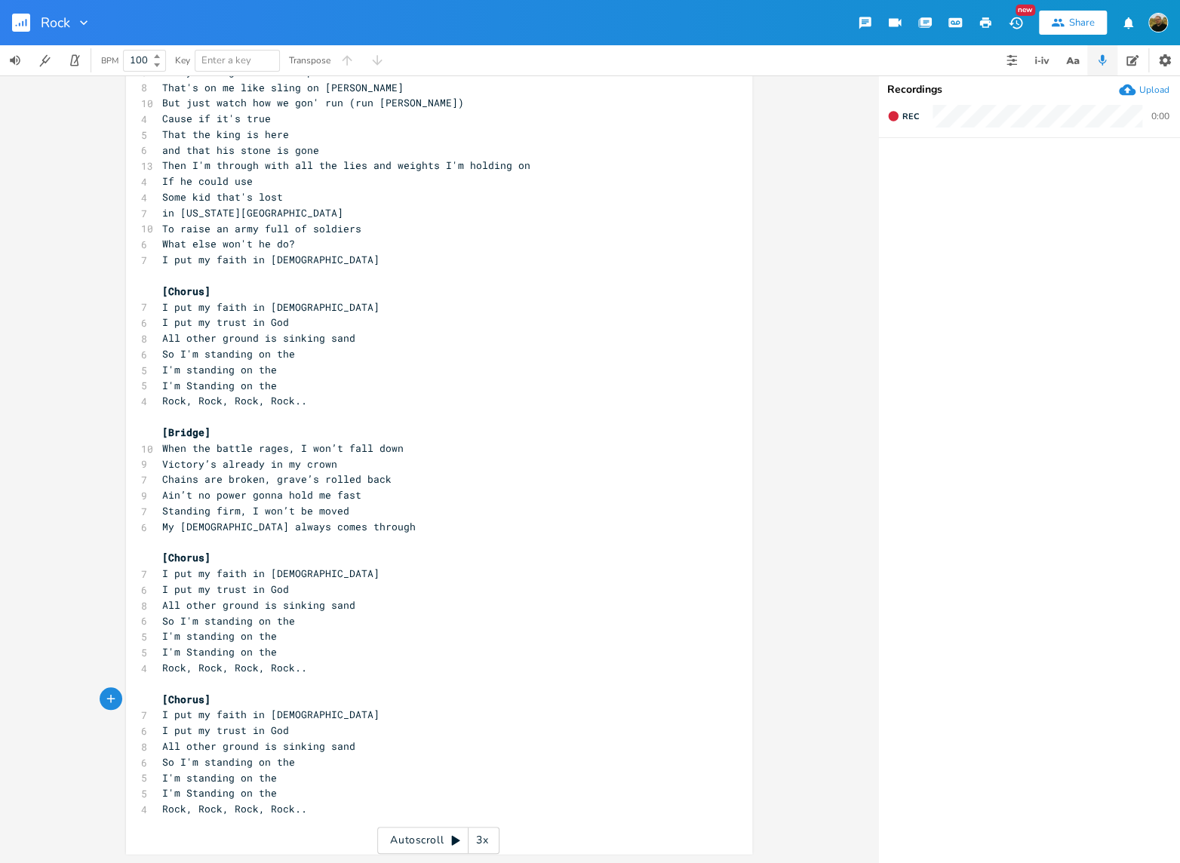
click at [442, 487] on pre "Ain’t no power gonna hold me fast" at bounding box center [431, 495] width 545 height 16
type textarea "[Verse 1] Yeah I'm standing on the Only one who can save my soul Only love that…"
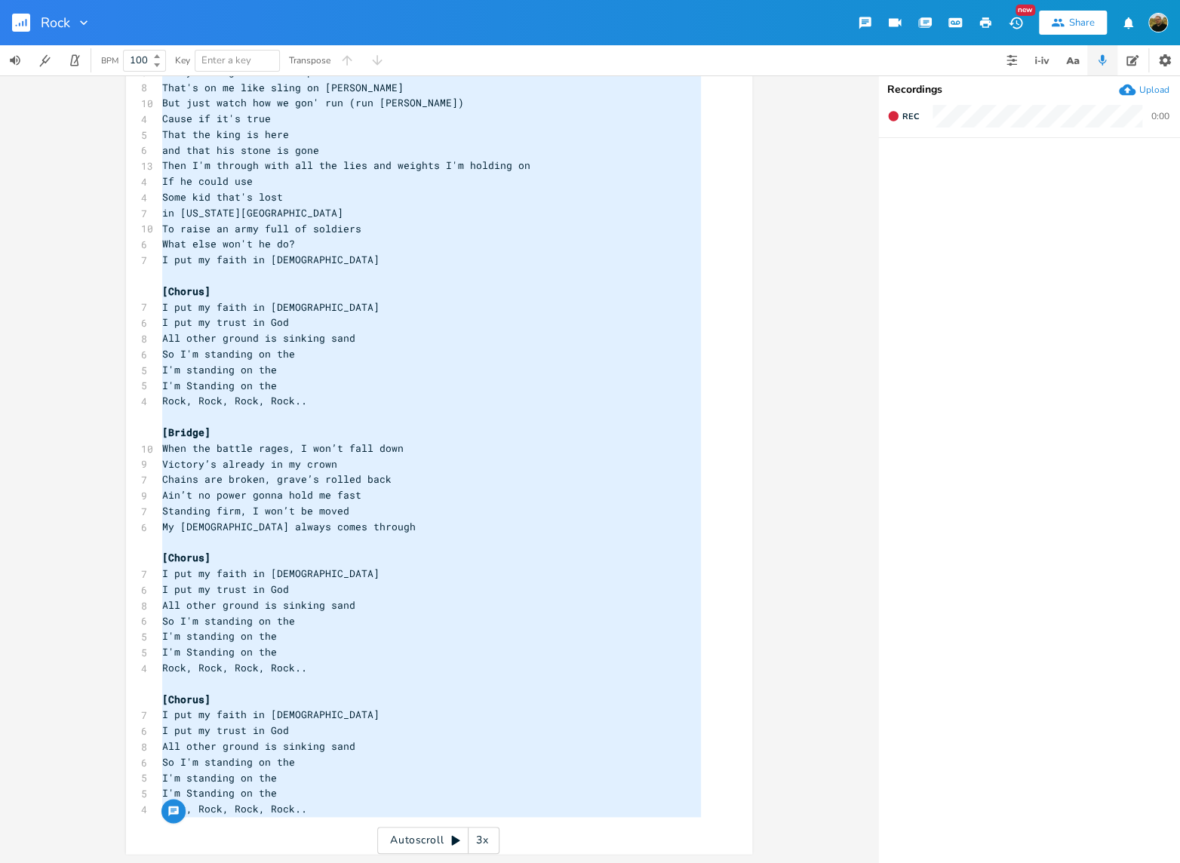
click at [397, 351] on pre "So I'm standing on the" at bounding box center [431, 354] width 545 height 16
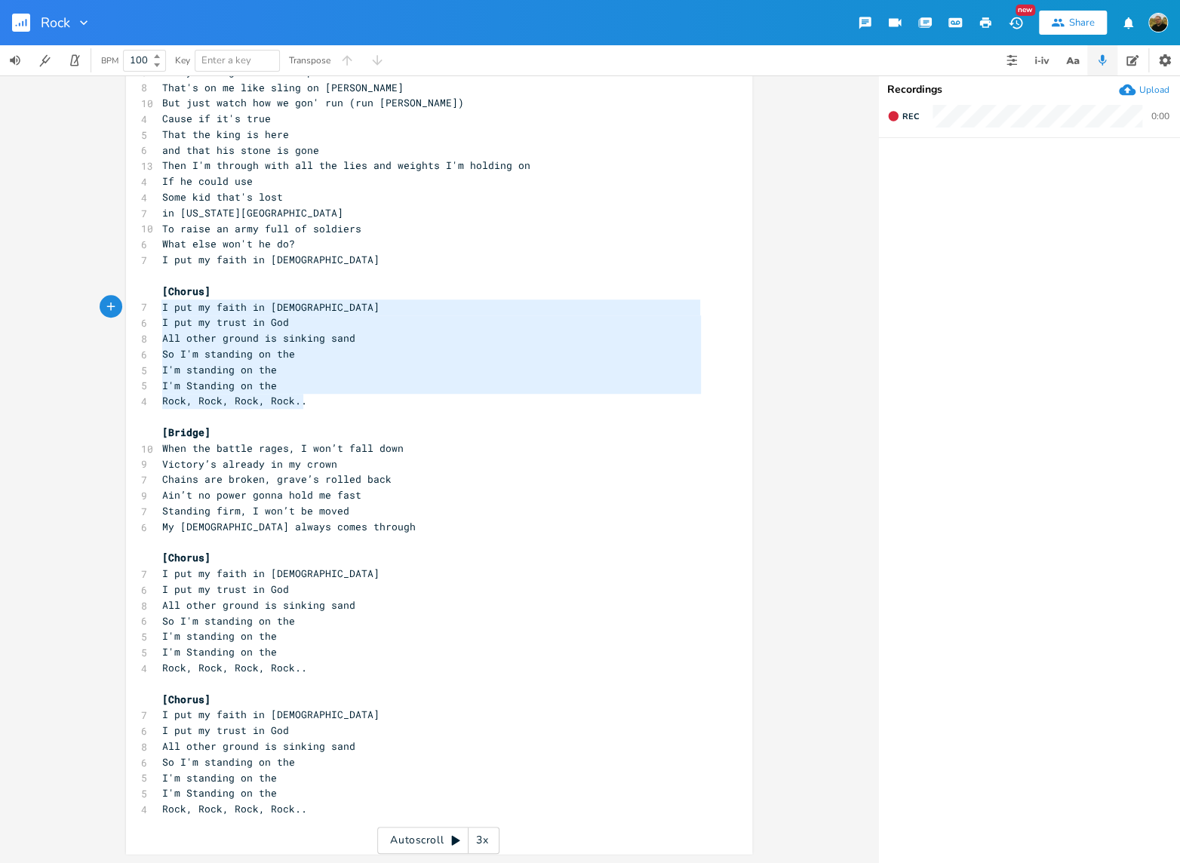
type textarea "[Chorus] I put my faith in [DEMOGRAPHIC_DATA] I put my trust in [DEMOGRAPHIC_DA…"
drag, startPoint x: 291, startPoint y: 402, endPoint x: 146, endPoint y: 293, distance: 181.0
click at [146, 293] on div "[Chorus] I put my faith in [DEMOGRAPHIC_DATA] I put my trust in [DEMOGRAPHIC_DA…" at bounding box center [439, 202] width 626 height 1304
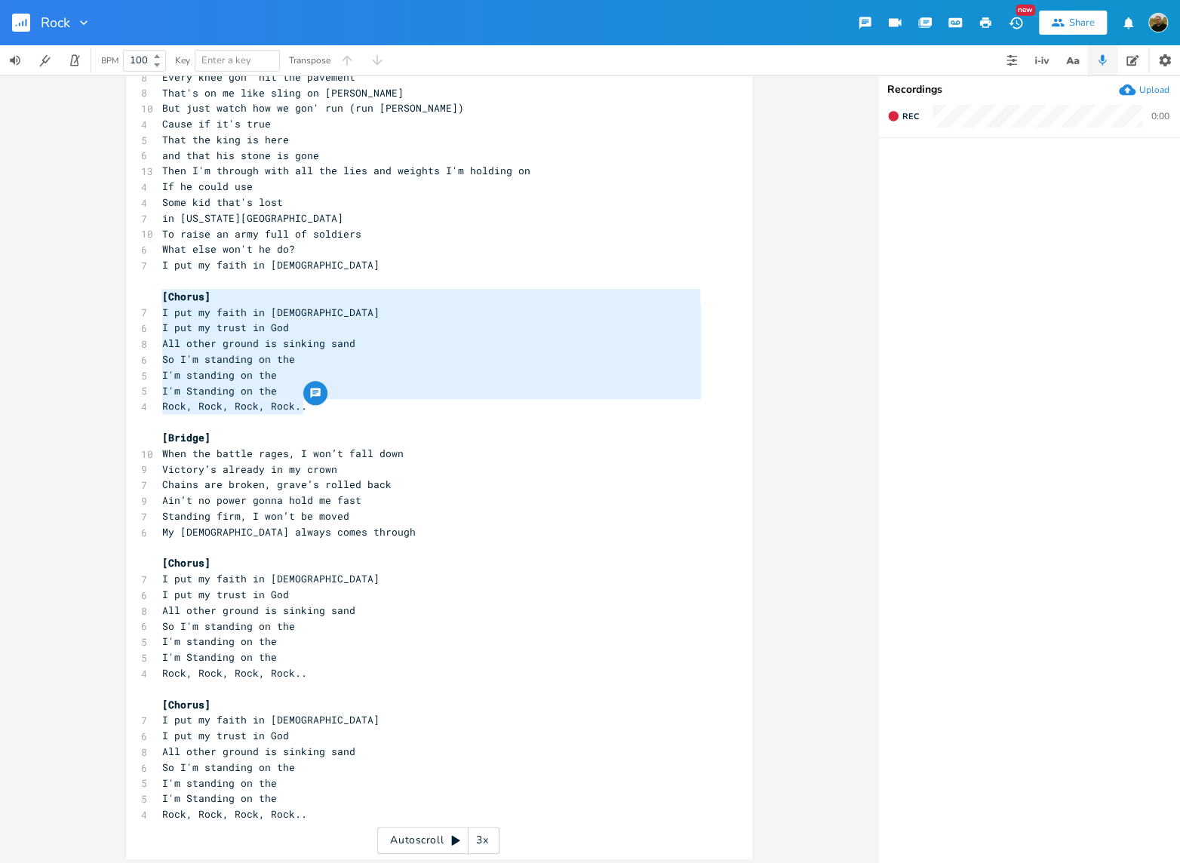
scroll to position [0, 0]
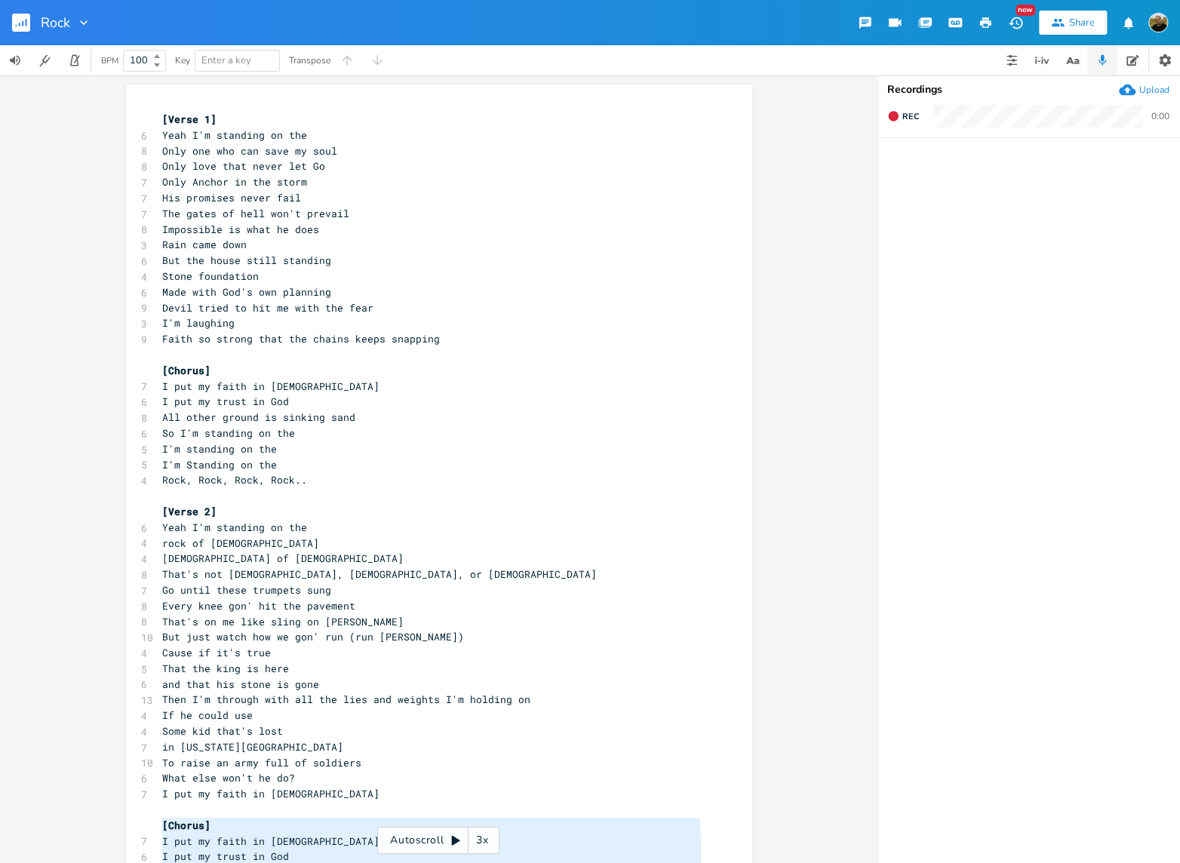
click at [159, 115] on pre "[Verse 1]" at bounding box center [431, 120] width 545 height 16
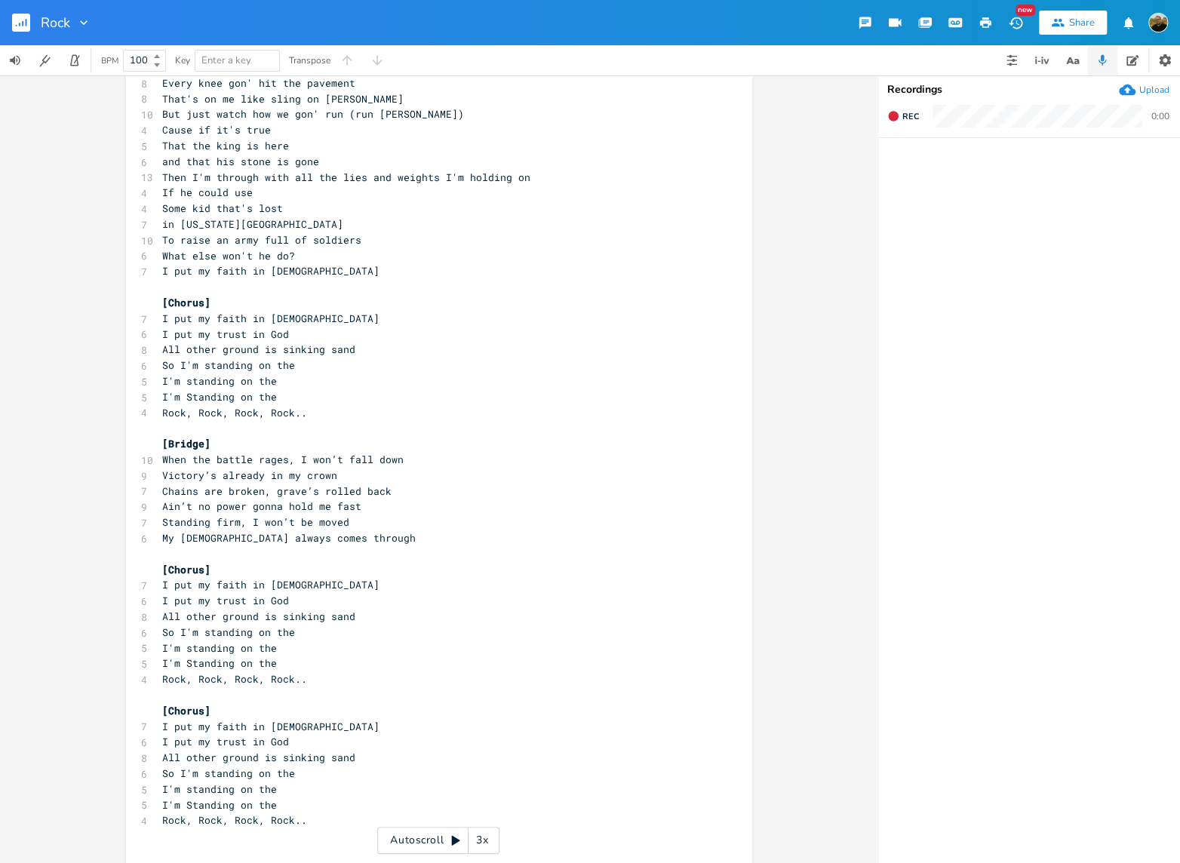
scroll to position [675, 0]
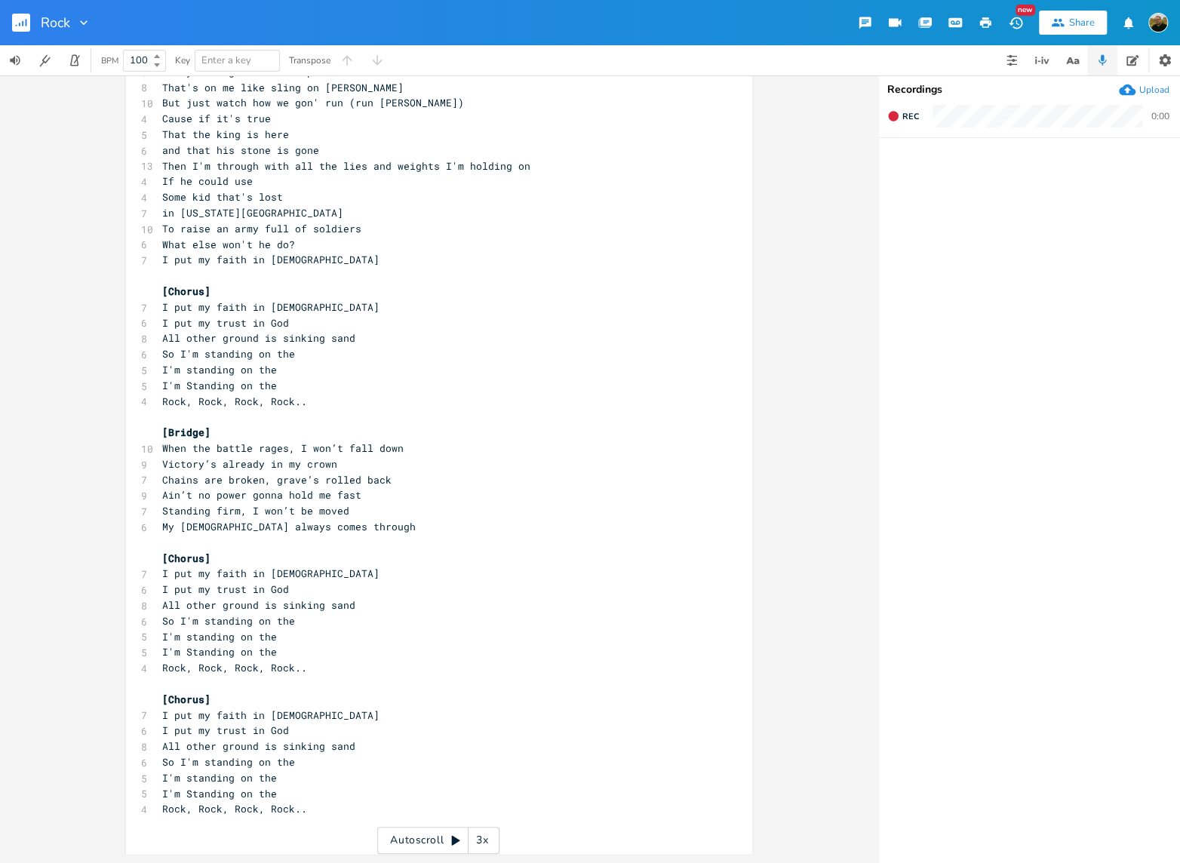
click at [640, 429] on pre "[Bridge]" at bounding box center [431, 433] width 545 height 16
type textarea "[Chorus] I put my faith in [DEMOGRAPHIC_DATA] I put my trust in [DEMOGRAPHIC_DA…"
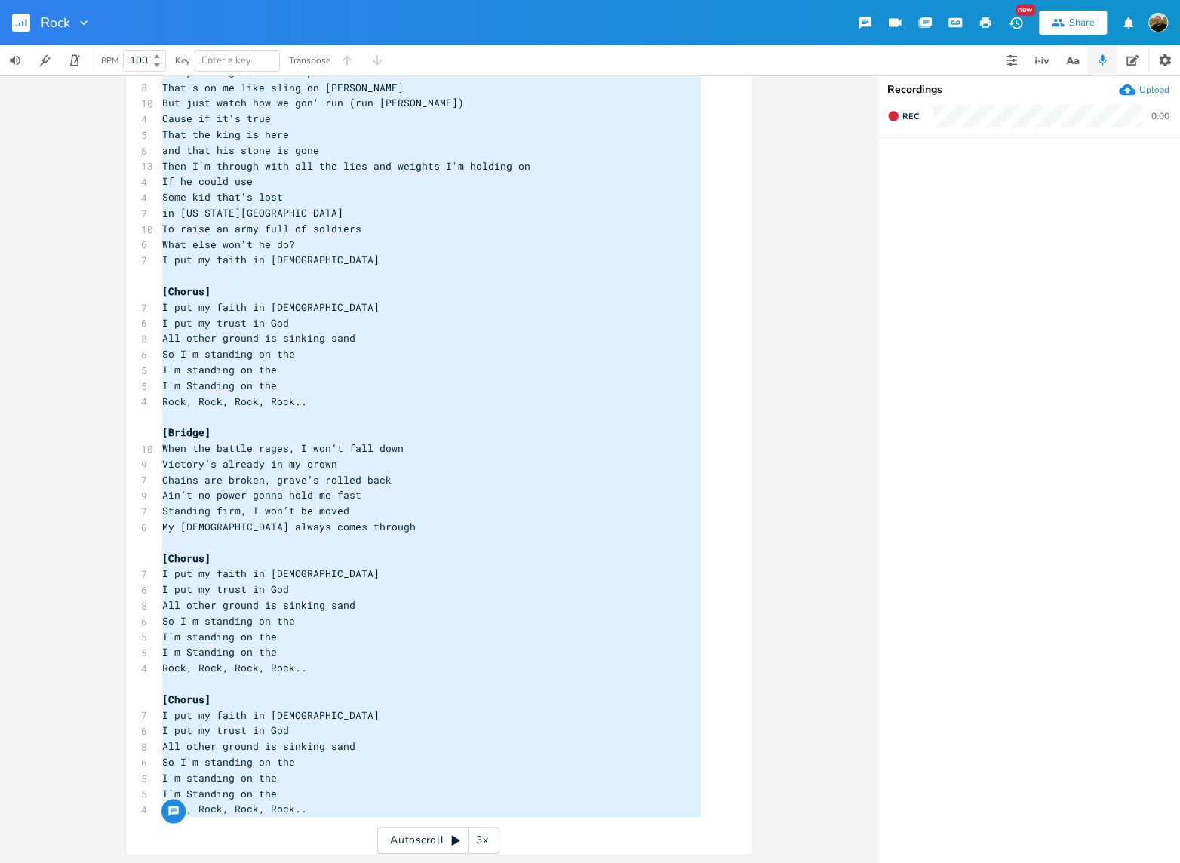
click at [78, 22] on icon "button" at bounding box center [83, 22] width 15 height 15
click at [93, 87] on li "[PERSON_NAME]" at bounding box center [114, 94] width 91 height 26
